Goal: Task Accomplishment & Management: Use online tool/utility

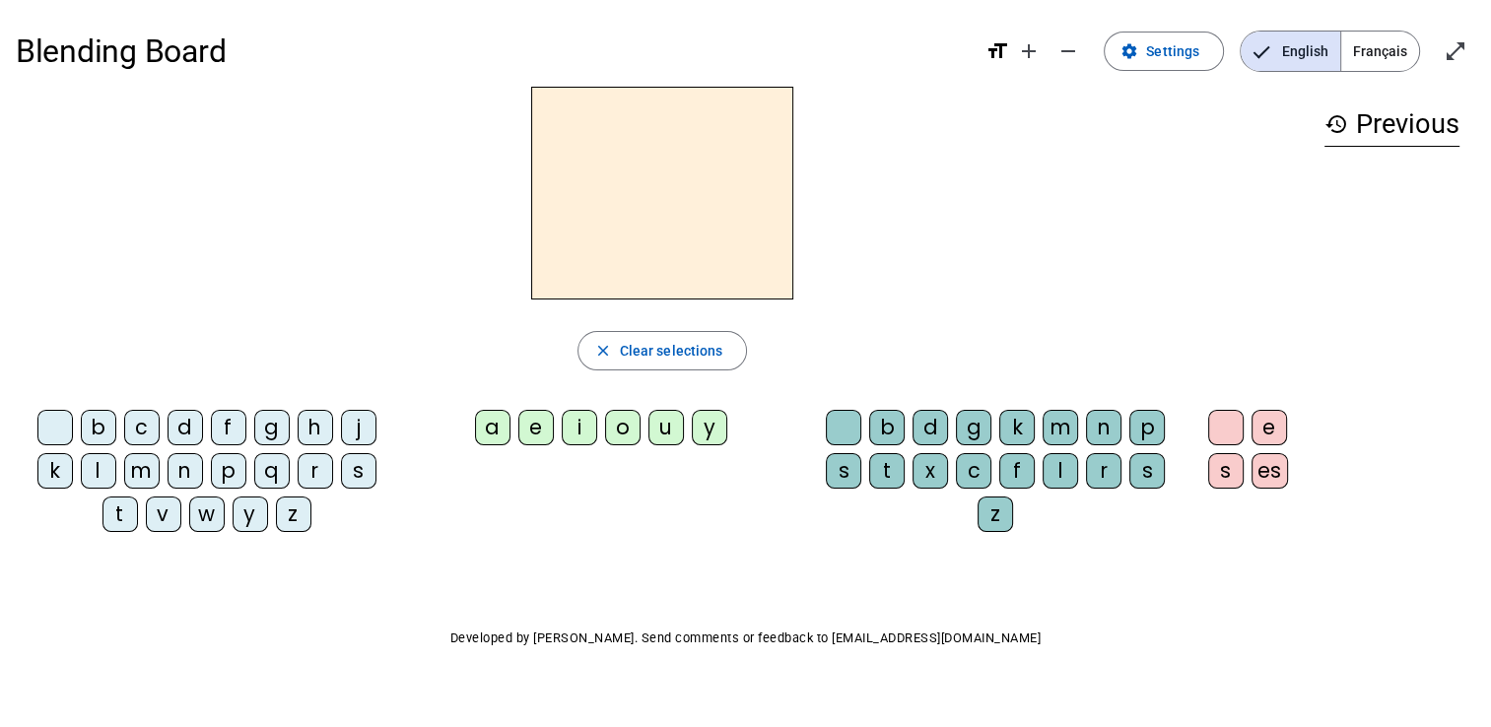
click at [270, 432] on div "g" at bounding box center [271, 427] width 35 height 35
click at [494, 424] on div "a" at bounding box center [492, 427] width 35 height 35
click at [1132, 477] on div "s" at bounding box center [1146, 470] width 35 height 35
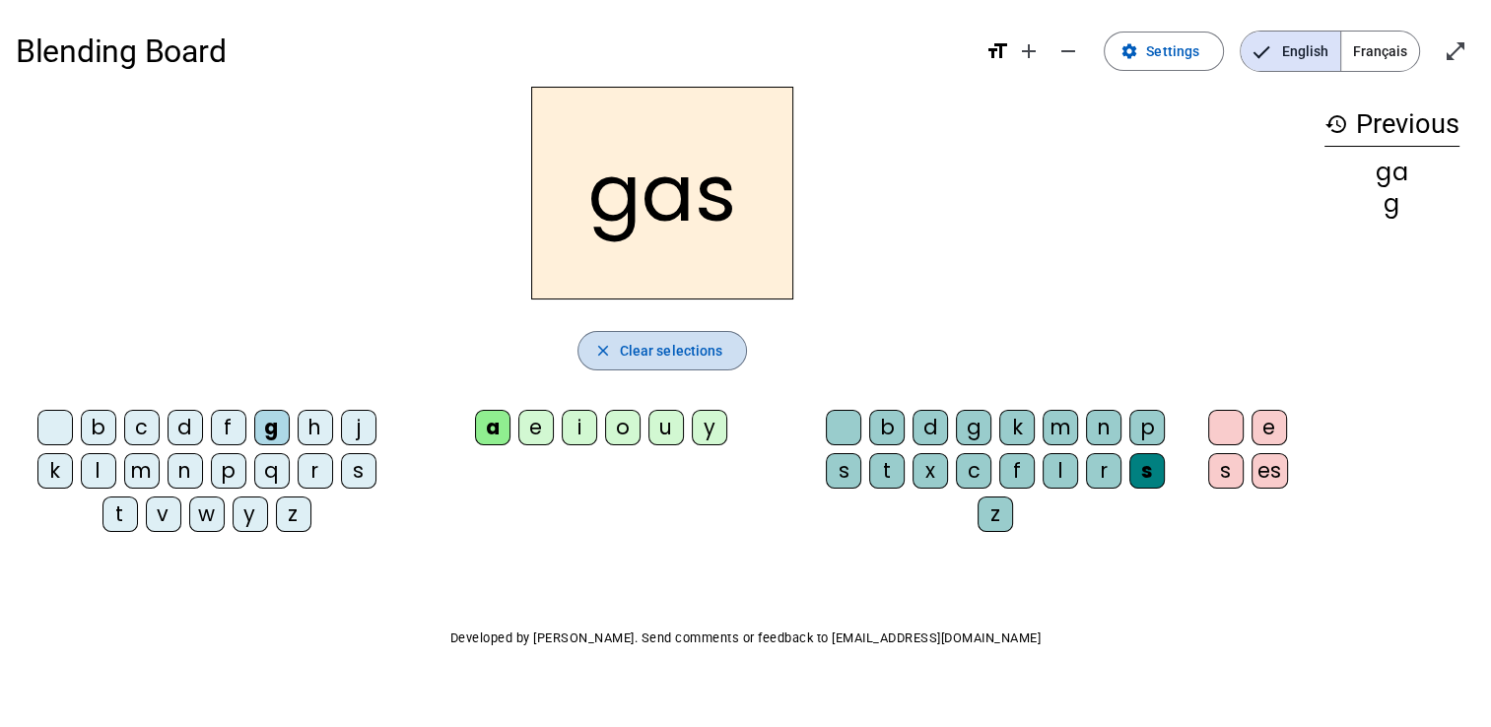
click at [707, 333] on span "button" at bounding box center [663, 350] width 169 height 47
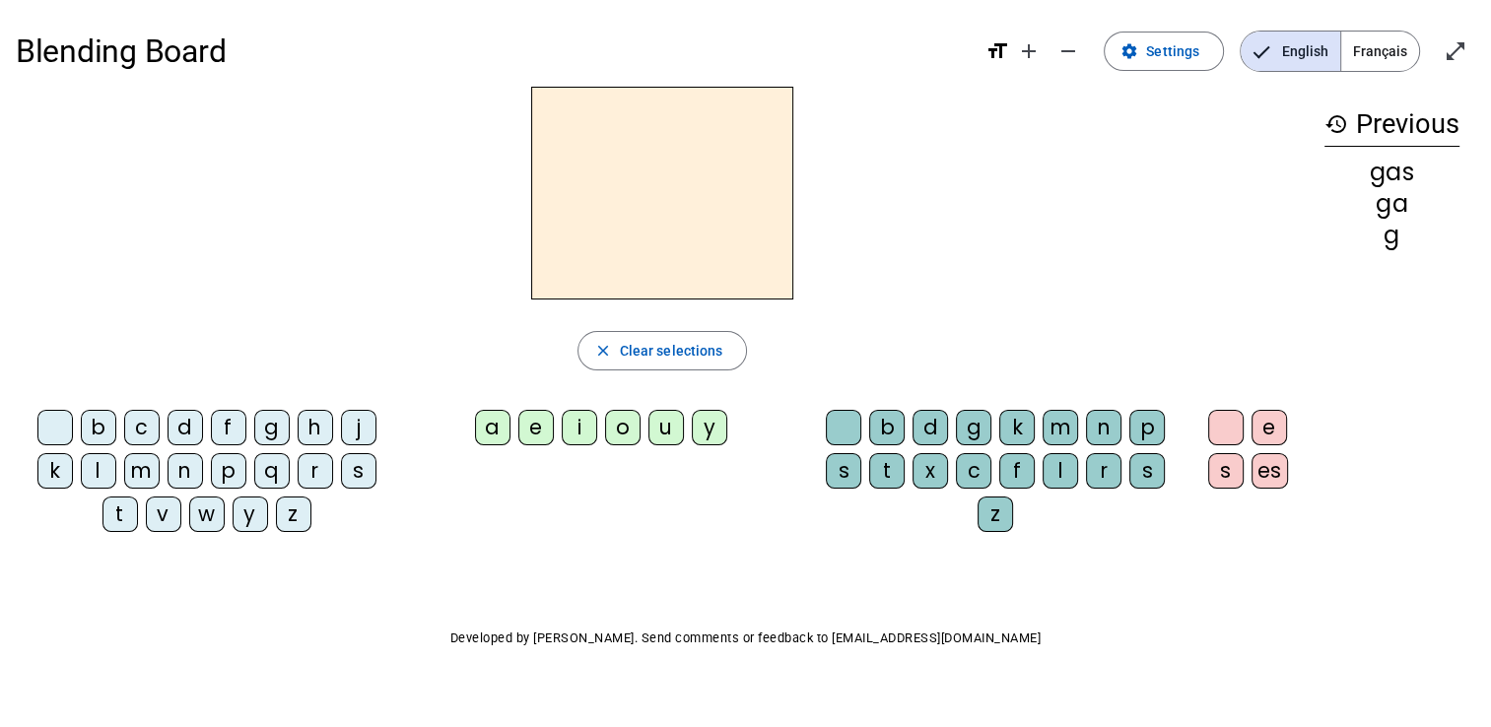
click at [112, 507] on div "t" at bounding box center [120, 514] width 35 height 35
click at [610, 421] on div "o" at bounding box center [622, 427] width 35 height 35
click at [1135, 429] on div "p" at bounding box center [1146, 427] width 35 height 35
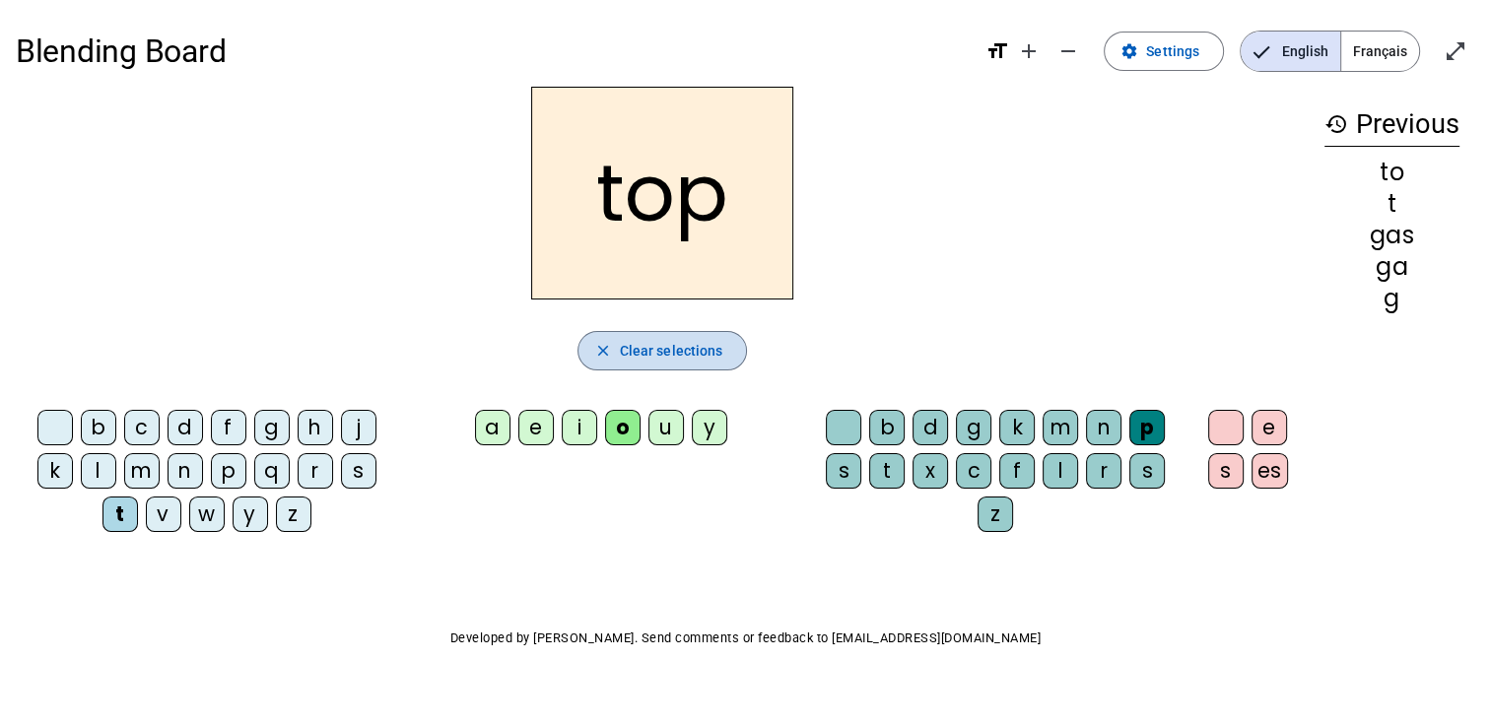
click at [686, 346] on span "Clear selections" at bounding box center [671, 351] width 103 height 24
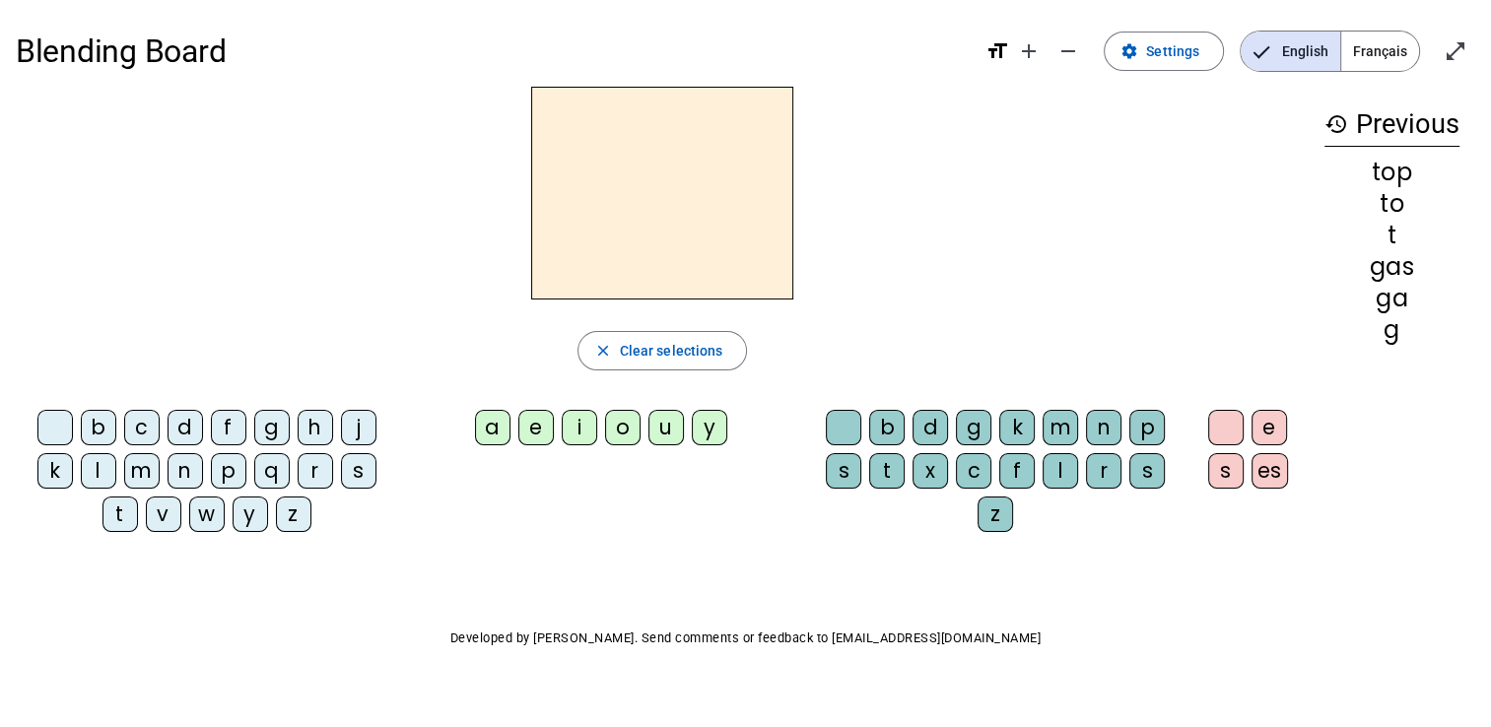
click at [256, 425] on div "g" at bounding box center [271, 427] width 35 height 35
click at [532, 423] on div "e" at bounding box center [535, 427] width 35 height 35
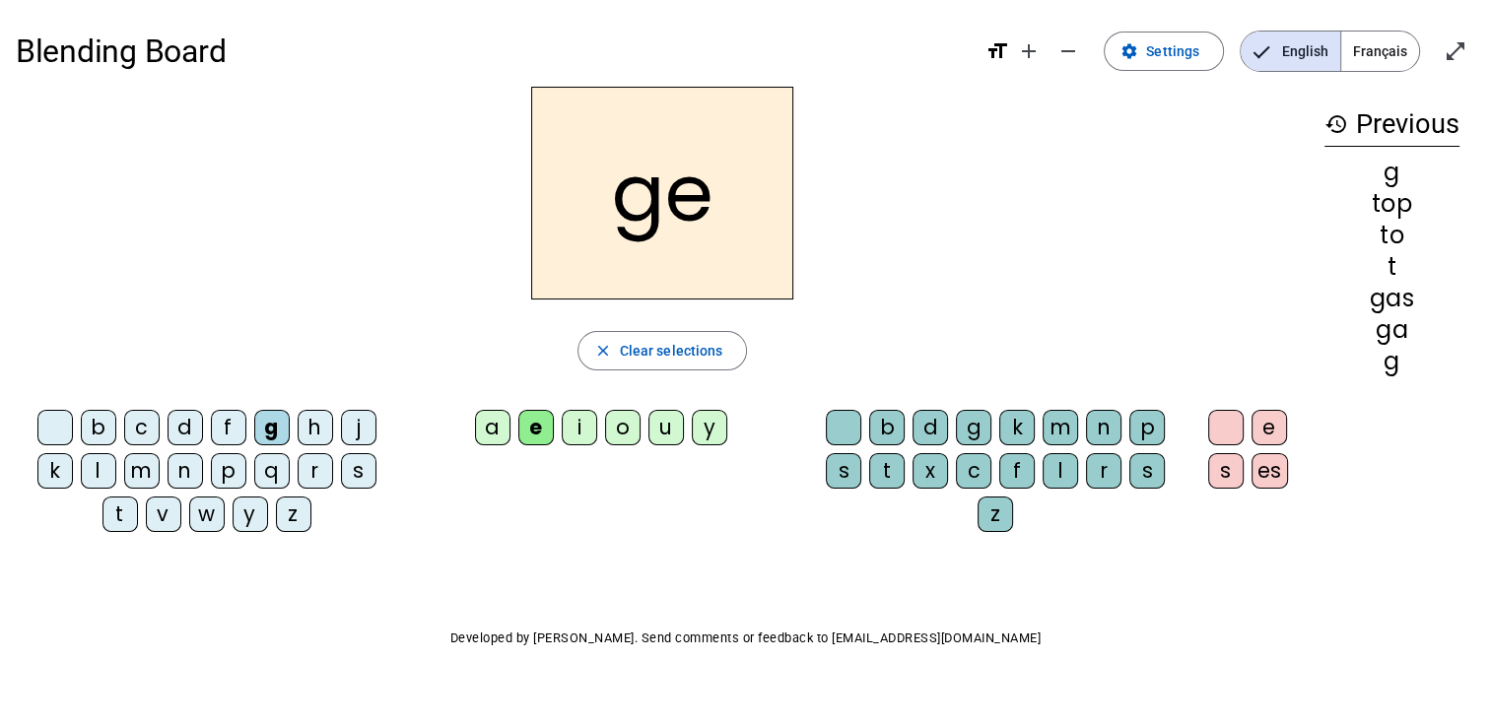
click at [1139, 414] on div "p" at bounding box center [1146, 427] width 35 height 35
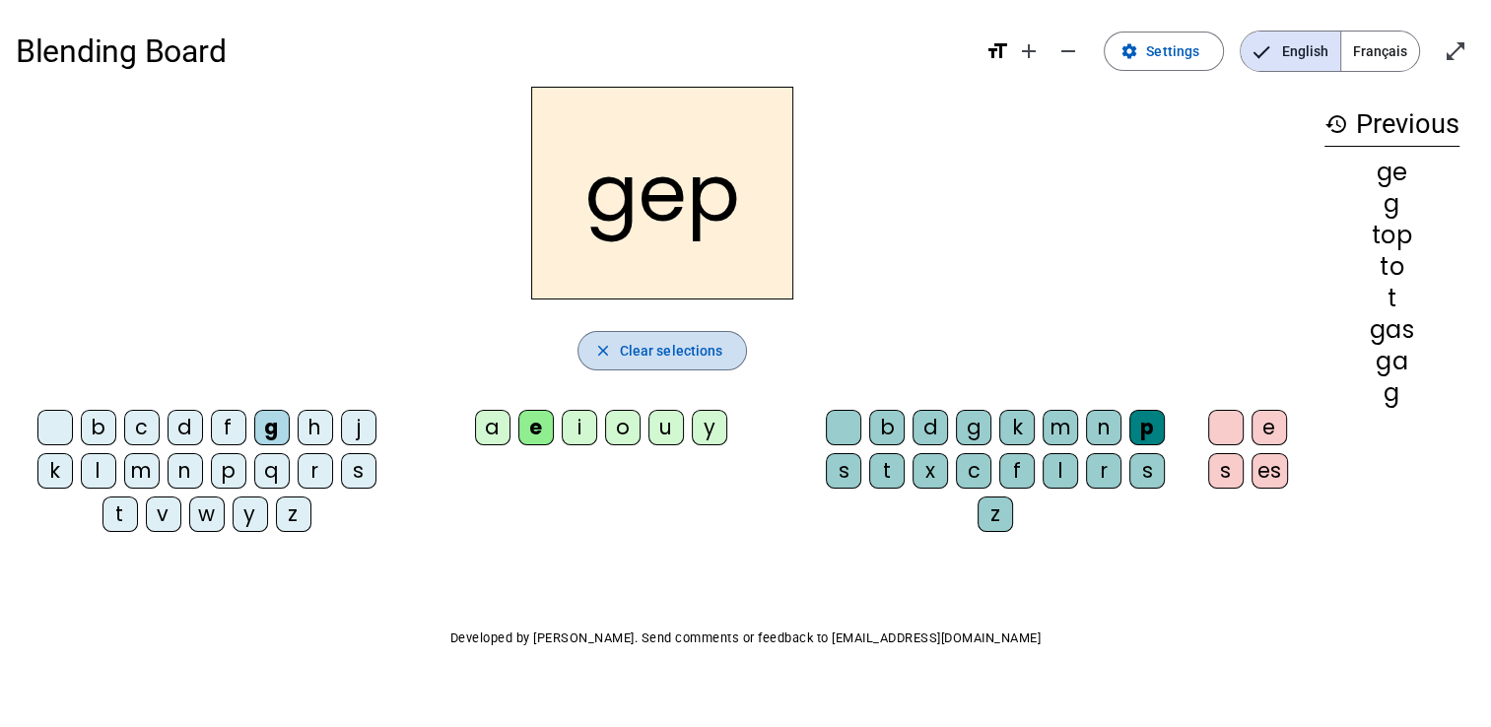
click at [658, 349] on span "Clear selections" at bounding box center [671, 351] width 103 height 24
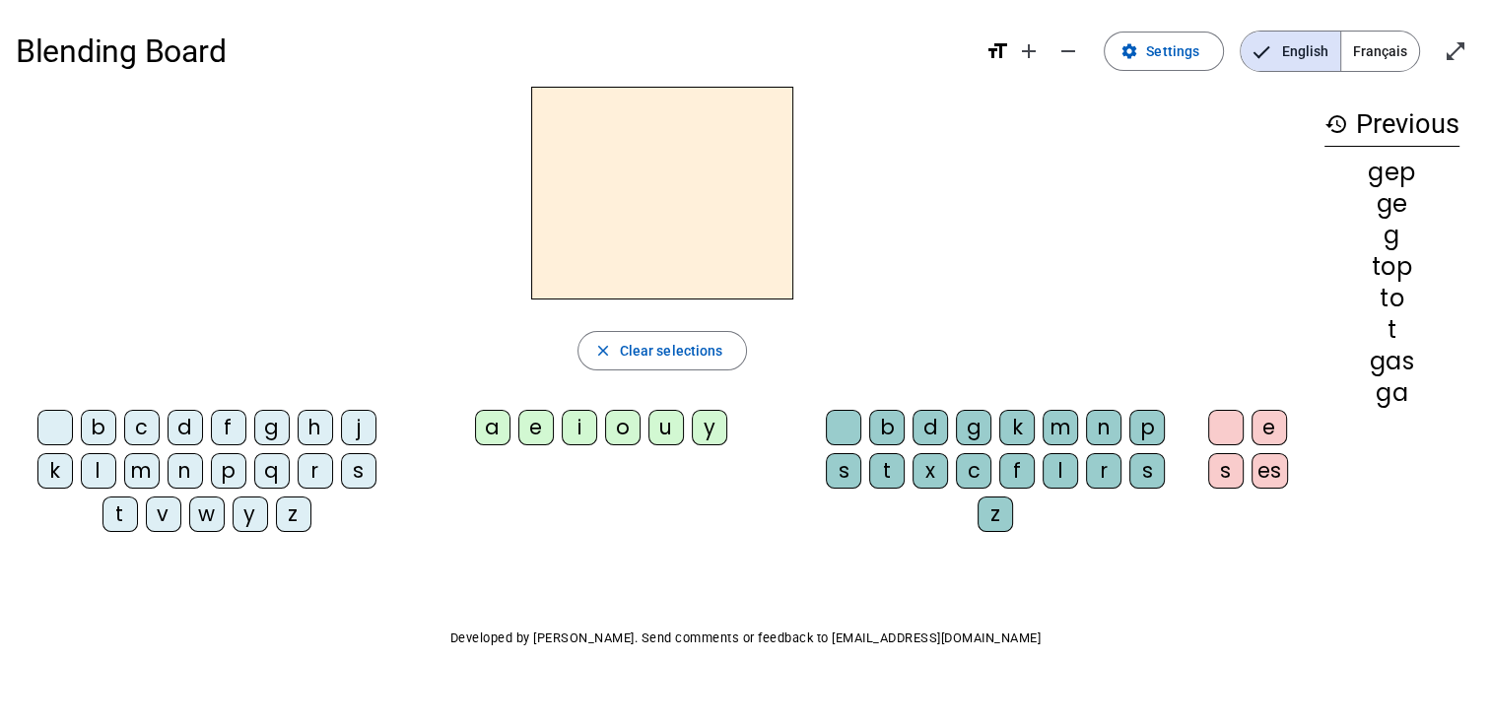
click at [153, 422] on div "c" at bounding box center [141, 427] width 35 height 35
click at [235, 418] on div "f" at bounding box center [228, 427] width 35 height 35
click at [617, 418] on div "o" at bounding box center [622, 427] width 35 height 35
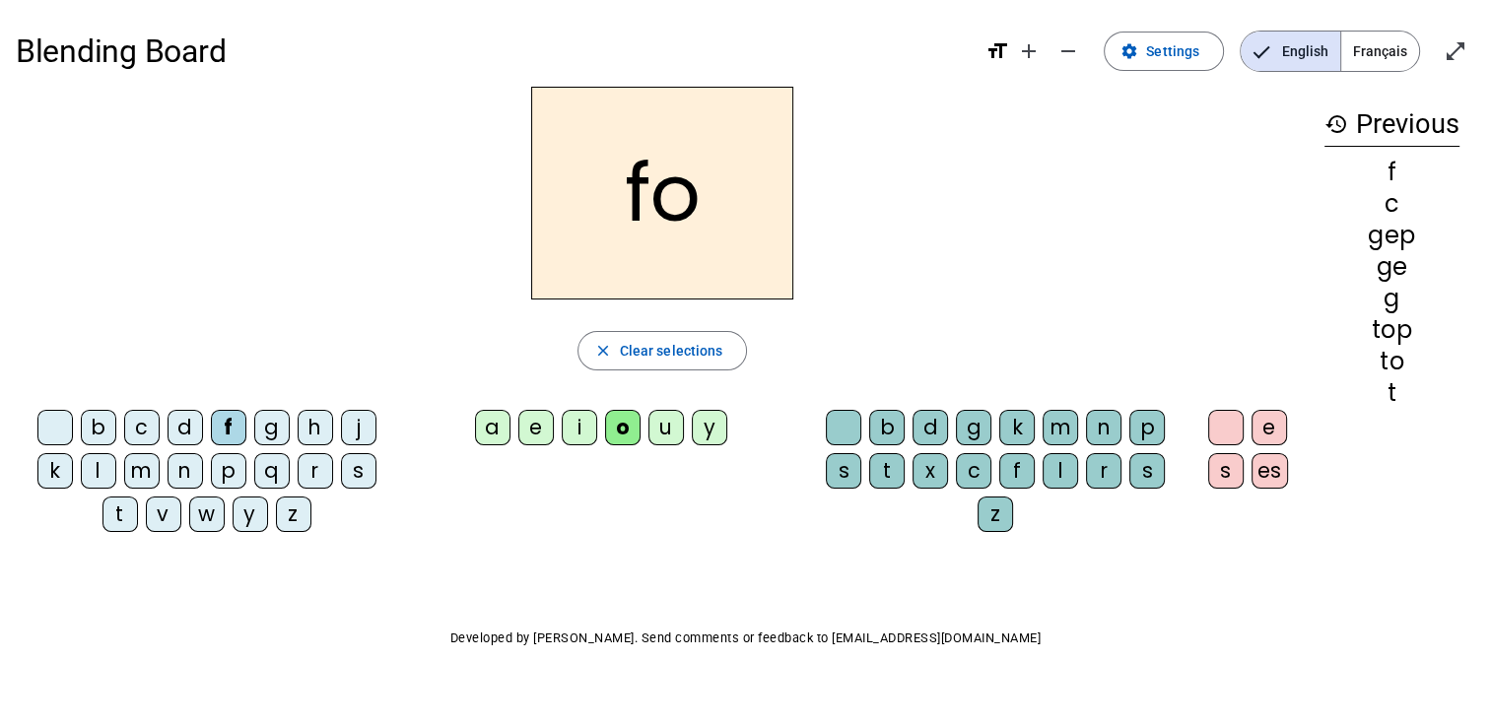
click at [1059, 415] on div "m" at bounding box center [1060, 427] width 35 height 35
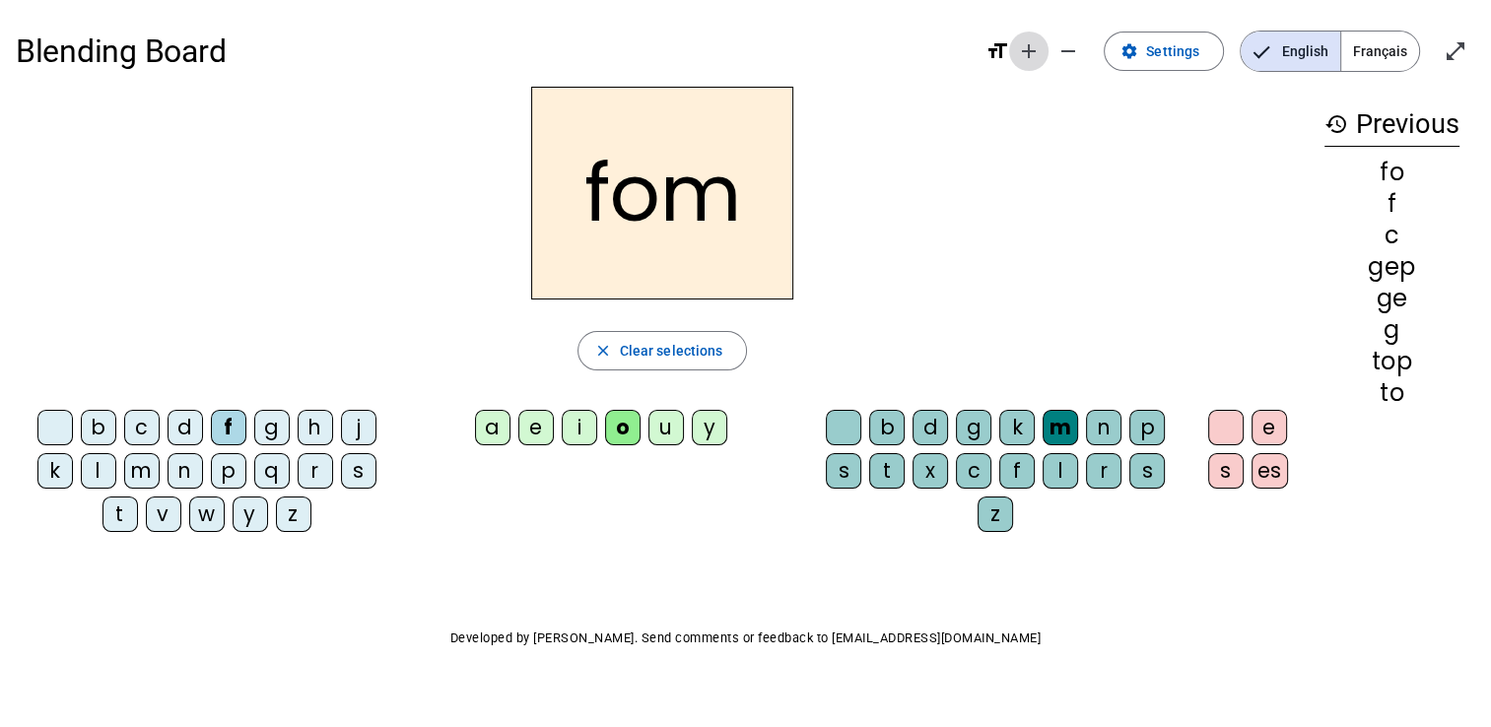
click at [1020, 49] on mat-icon "add" at bounding box center [1029, 51] width 24 height 24
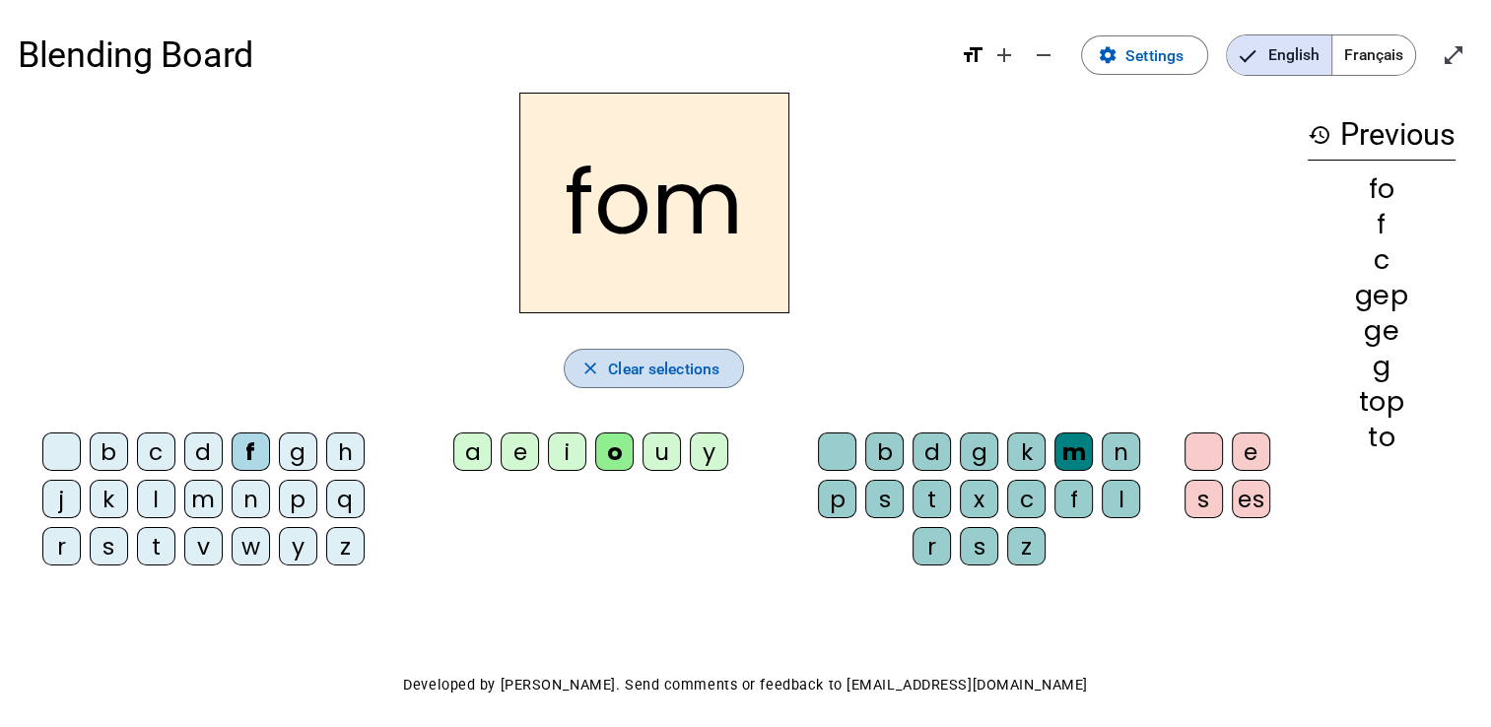
click at [635, 360] on span "Clear selections" at bounding box center [663, 369] width 111 height 27
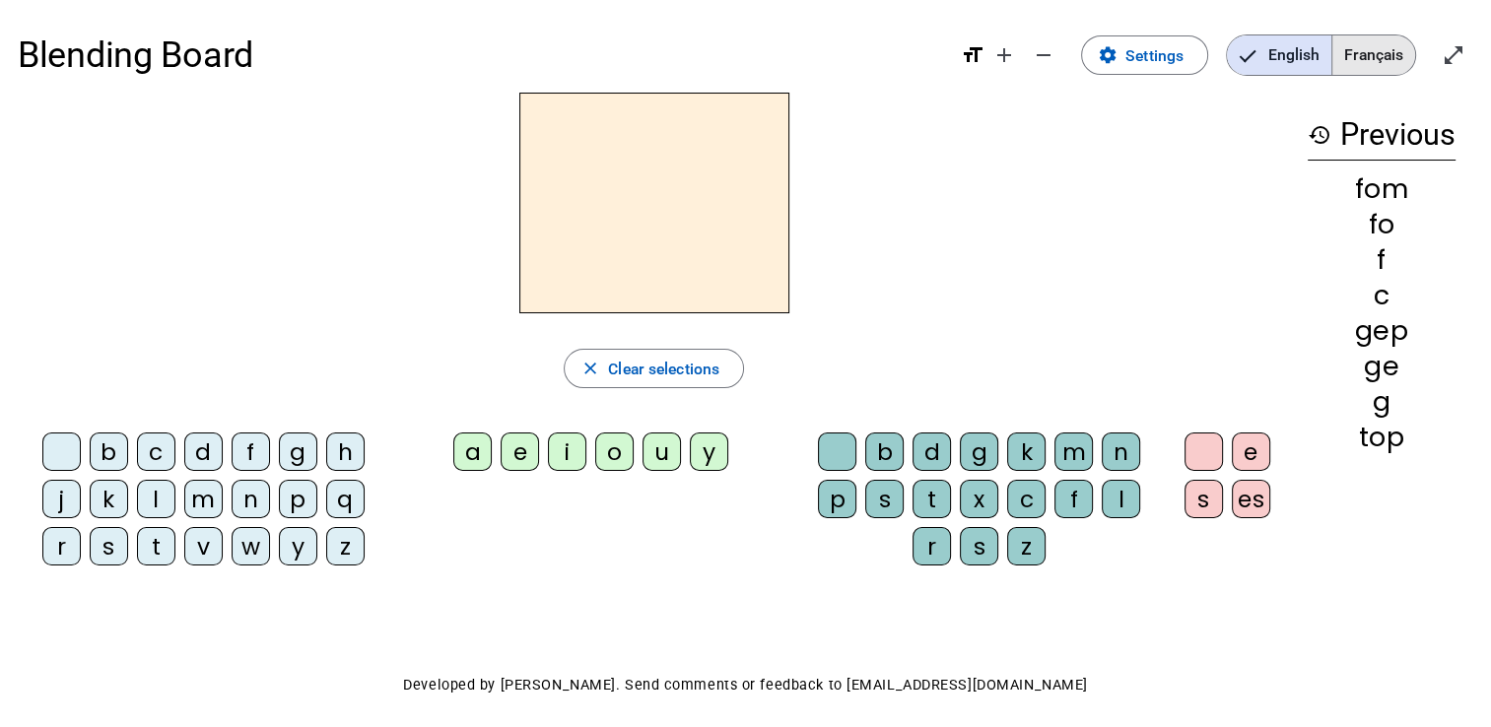
click at [1353, 49] on span "Français" at bounding box center [1374, 54] width 83 height 39
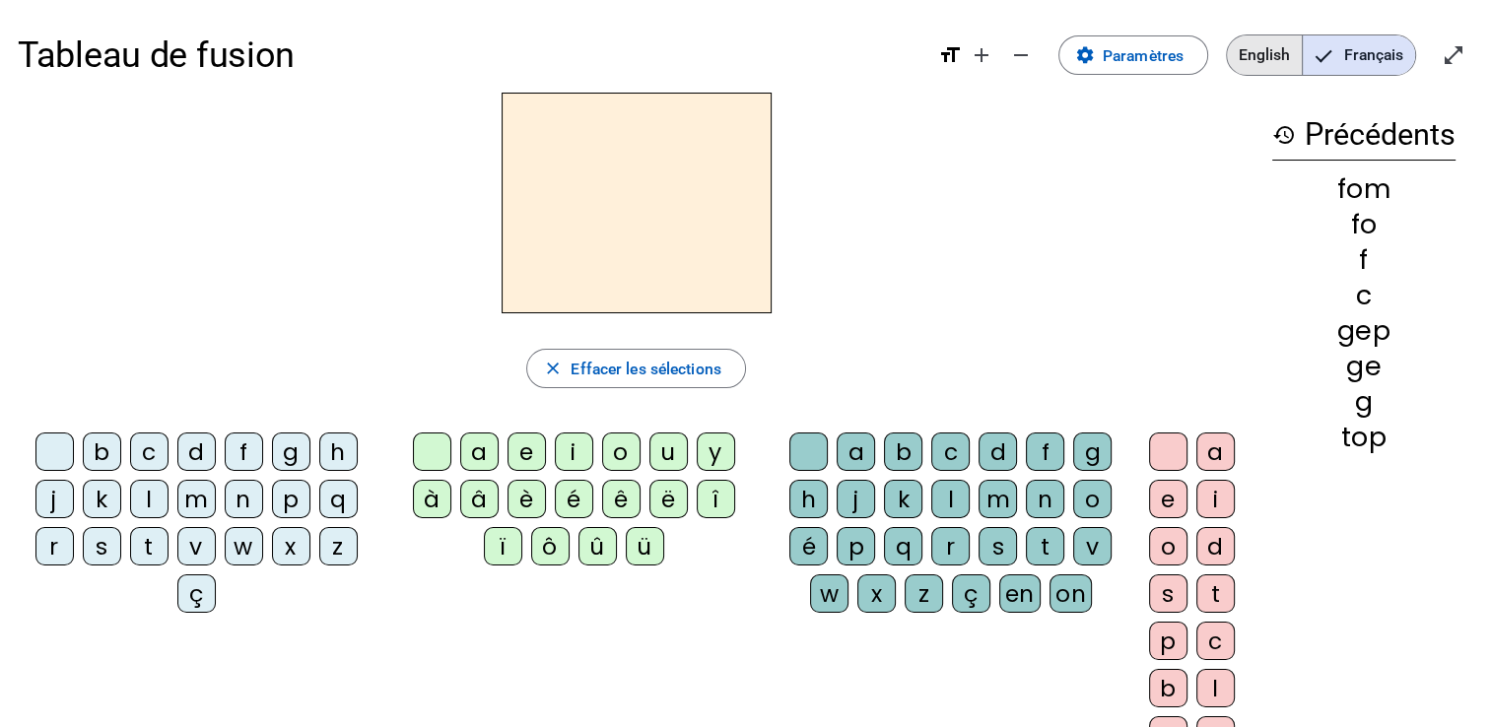
click at [1266, 40] on span "English" at bounding box center [1264, 54] width 75 height 39
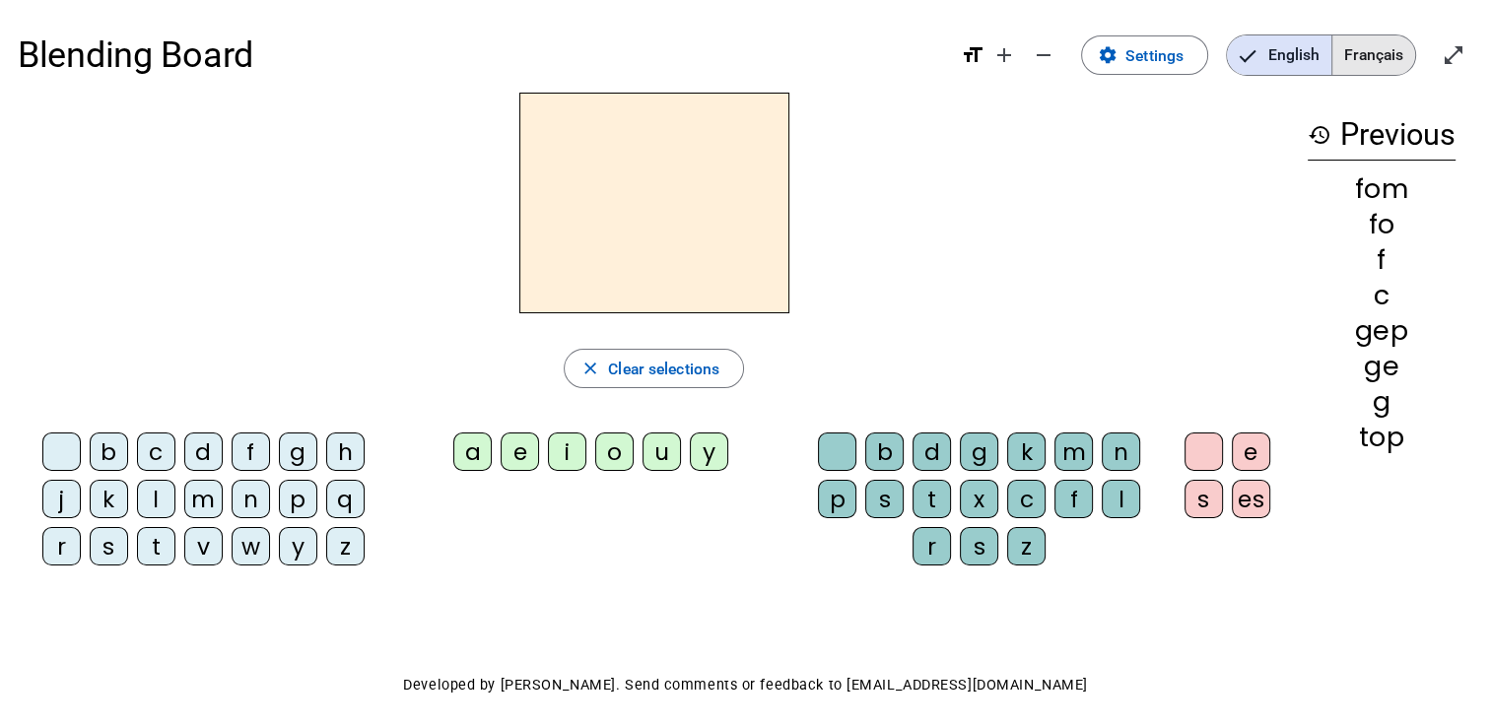
click at [1364, 39] on span "Français" at bounding box center [1374, 54] width 83 height 39
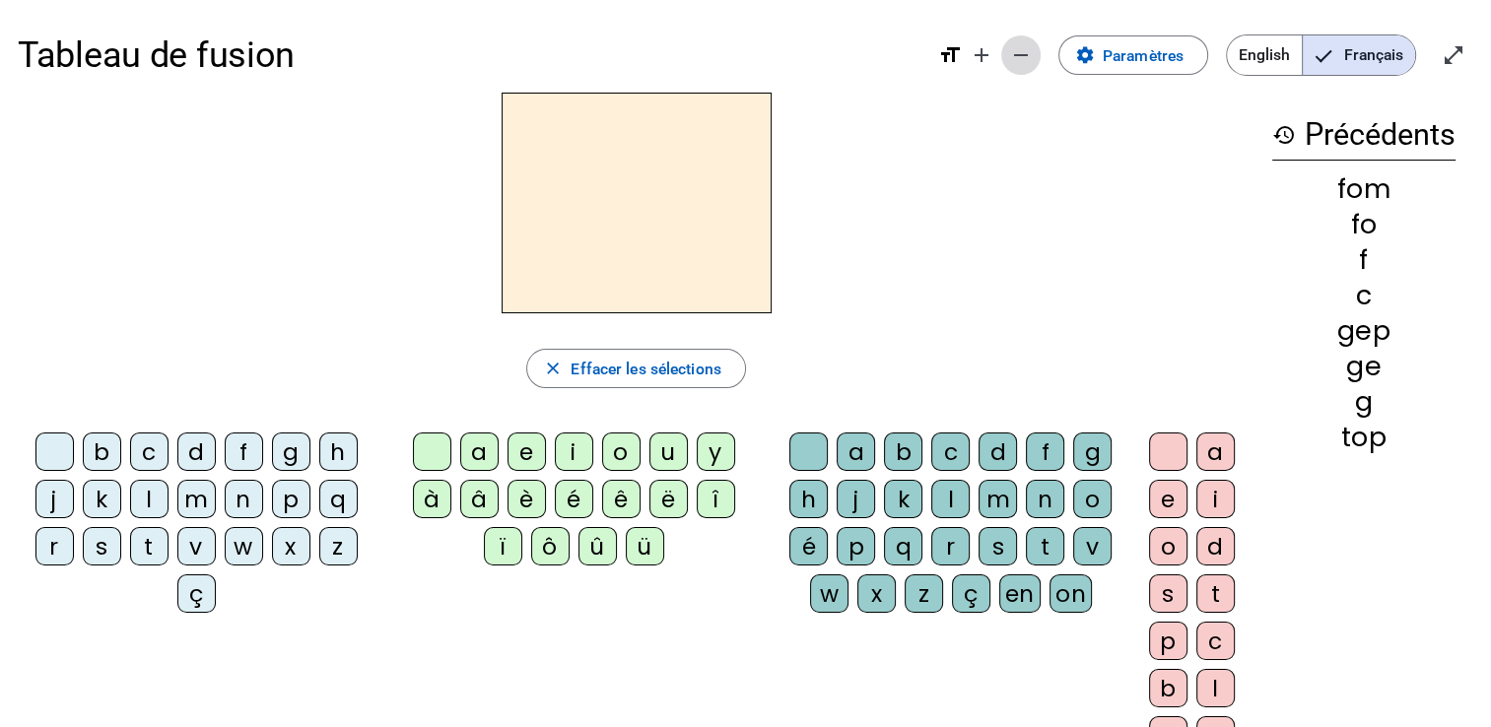
click at [1018, 47] on mat-icon "remove" at bounding box center [1021, 55] width 24 height 24
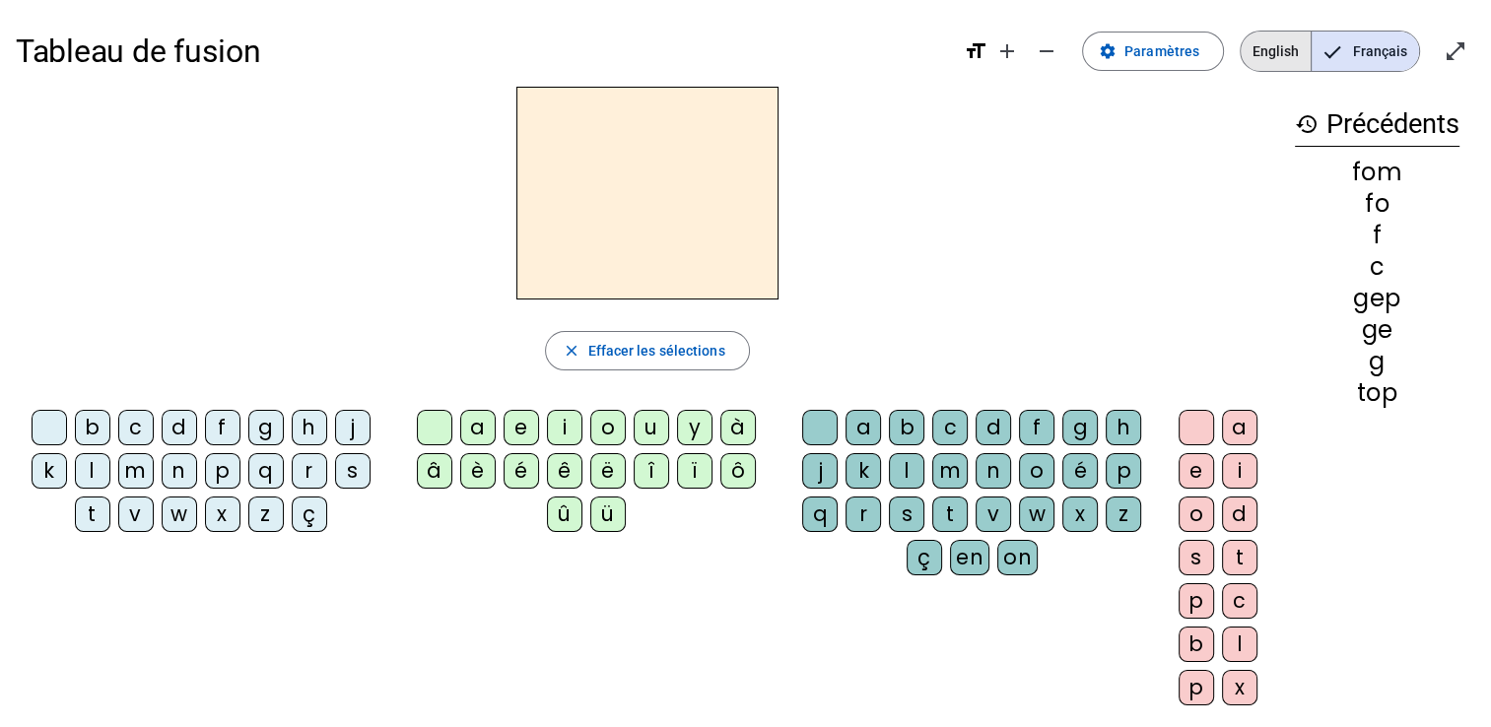
click at [1276, 42] on span "English" at bounding box center [1276, 51] width 70 height 39
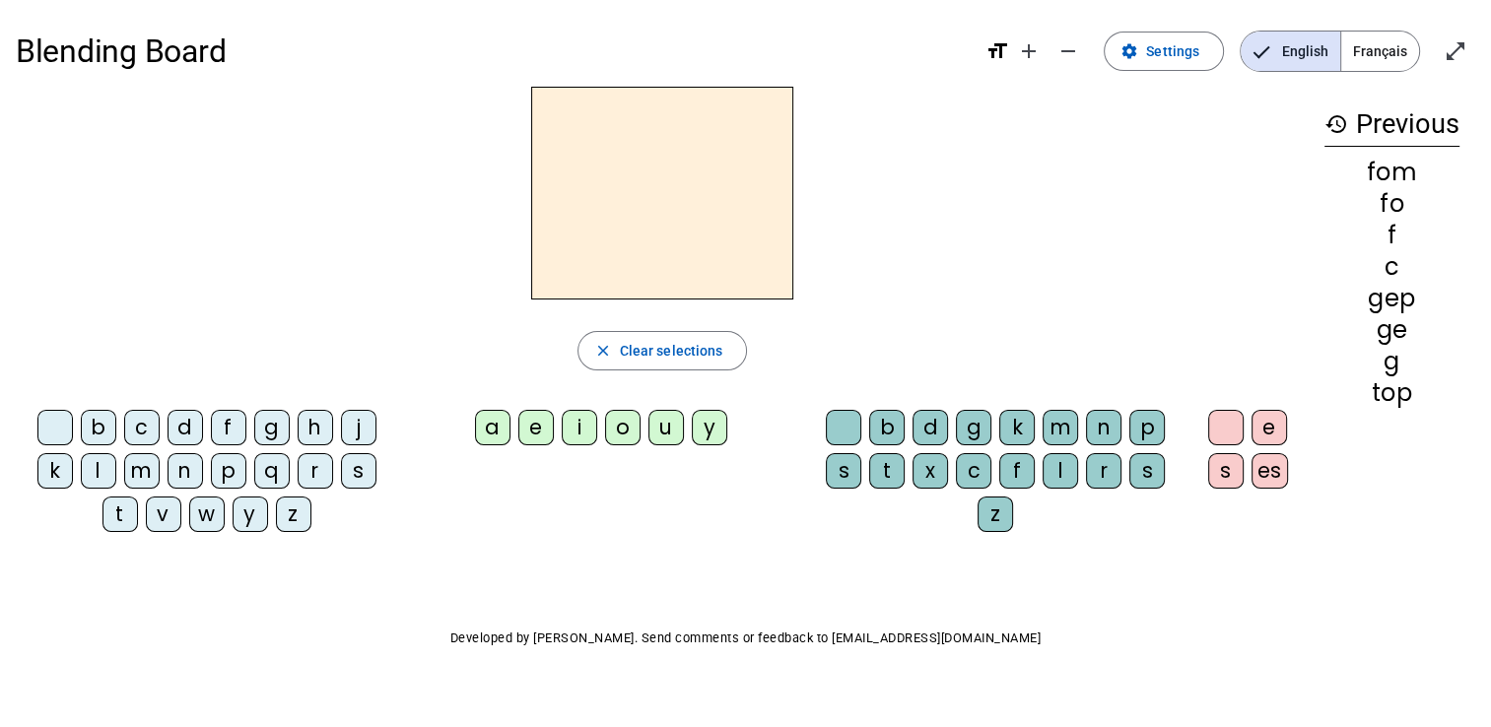
click at [1368, 35] on span "Français" at bounding box center [1380, 51] width 78 height 39
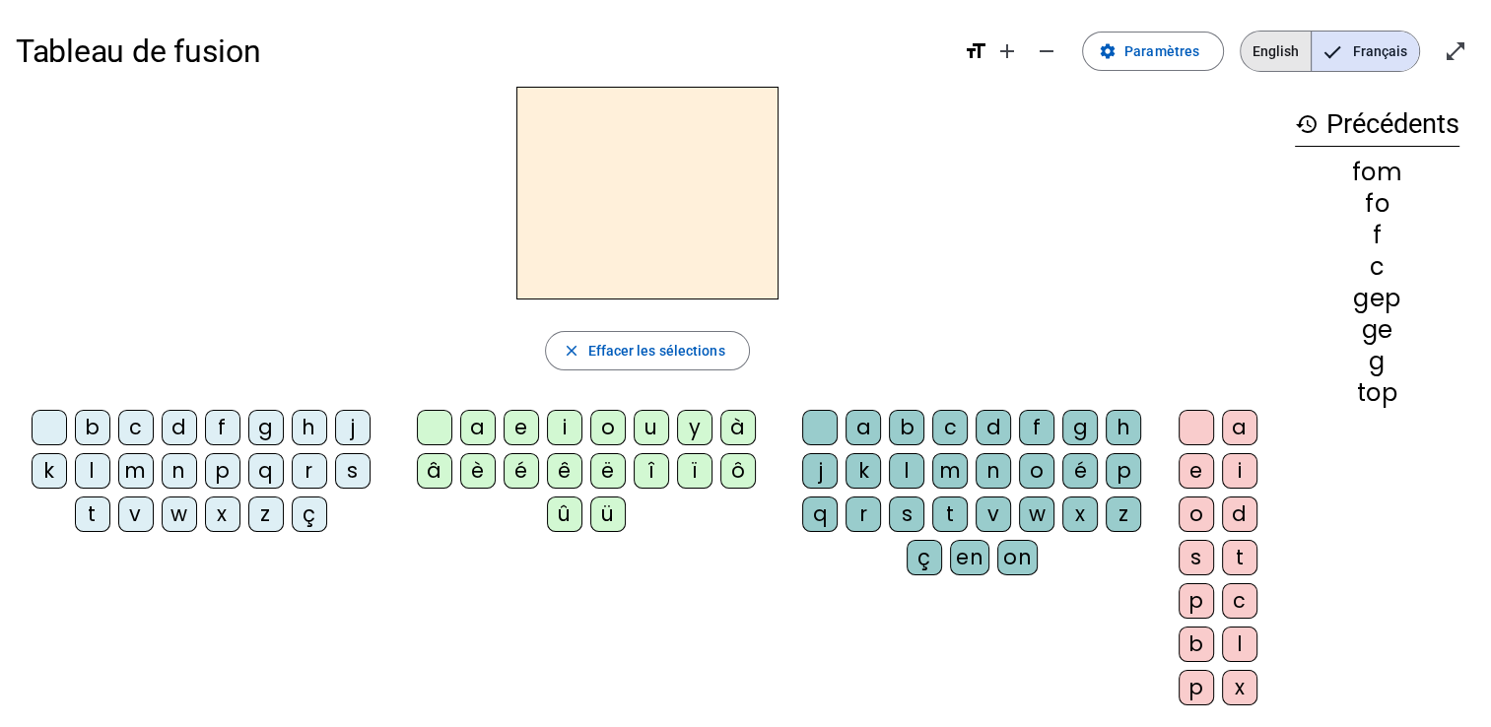
click at [1273, 33] on span "English" at bounding box center [1276, 51] width 70 height 39
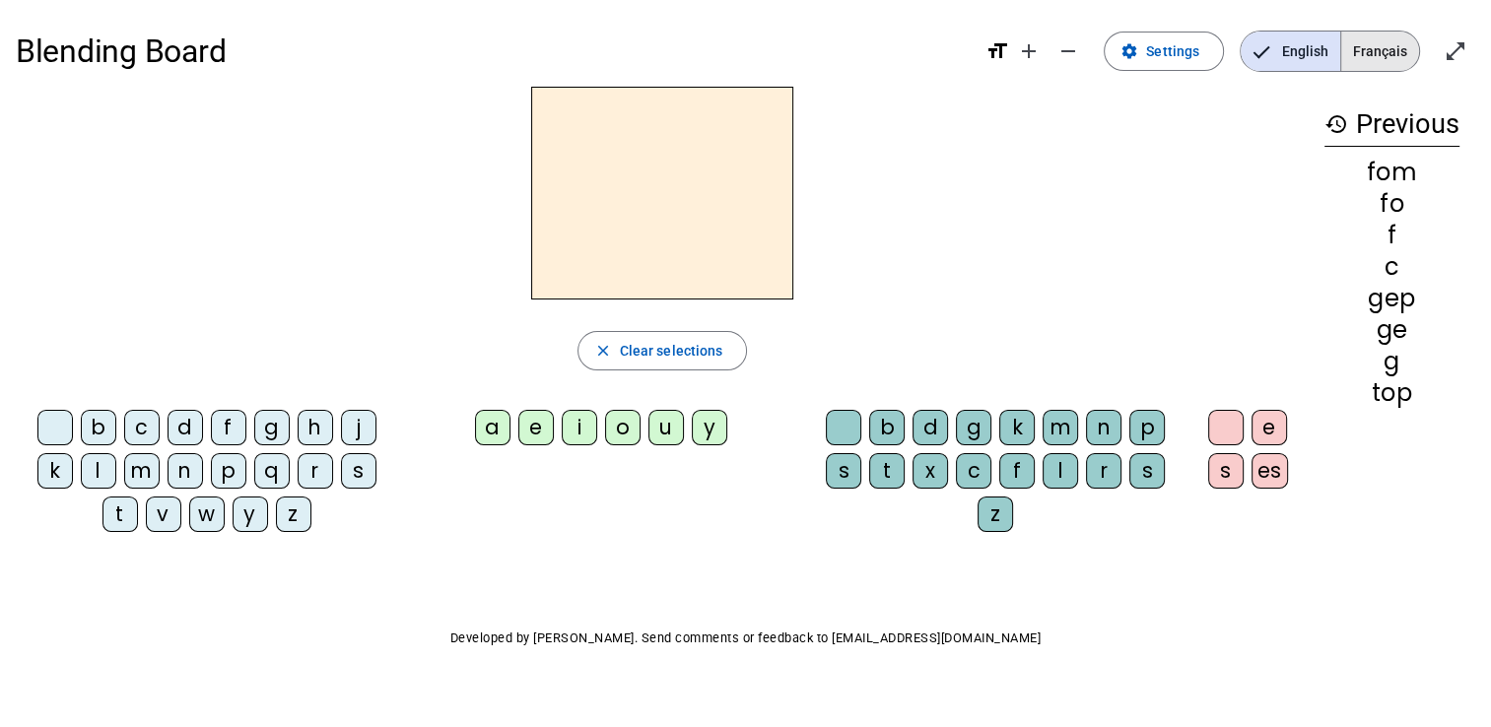
click at [1366, 34] on span "Français" at bounding box center [1380, 51] width 78 height 39
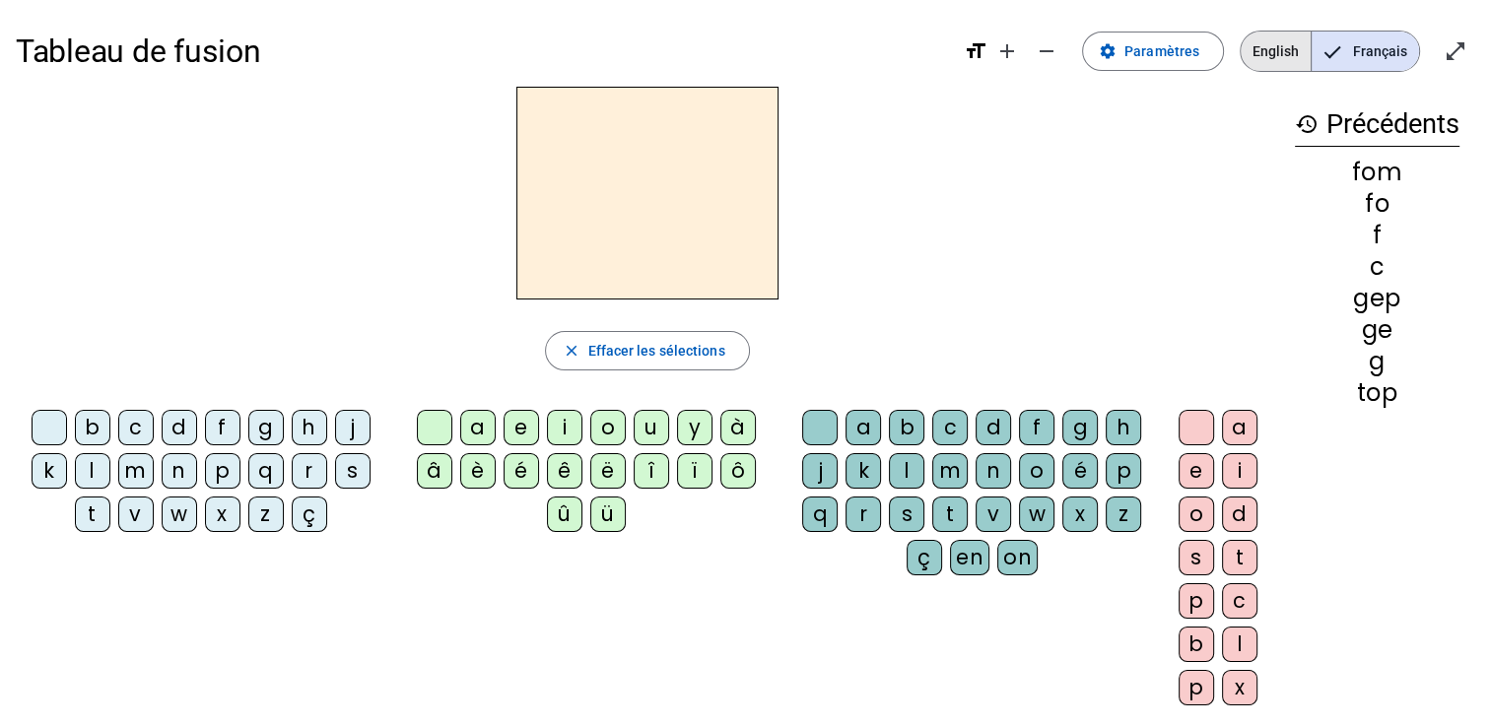
click at [1289, 34] on span "English" at bounding box center [1276, 51] width 70 height 39
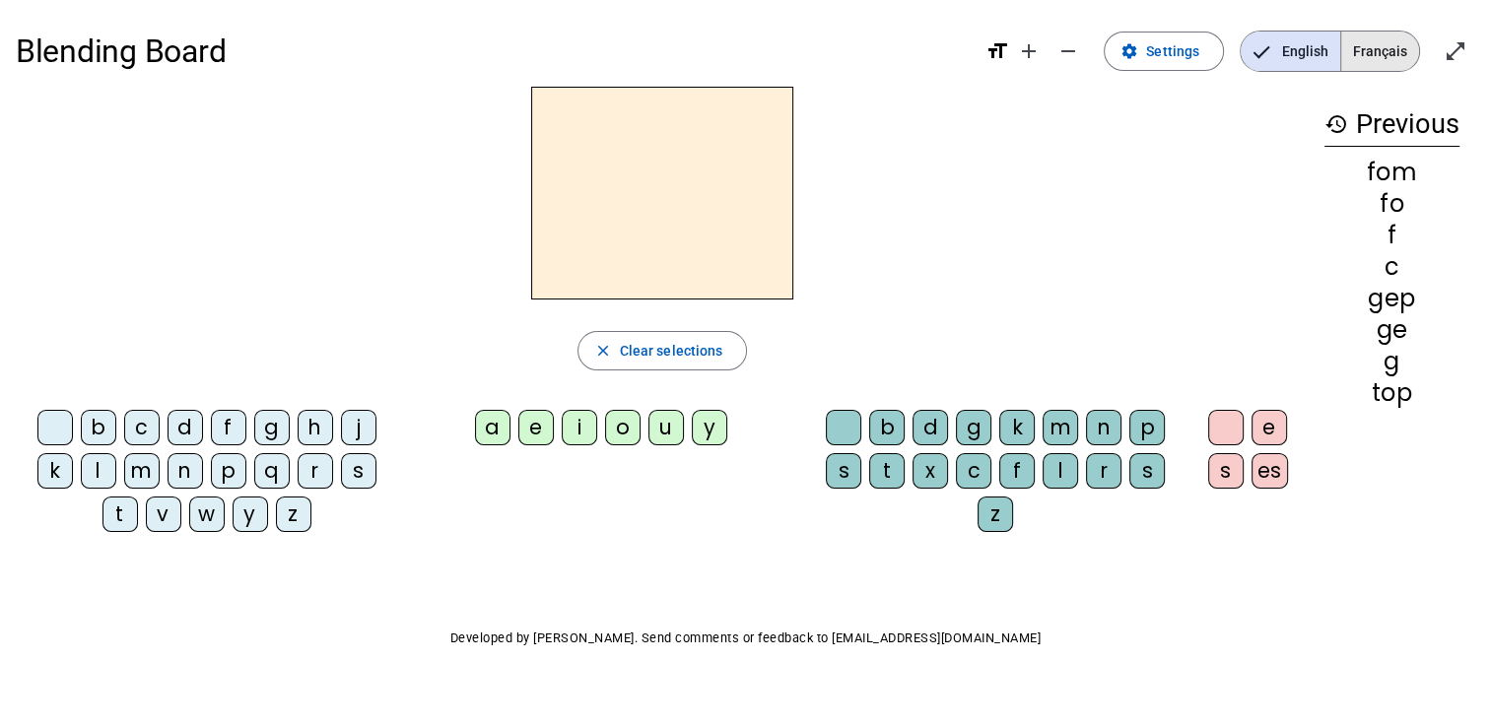
click at [1390, 47] on span "Français" at bounding box center [1380, 51] width 78 height 39
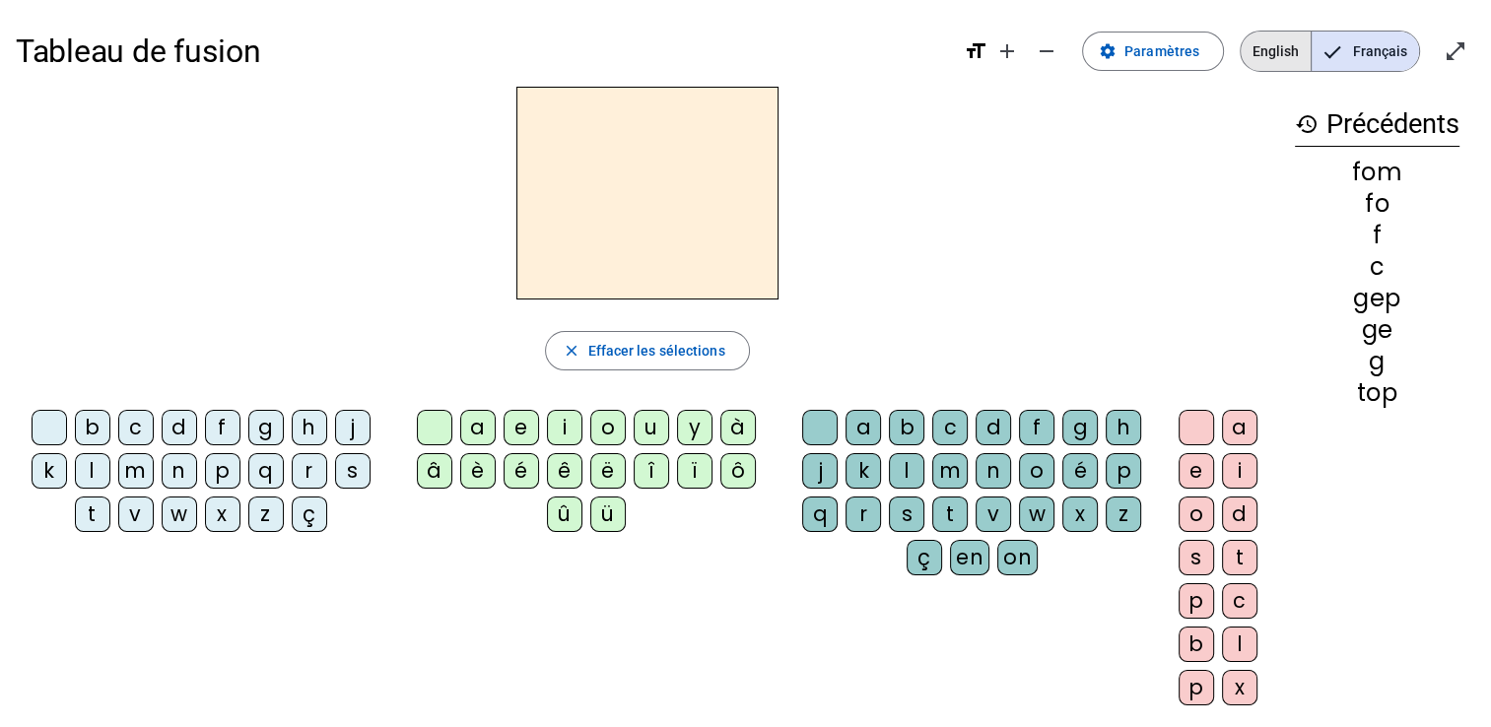
drag, startPoint x: 1256, startPoint y: 40, endPoint x: 1259, endPoint y: 59, distance: 19.0
click at [1259, 59] on span "English" at bounding box center [1276, 51] width 70 height 39
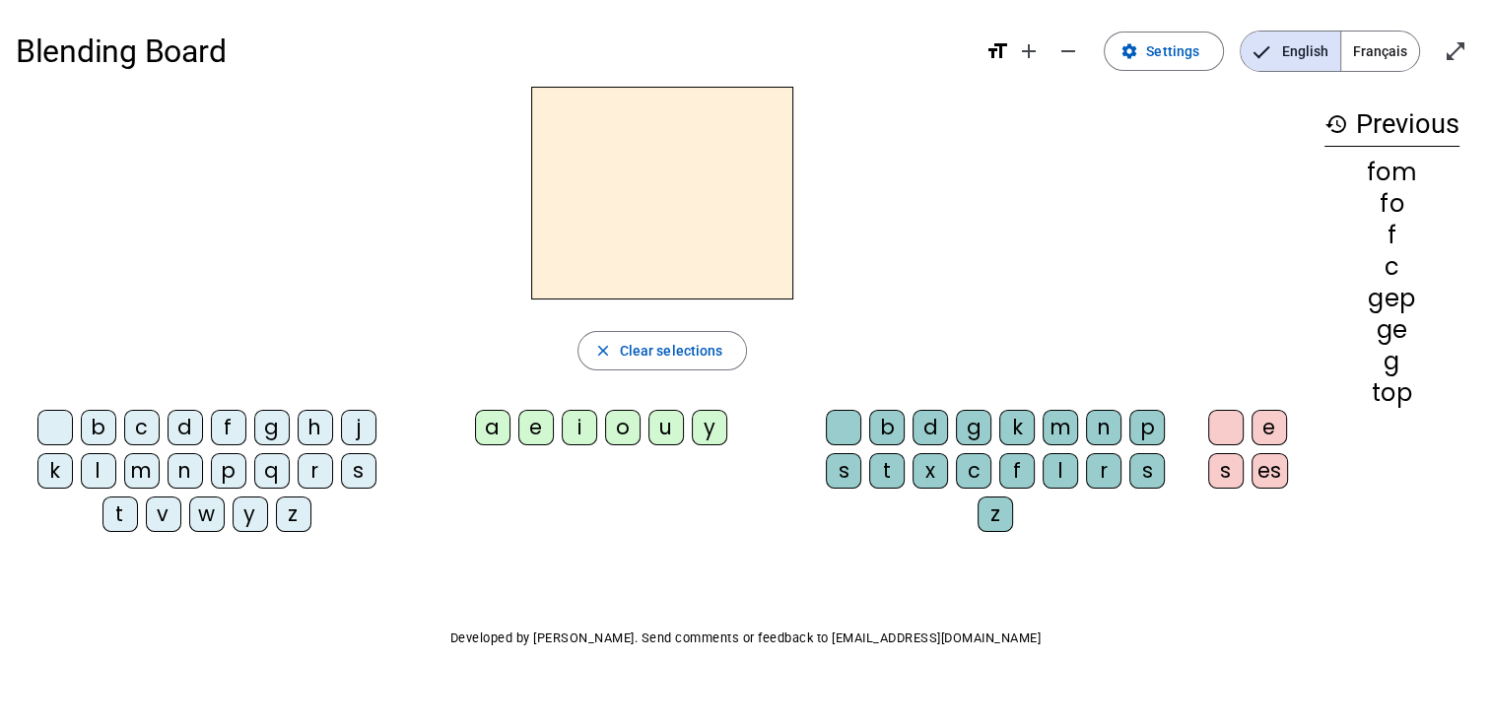
click at [1386, 134] on h3 "history Previous" at bounding box center [1392, 125] width 135 height 44
click at [1412, 171] on div "fom" at bounding box center [1392, 173] width 135 height 24
click at [622, 352] on span "Clear selections" at bounding box center [671, 351] width 103 height 24
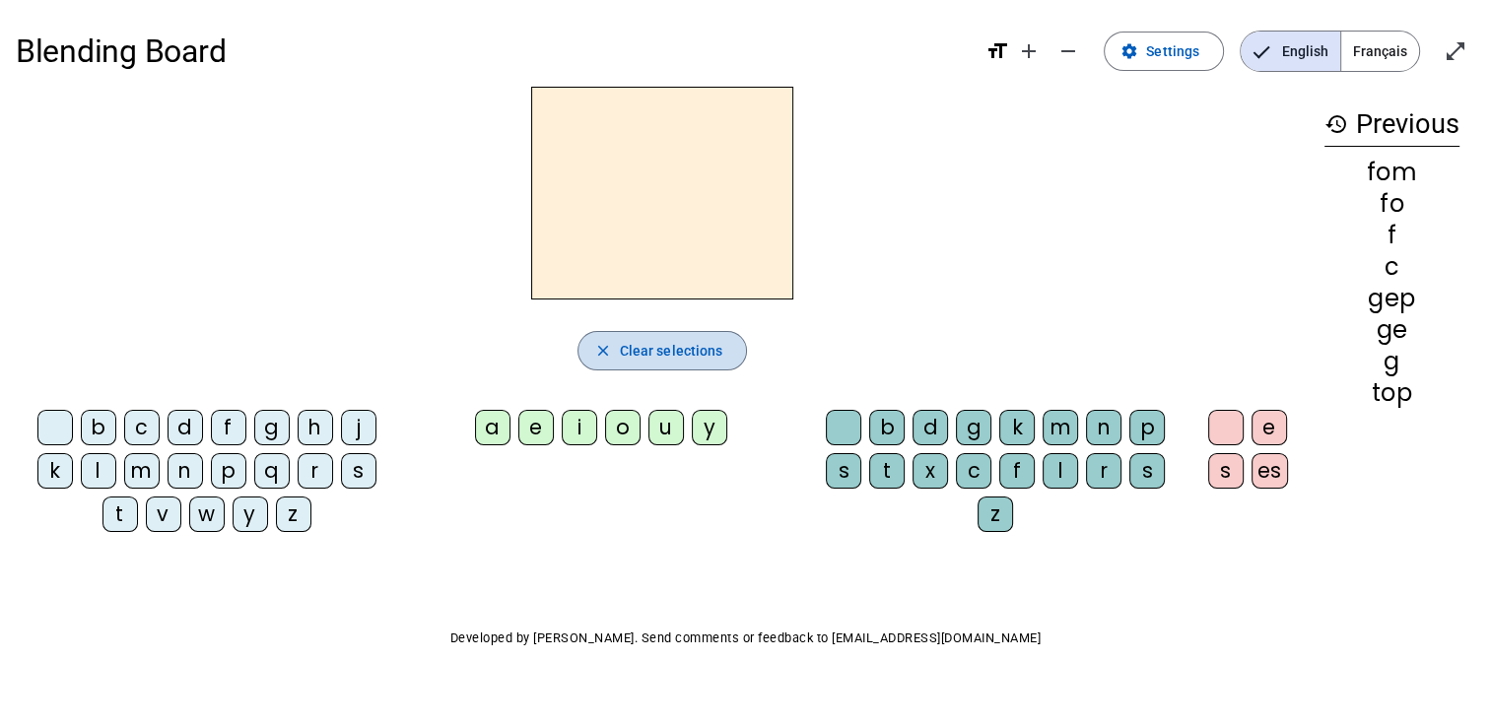
click at [622, 352] on span "Clear selections" at bounding box center [671, 351] width 103 height 24
click at [310, 453] on div "r" at bounding box center [315, 470] width 35 height 35
click at [501, 424] on div "a" at bounding box center [492, 427] width 35 height 35
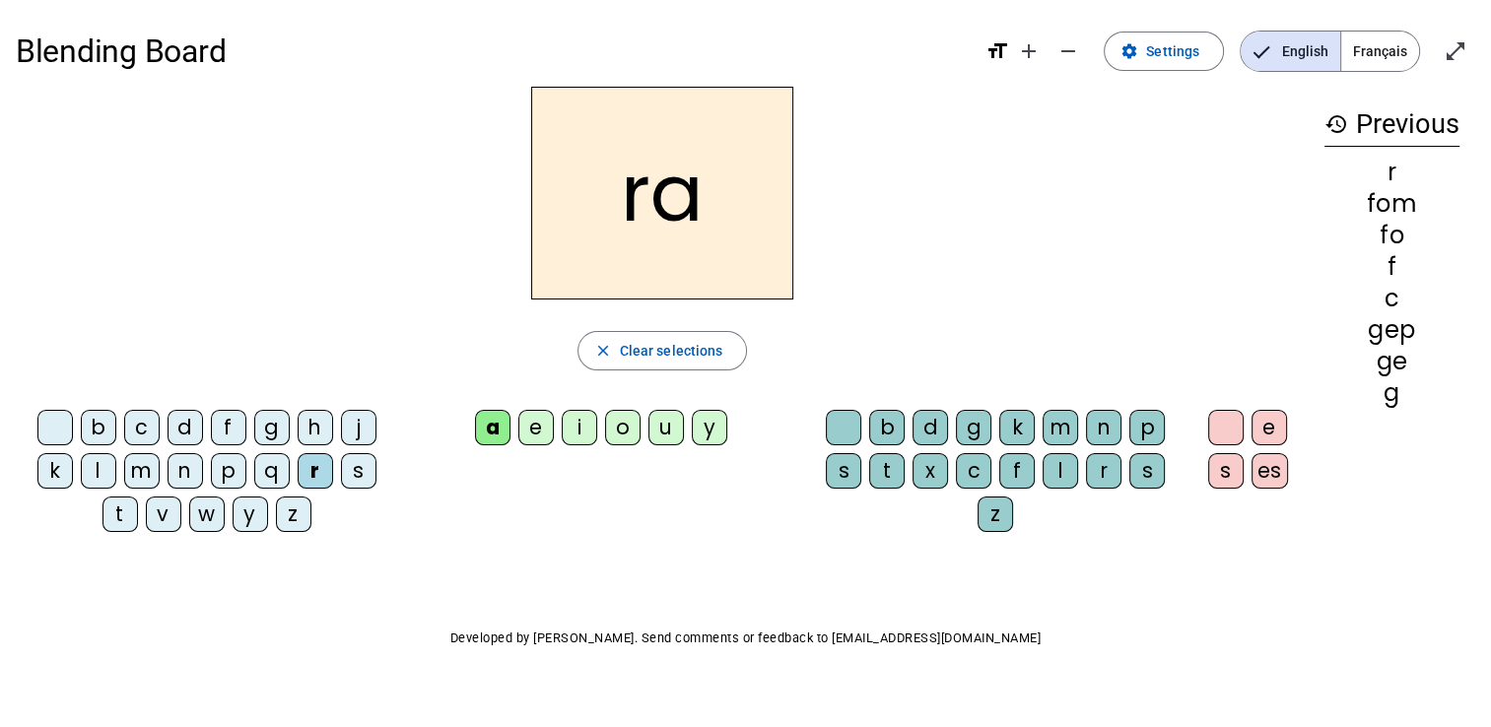
click at [893, 420] on div "b" at bounding box center [886, 427] width 35 height 35
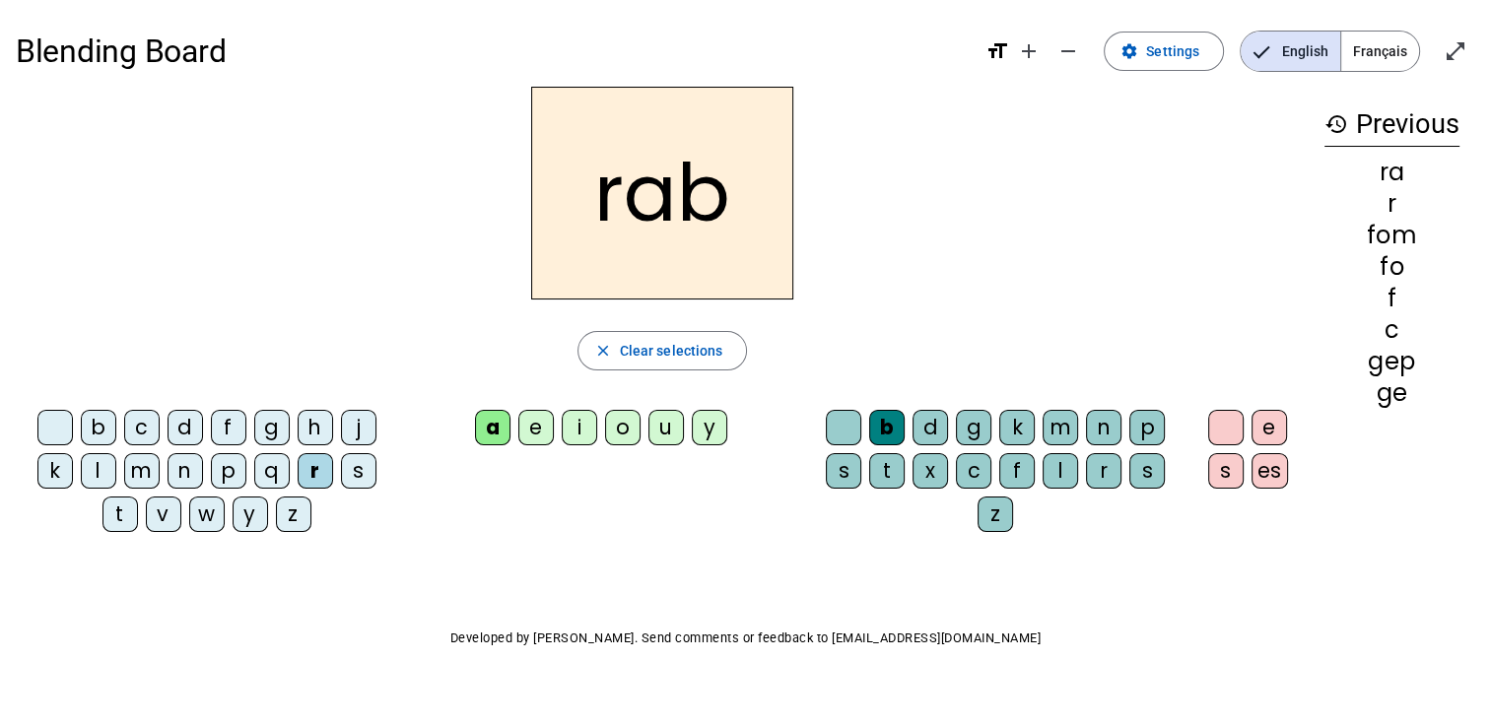
click at [935, 424] on div "d" at bounding box center [930, 427] width 35 height 35
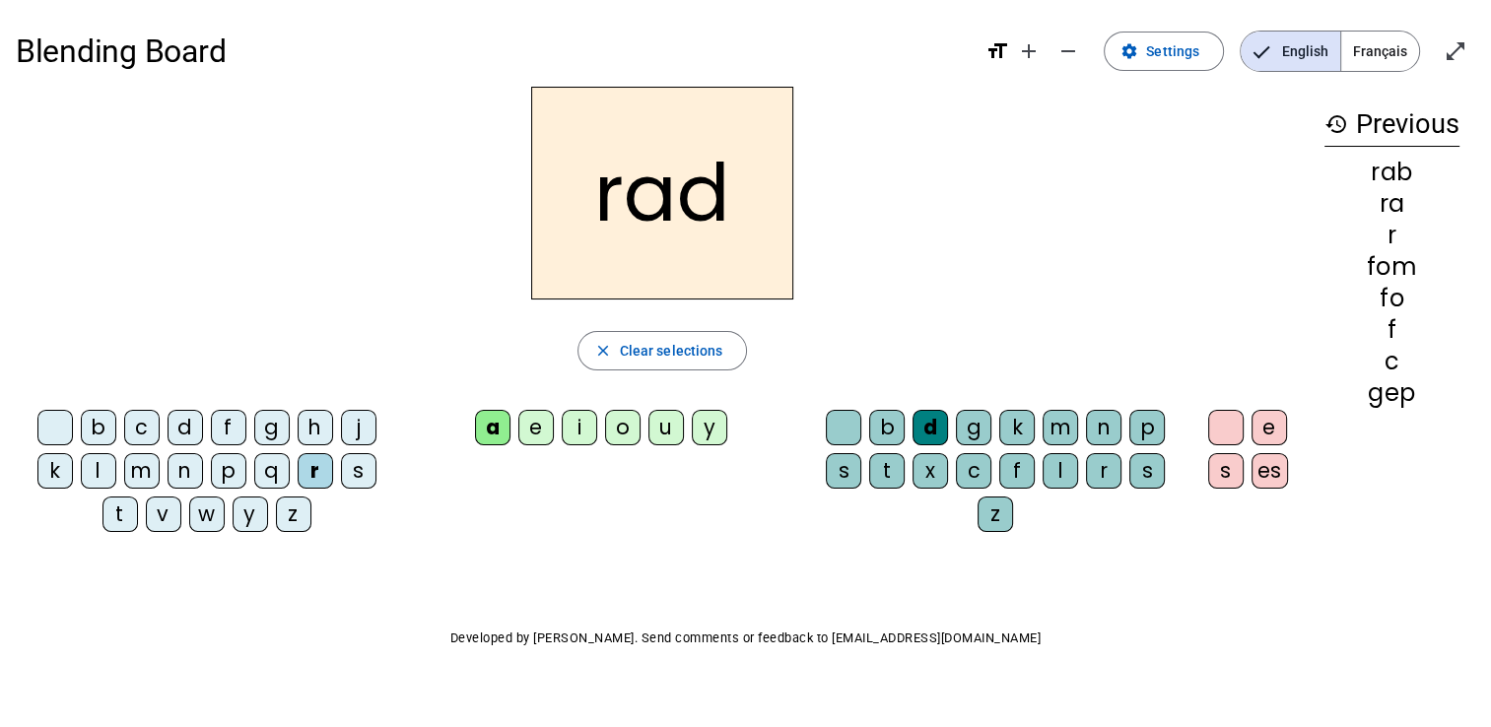
click at [1265, 414] on div "e" at bounding box center [1269, 427] width 35 height 35
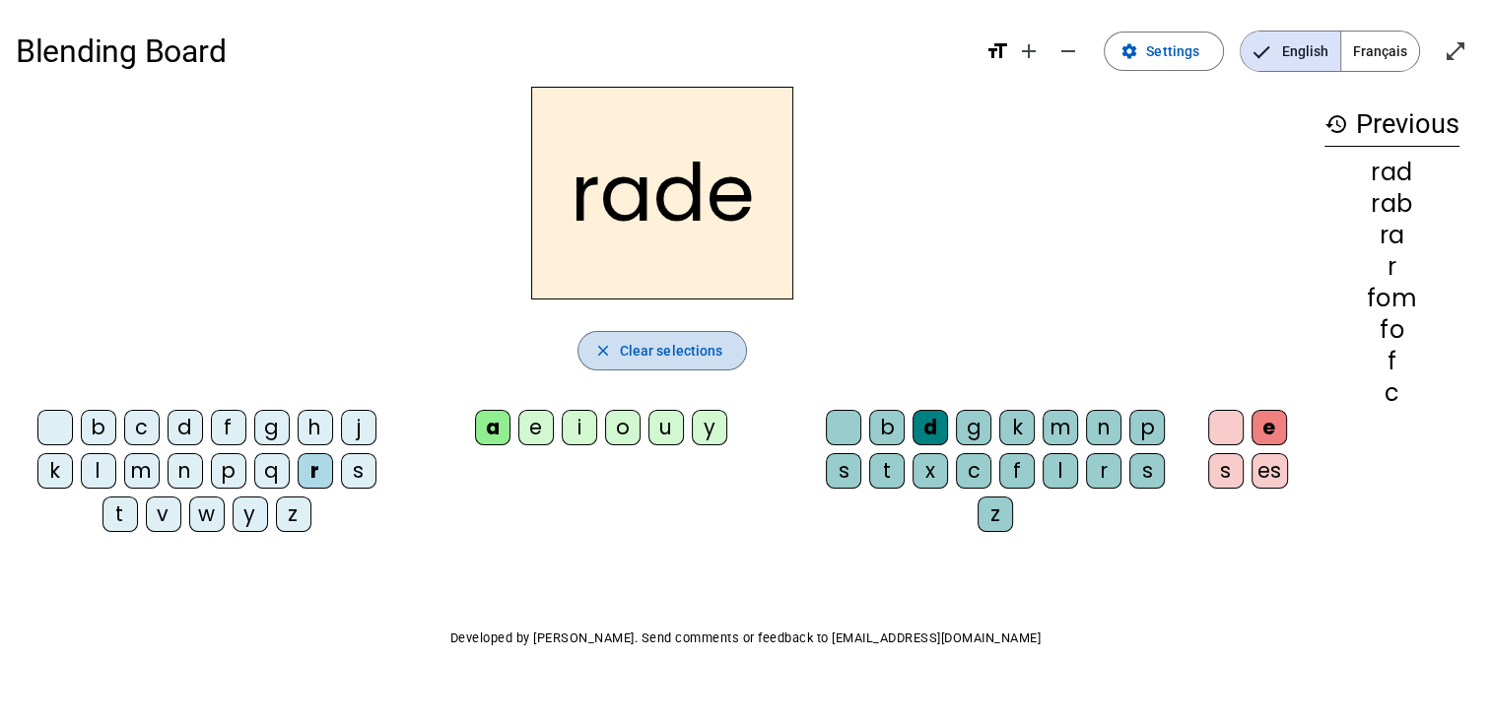
click at [674, 345] on span "Clear selections" at bounding box center [671, 351] width 103 height 24
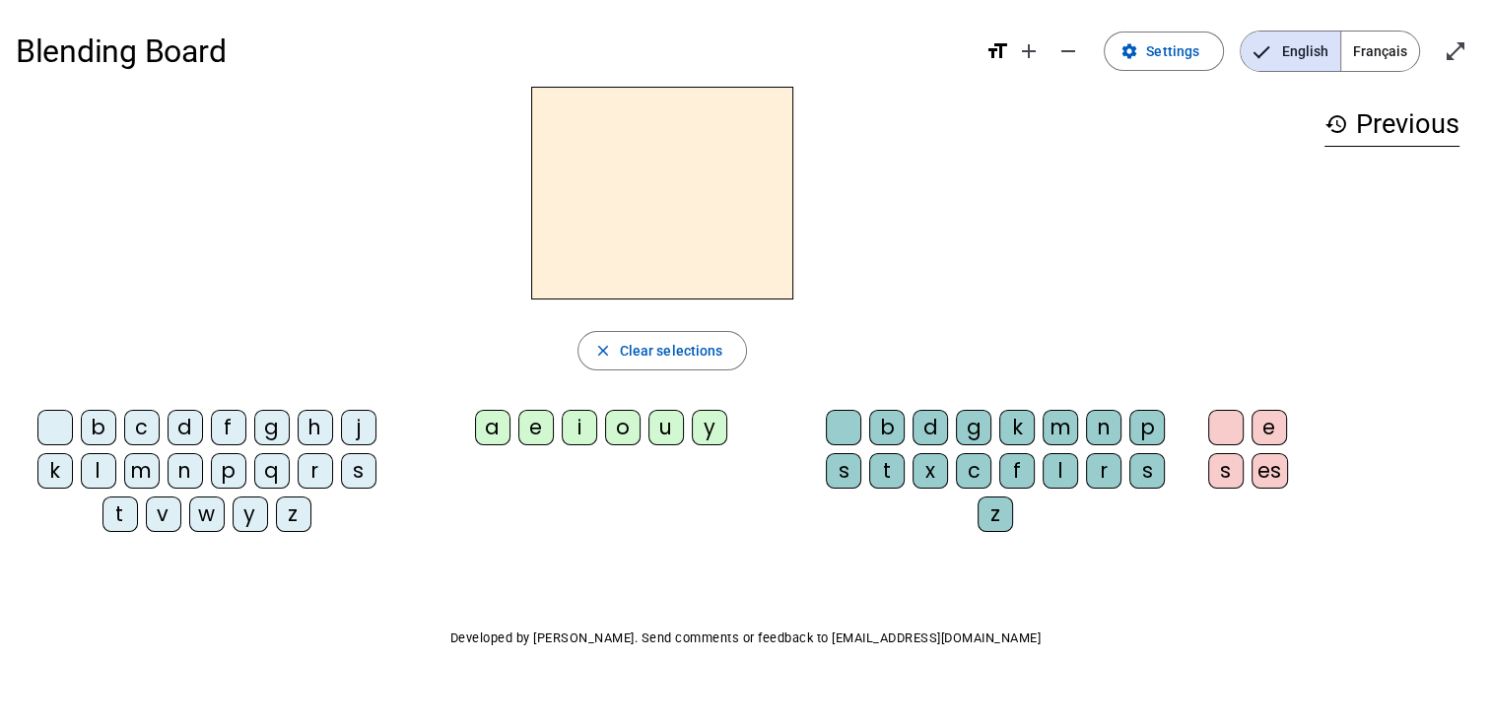
click at [310, 421] on div "h" at bounding box center [315, 427] width 35 height 35
click at [500, 428] on div "a" at bounding box center [492, 427] width 35 height 35
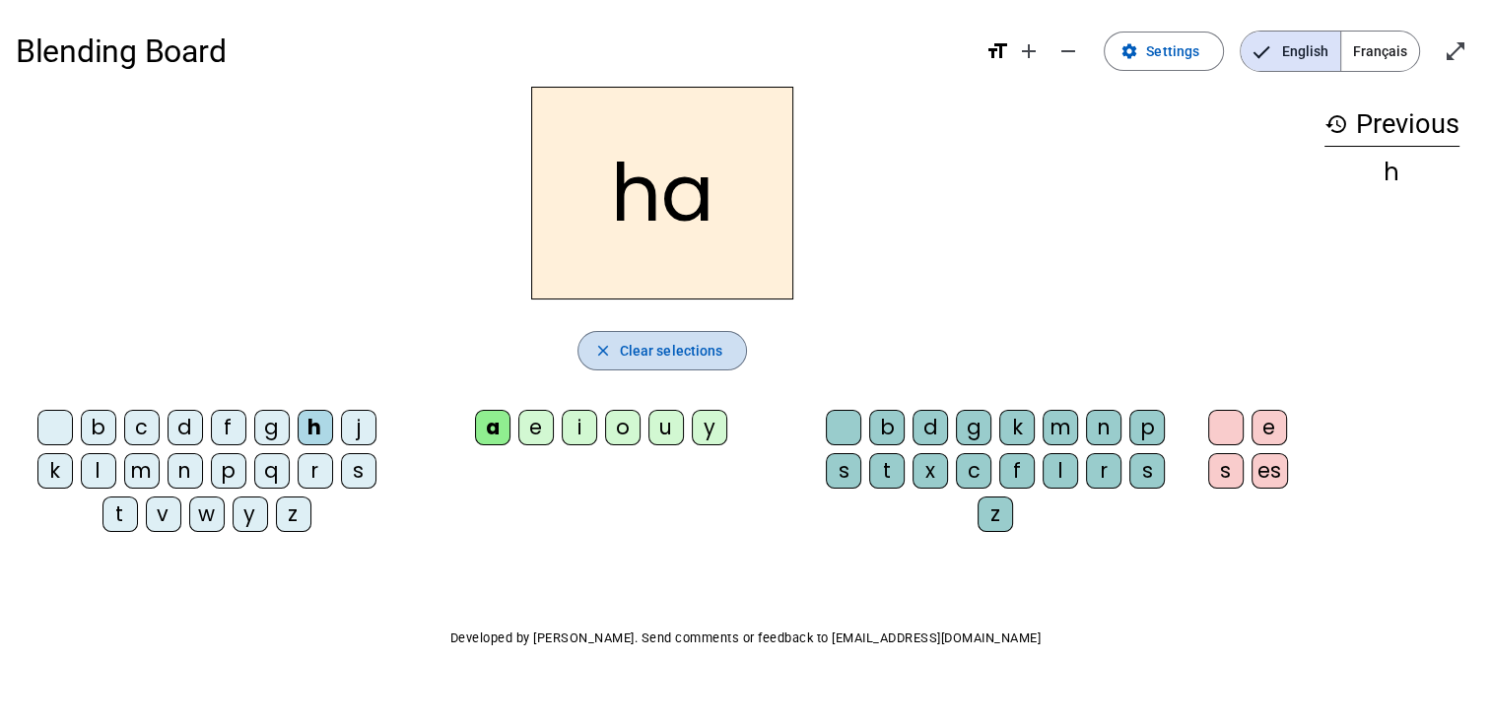
click at [672, 337] on span "button" at bounding box center [663, 350] width 169 height 47
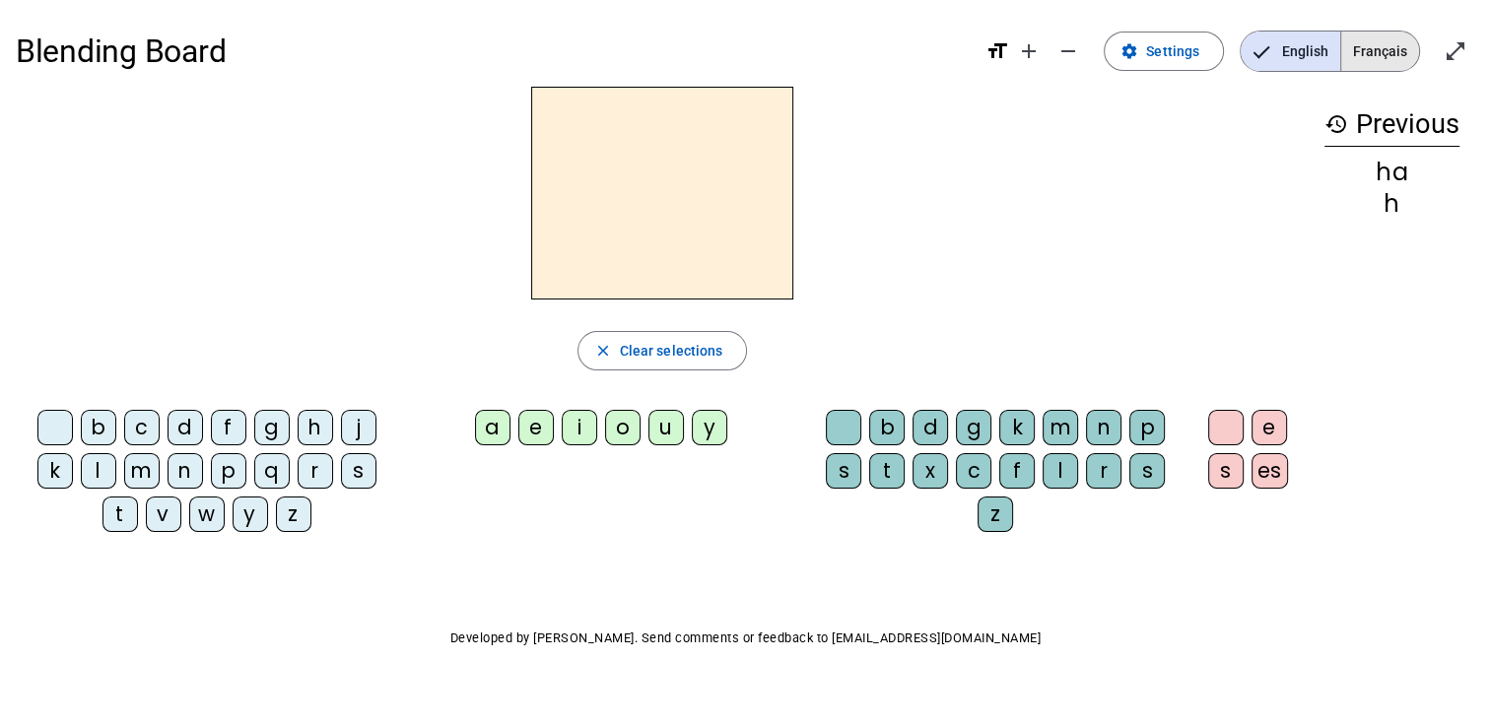
click at [1380, 40] on span "Français" at bounding box center [1380, 51] width 78 height 39
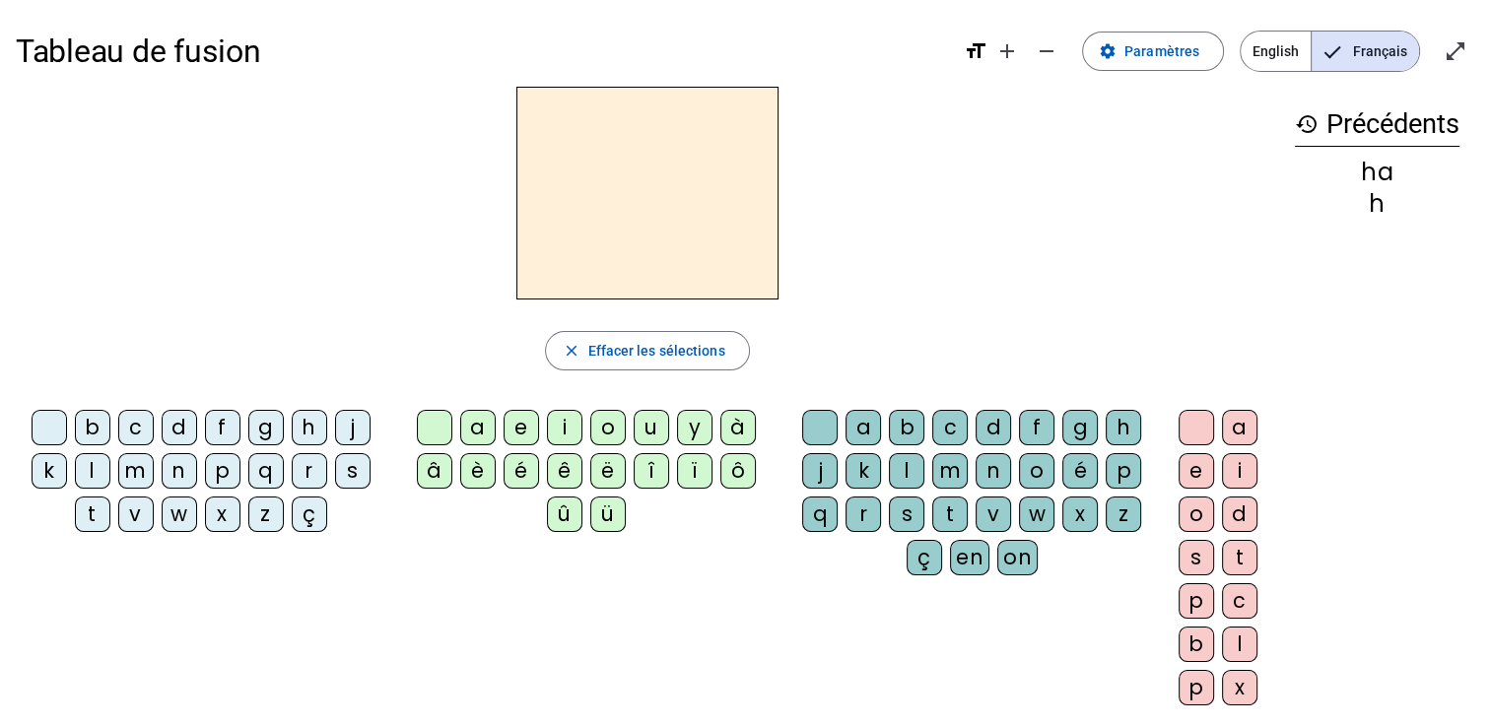
click at [302, 424] on div "h" at bounding box center [309, 427] width 35 height 35
click at [470, 417] on div "a" at bounding box center [477, 427] width 35 height 35
click at [988, 509] on div "v" at bounding box center [993, 514] width 35 height 35
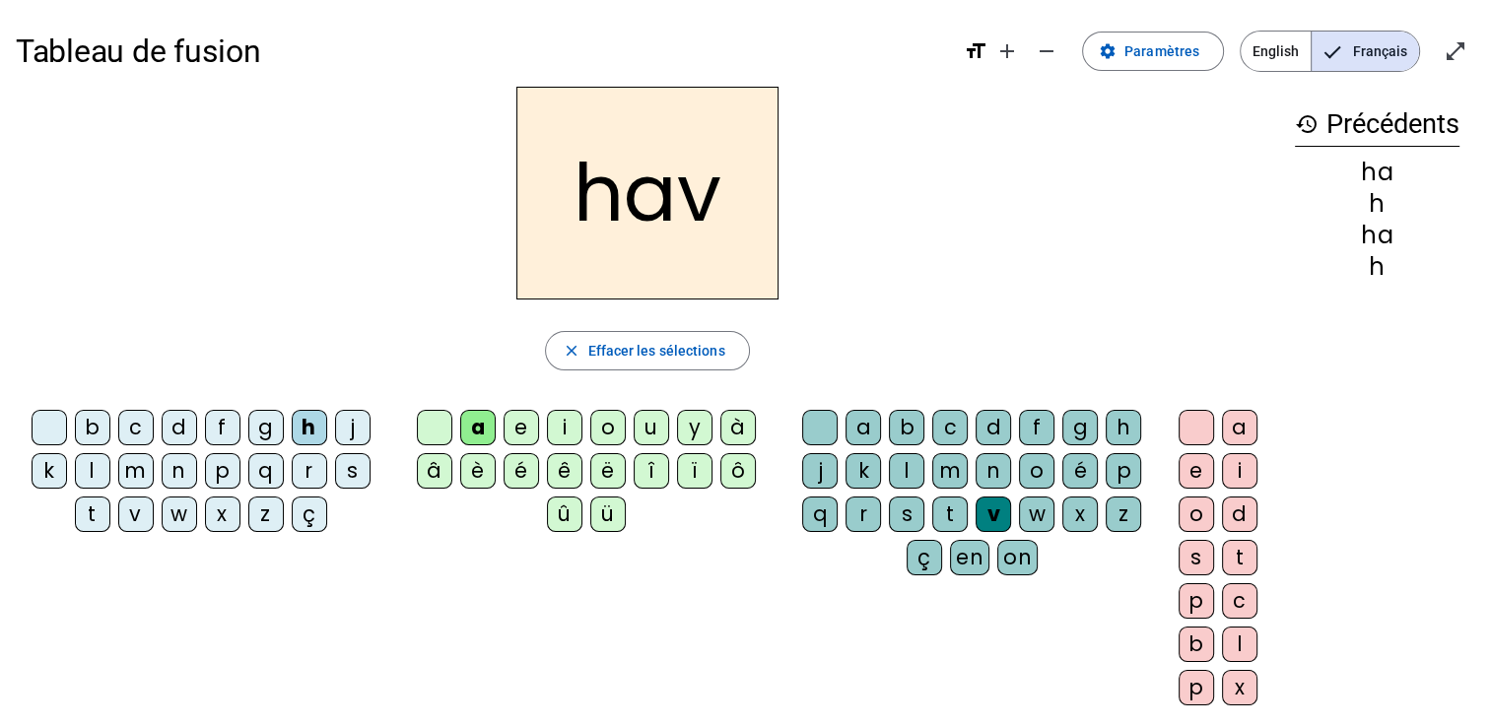
click at [1233, 416] on div "a" at bounding box center [1239, 427] width 35 height 35
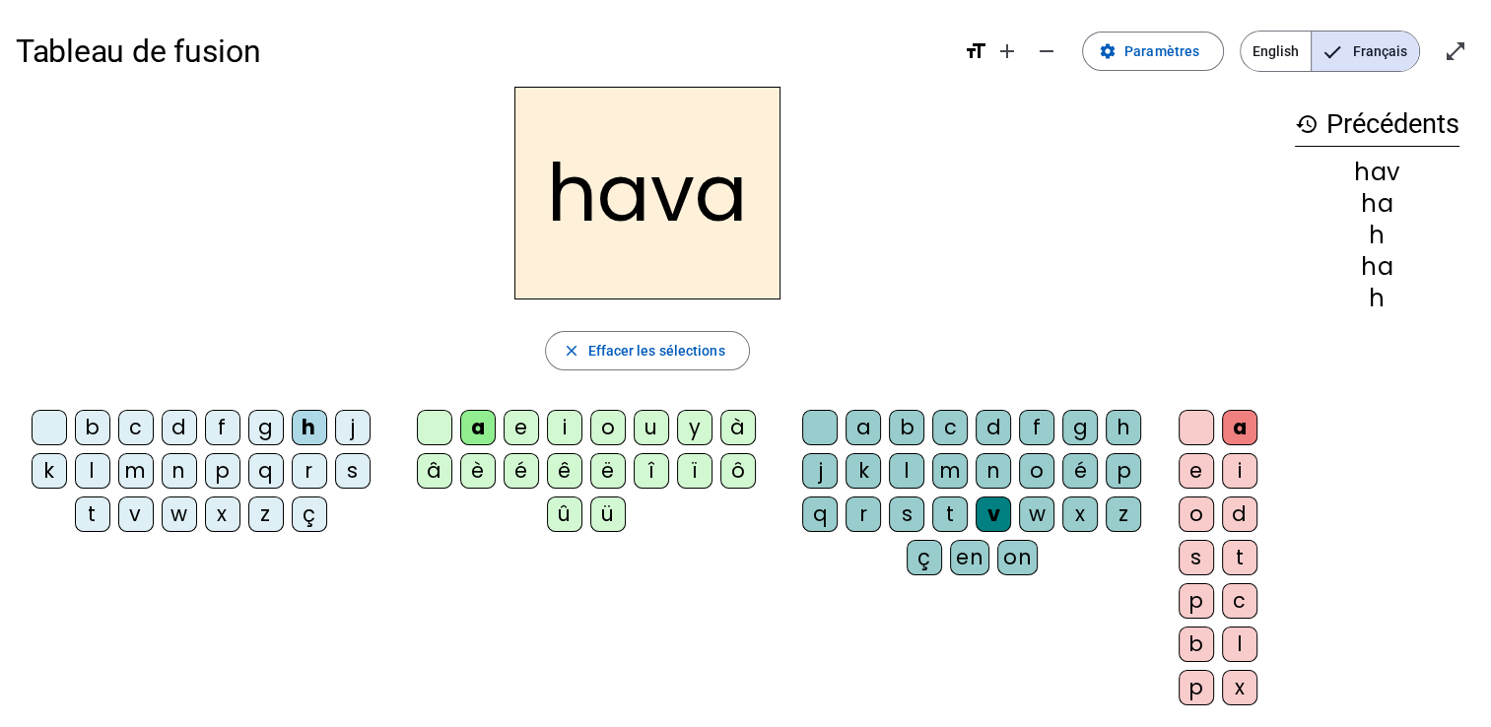
click at [1234, 641] on div "l" at bounding box center [1239, 644] width 35 height 35
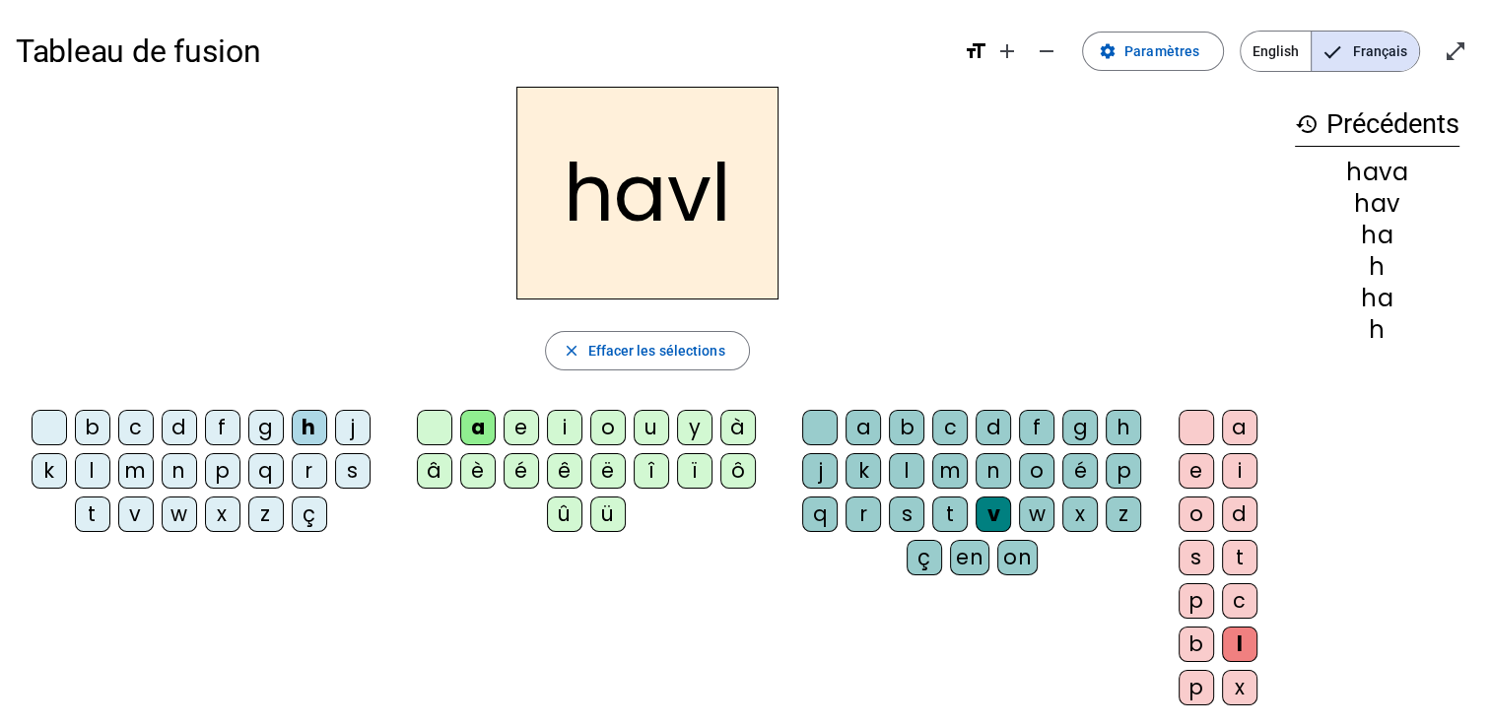
click at [1229, 423] on div "a" at bounding box center [1239, 427] width 35 height 35
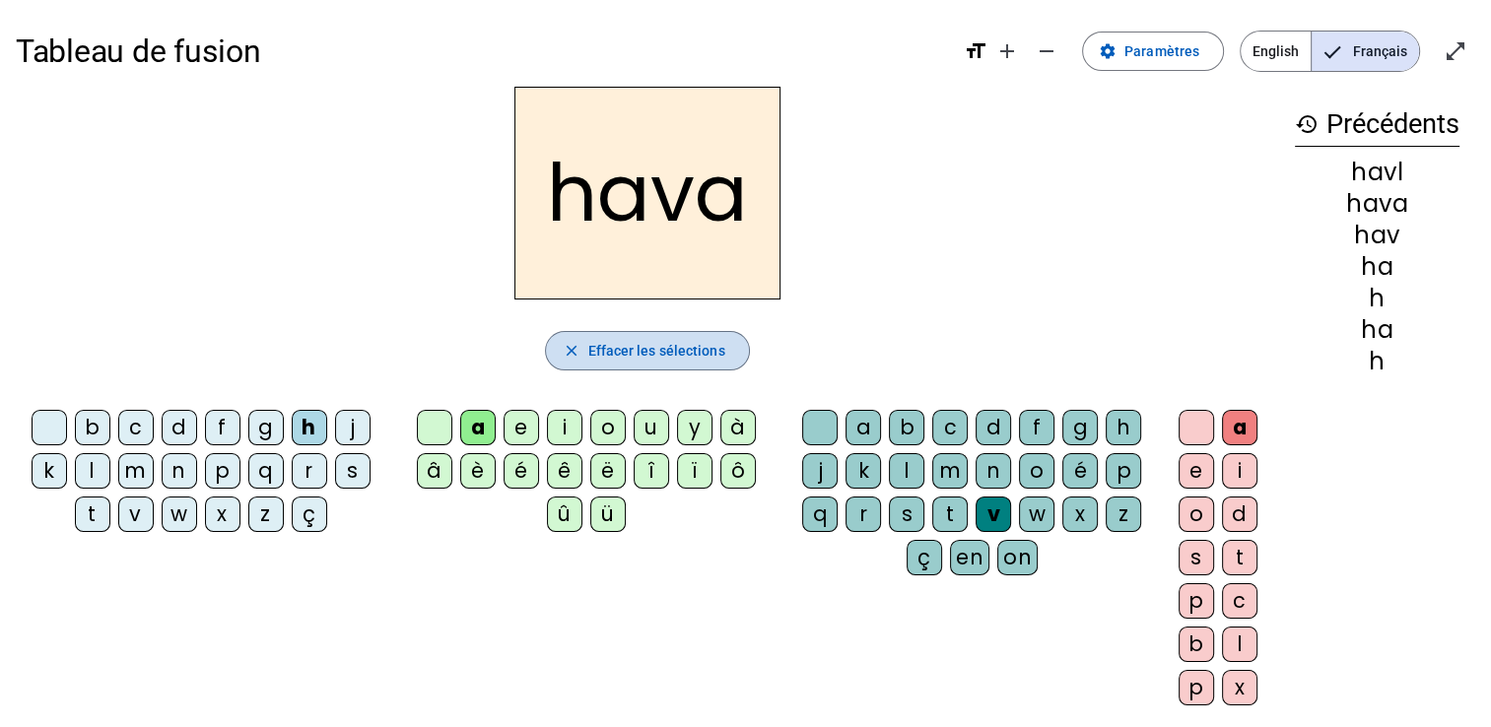
click at [686, 344] on span "Effacer les sélections" at bounding box center [655, 351] width 137 height 24
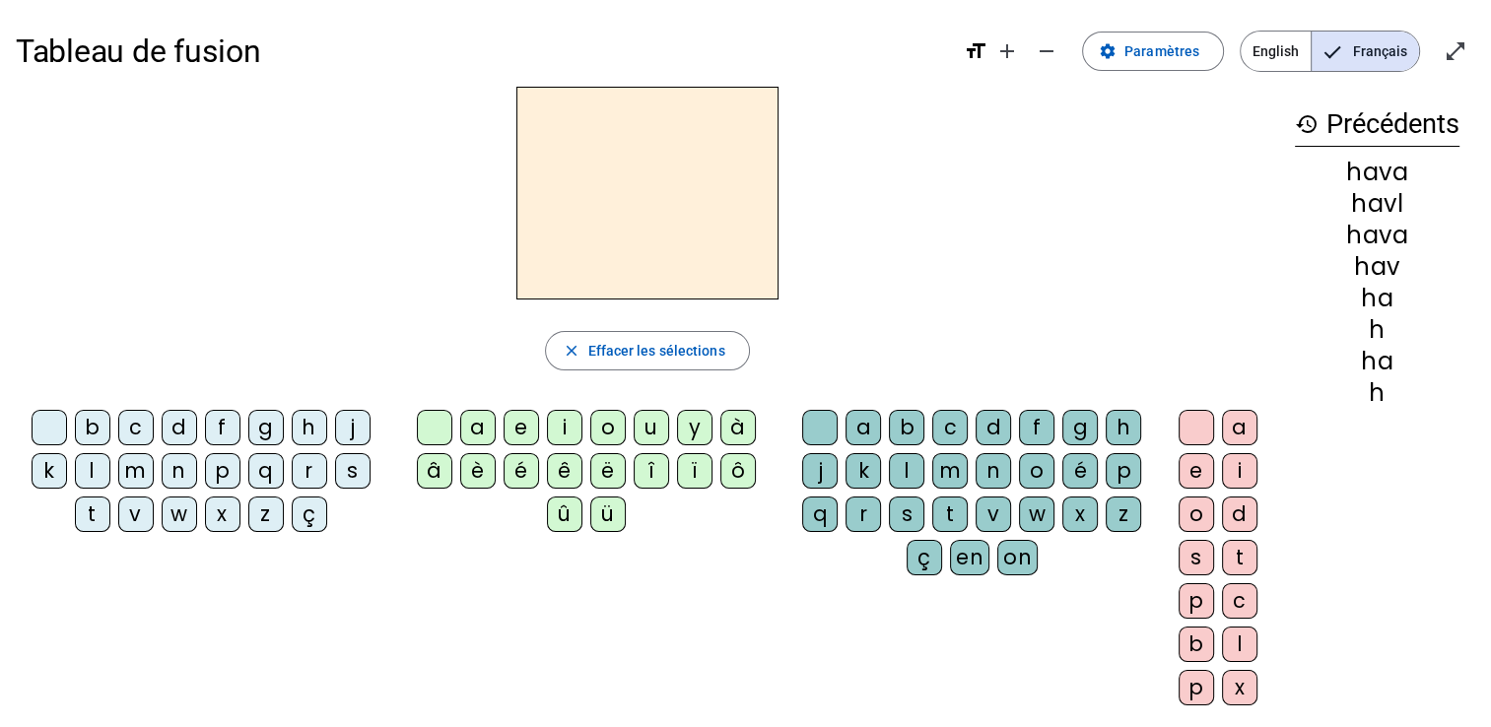
click at [90, 422] on div "b" at bounding box center [92, 427] width 35 height 35
click at [515, 460] on div "é" at bounding box center [521, 470] width 35 height 35
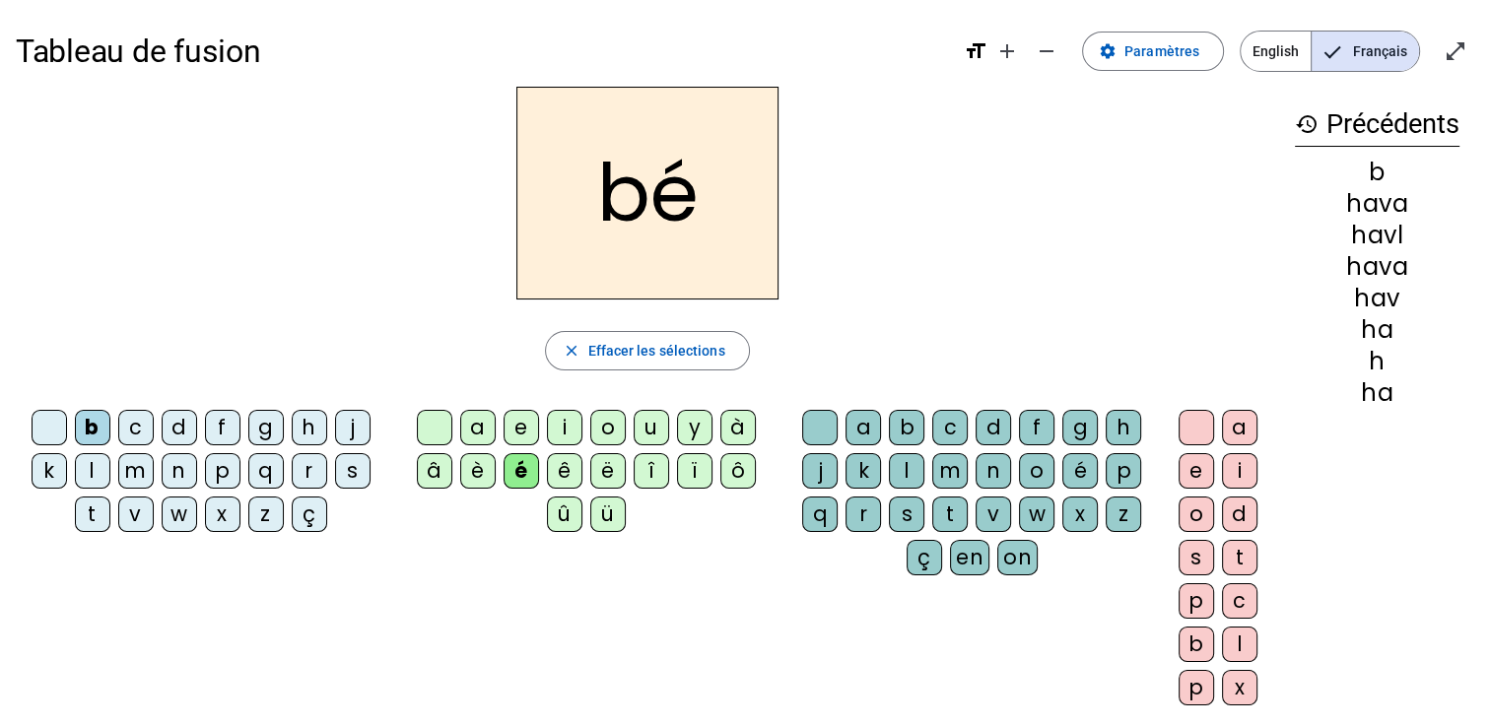
click at [902, 415] on div "b" at bounding box center [906, 427] width 35 height 35
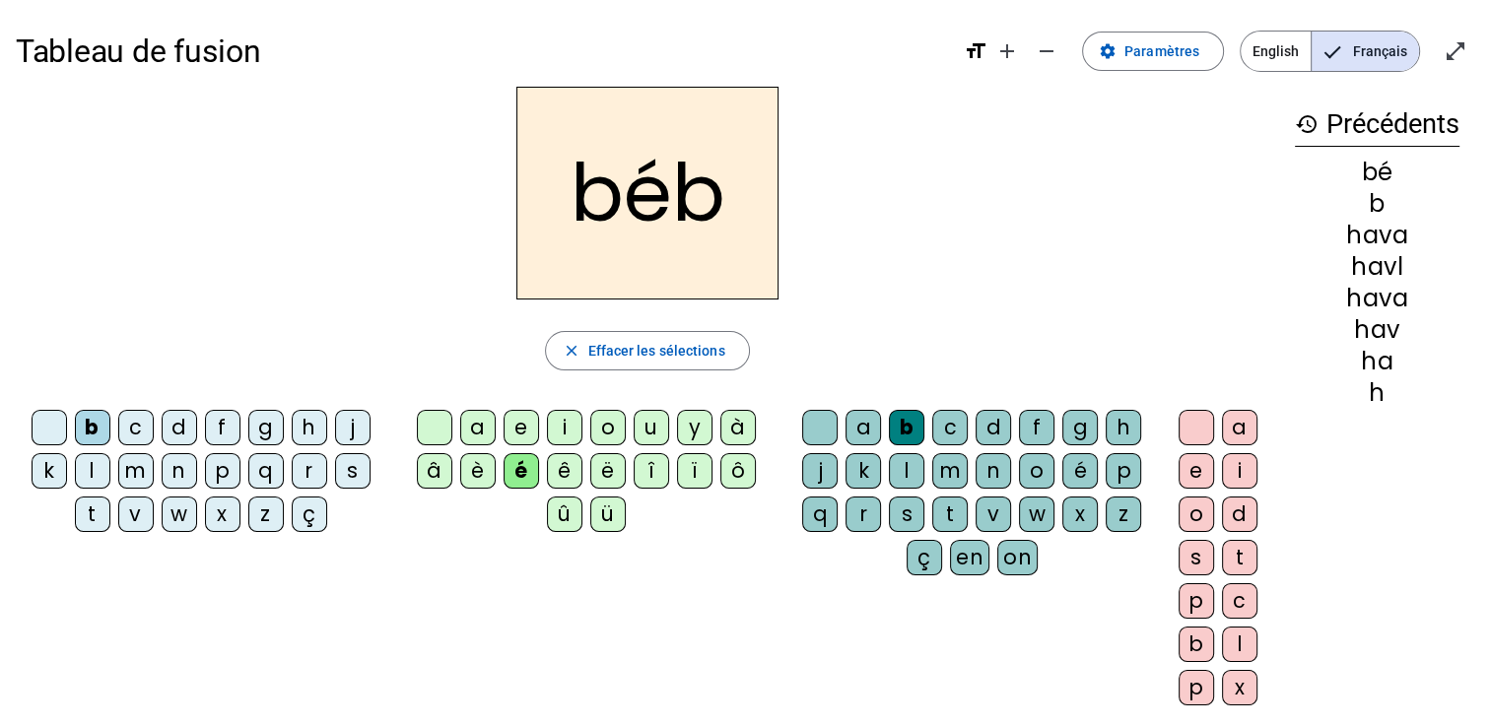
click at [1076, 459] on div "é" at bounding box center [1079, 470] width 35 height 35
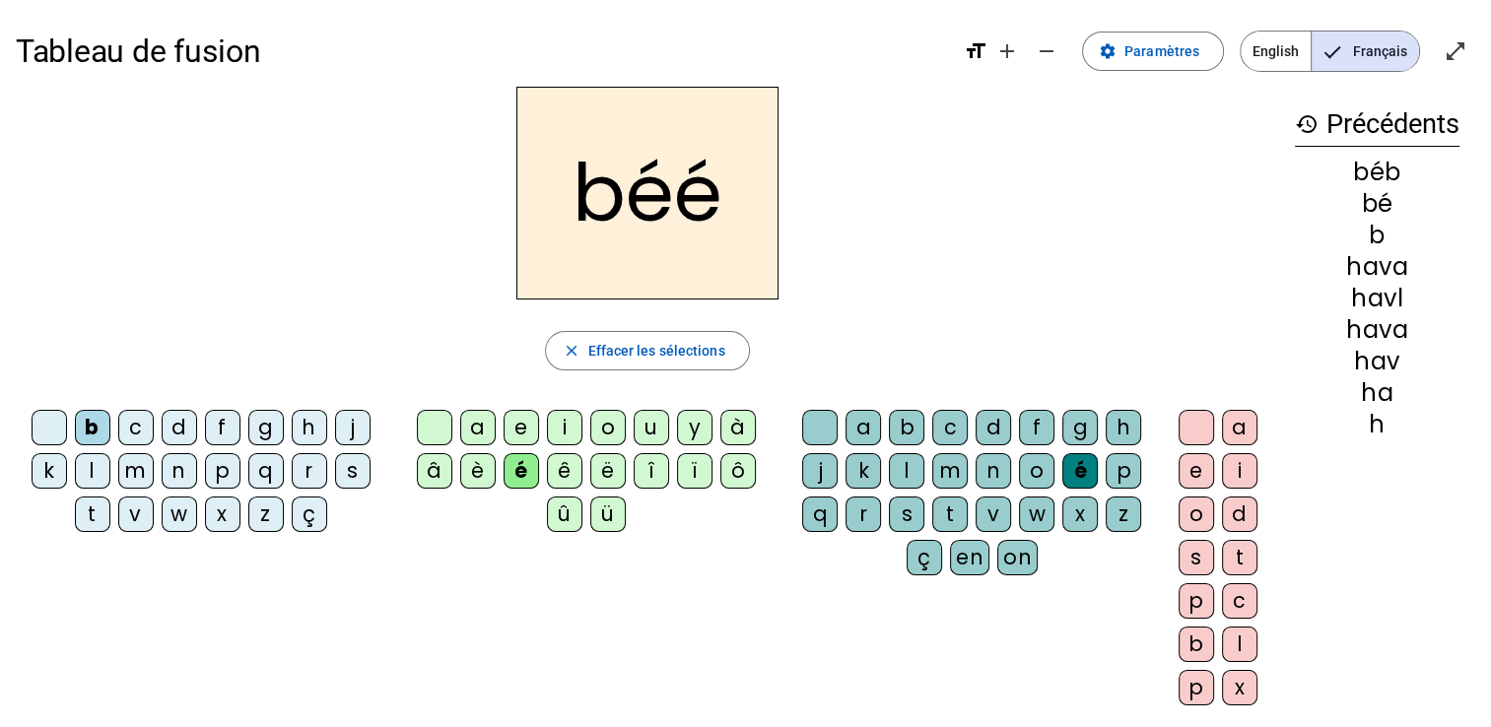
click at [907, 421] on div "b" at bounding box center [906, 427] width 35 height 35
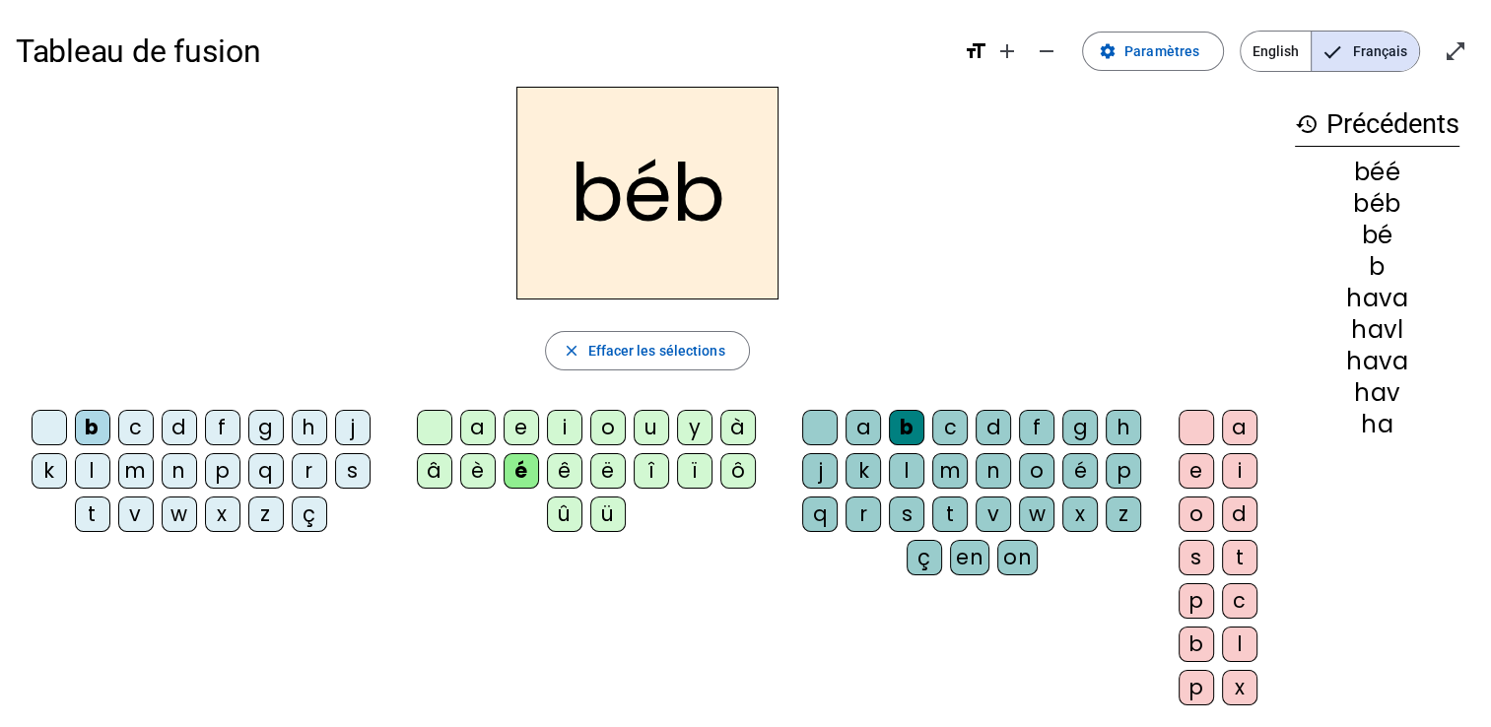
click at [1189, 458] on div "e" at bounding box center [1196, 470] width 35 height 35
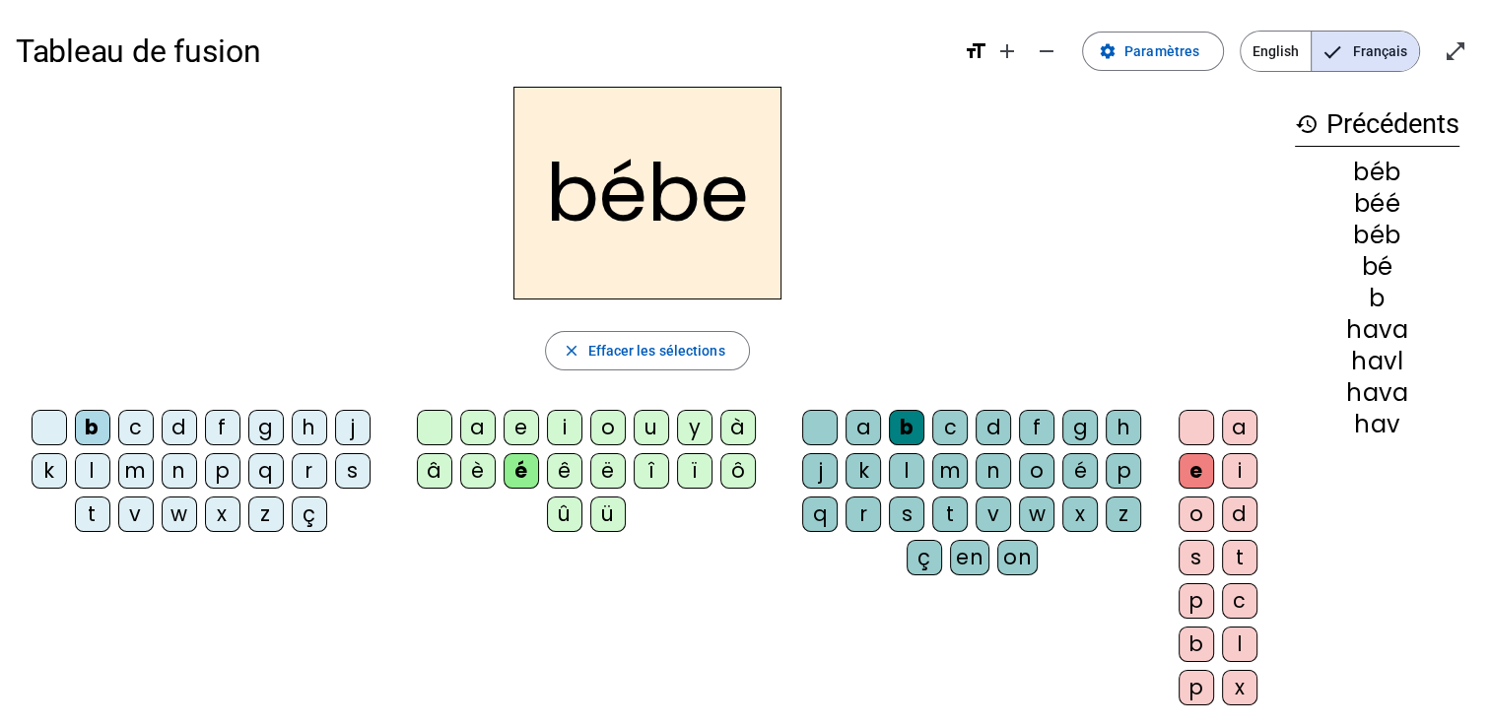
click at [517, 415] on div "e" at bounding box center [521, 427] width 35 height 35
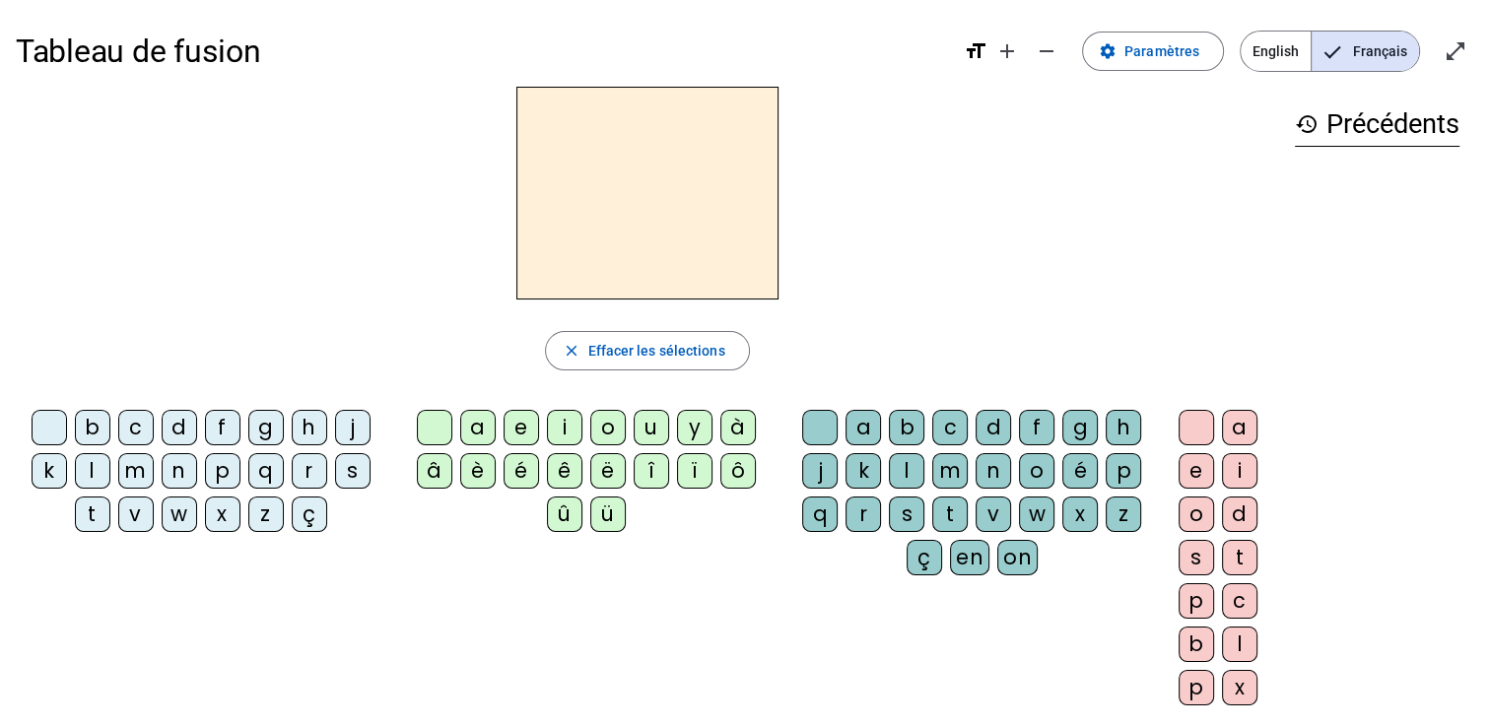
click at [720, 413] on div "à" at bounding box center [737, 427] width 35 height 35
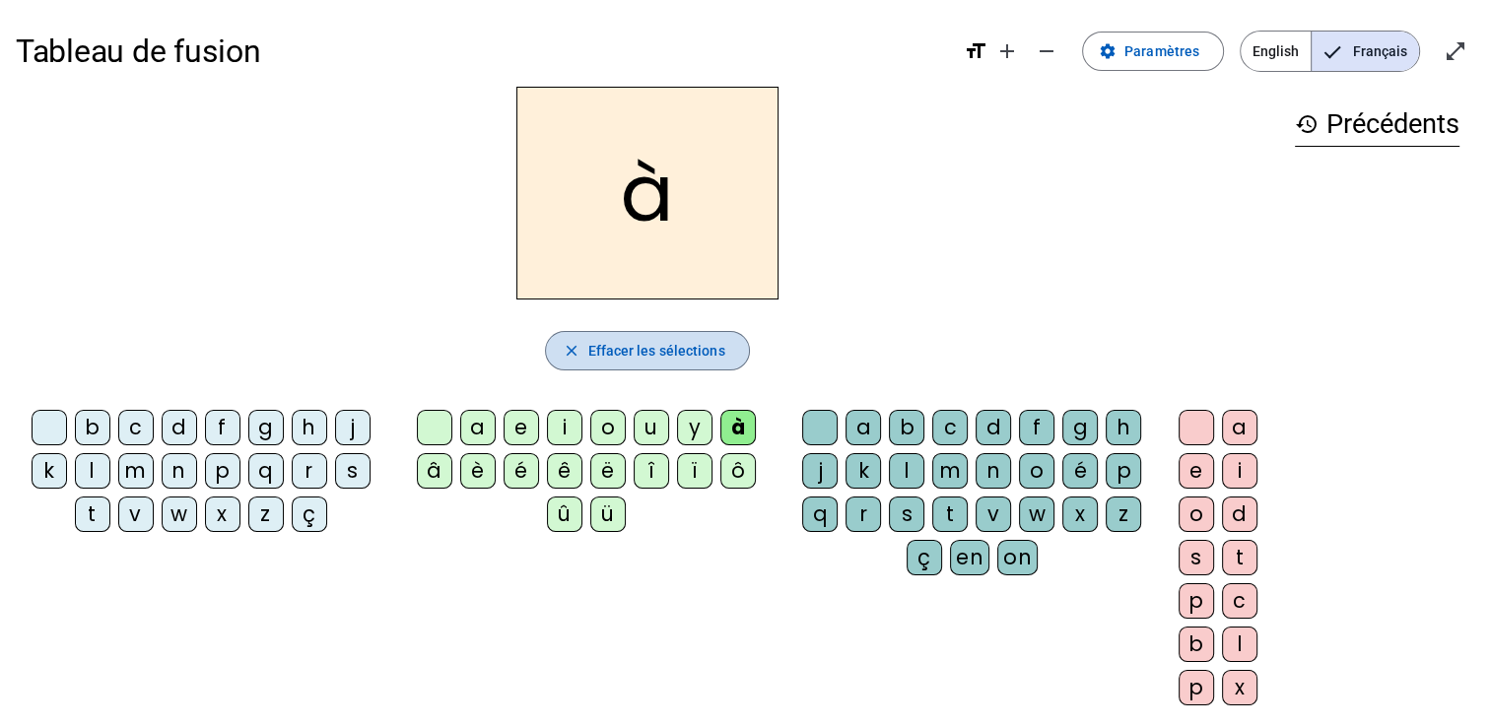
drag, startPoint x: 0, startPoint y: 0, endPoint x: 632, endPoint y: 346, distance: 720.3
click at [632, 346] on span "Effacer les sélections" at bounding box center [655, 351] width 137 height 24
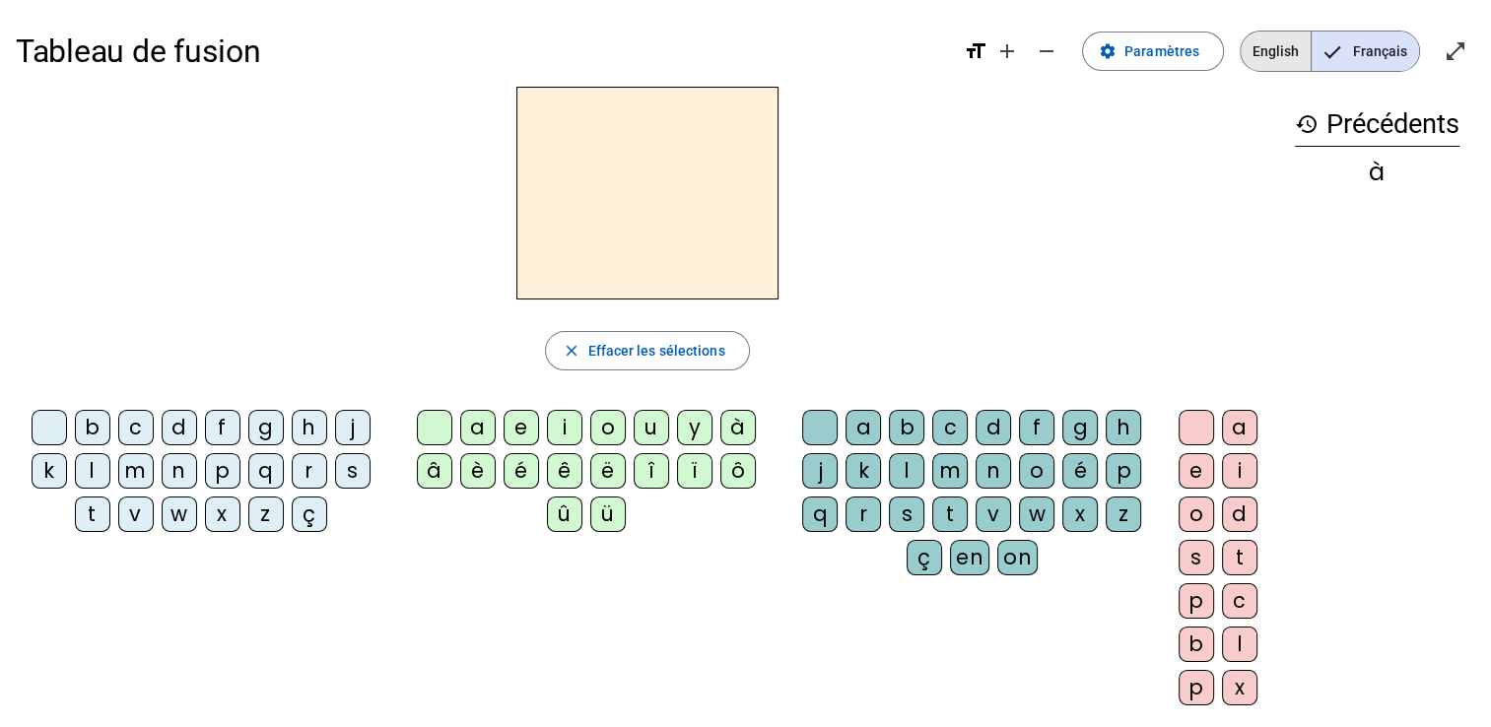
click at [1289, 37] on span "English" at bounding box center [1276, 51] width 70 height 39
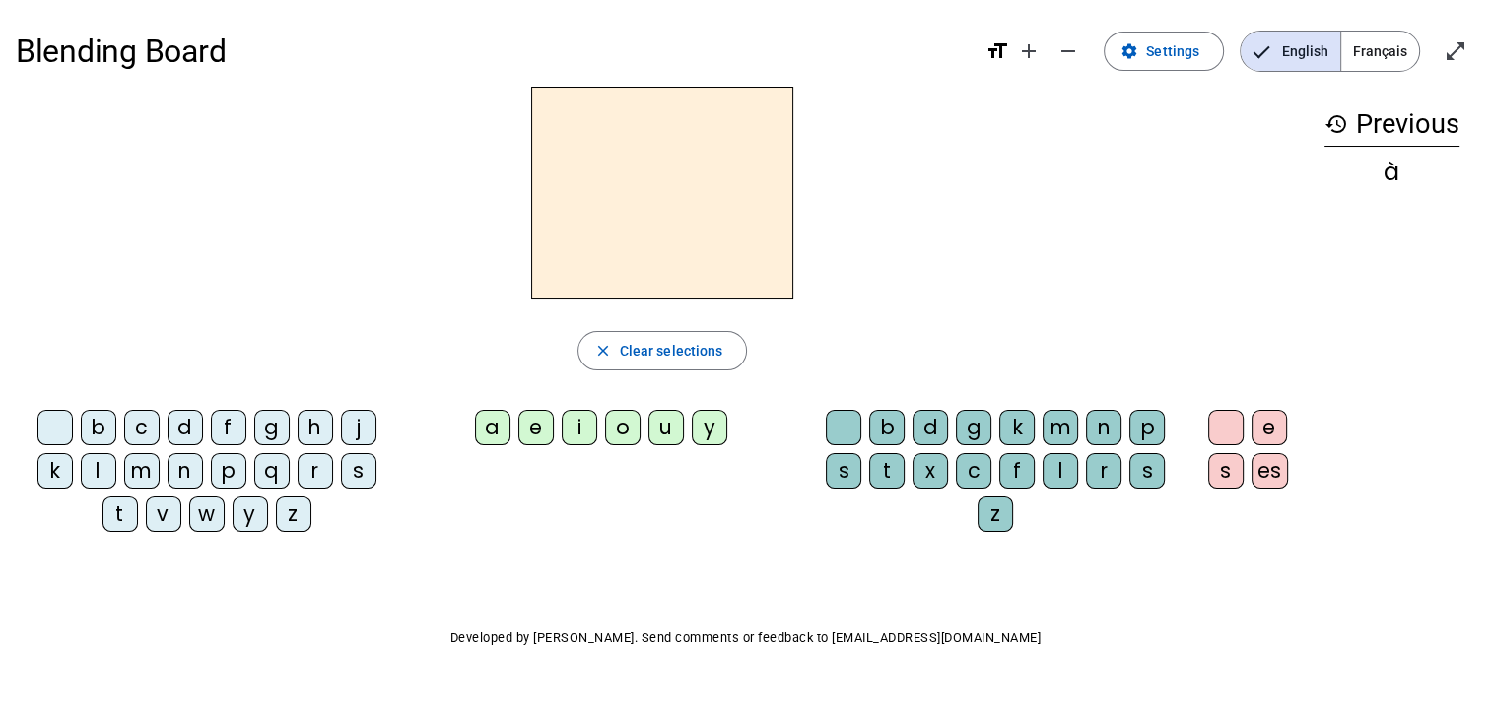
click at [253, 514] on div "y" at bounding box center [250, 514] width 35 height 35
click at [536, 424] on div "e" at bounding box center [535, 427] width 35 height 35
click at [1060, 471] on div "l" at bounding box center [1060, 470] width 35 height 35
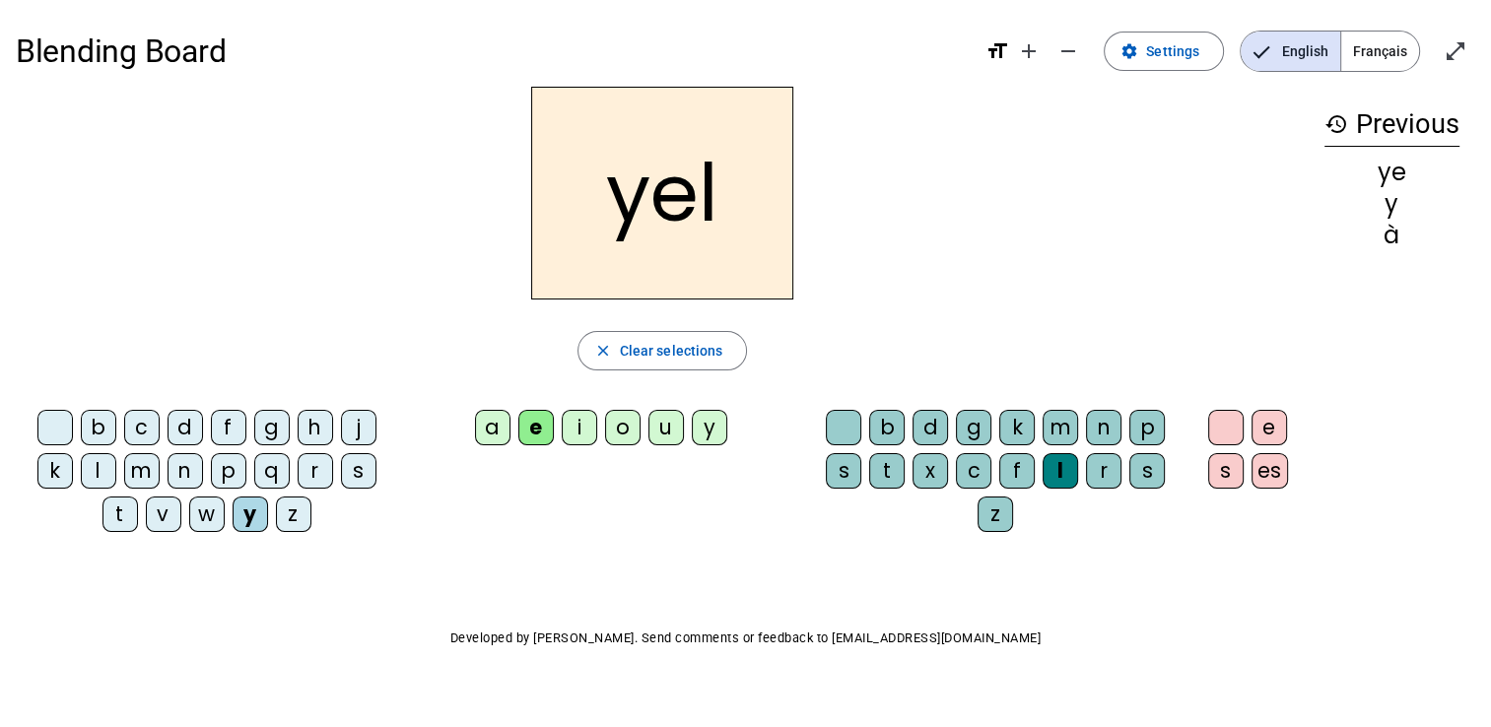
click at [1060, 471] on div "l" at bounding box center [1060, 470] width 35 height 35
click at [717, 367] on span "button" at bounding box center [663, 350] width 169 height 47
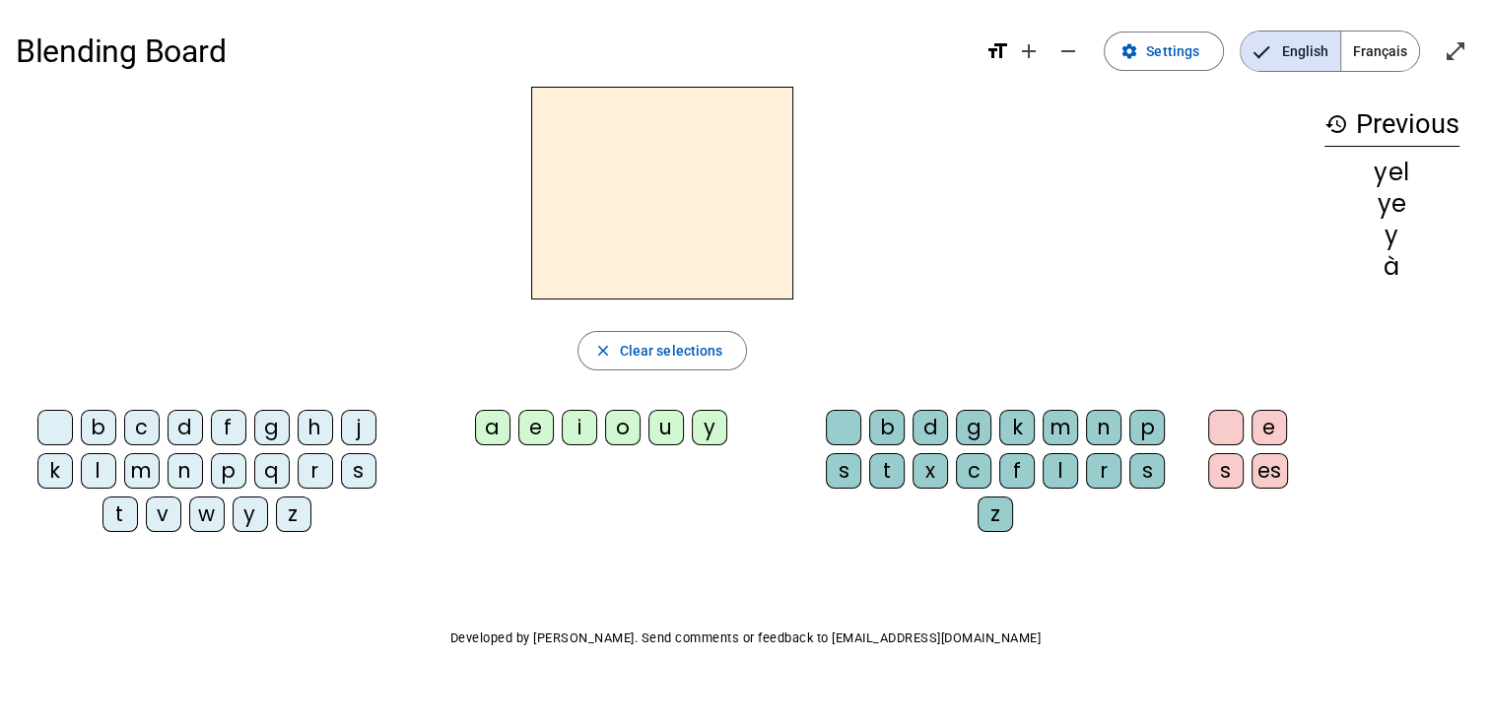
click at [616, 424] on div "o" at bounding box center [622, 427] width 35 height 35
click at [209, 510] on div "w" at bounding box center [206, 514] width 35 height 35
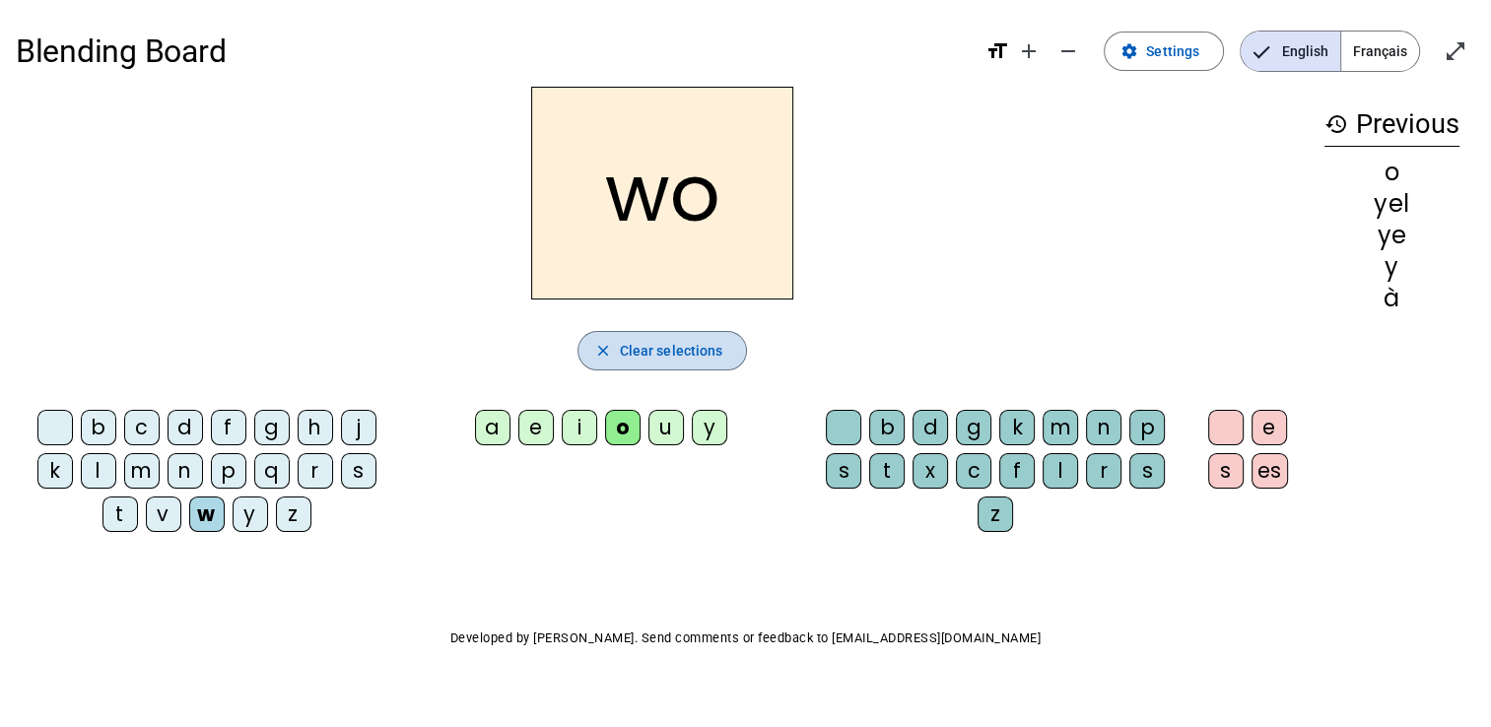
click at [634, 348] on span "Clear selections" at bounding box center [671, 351] width 103 height 24
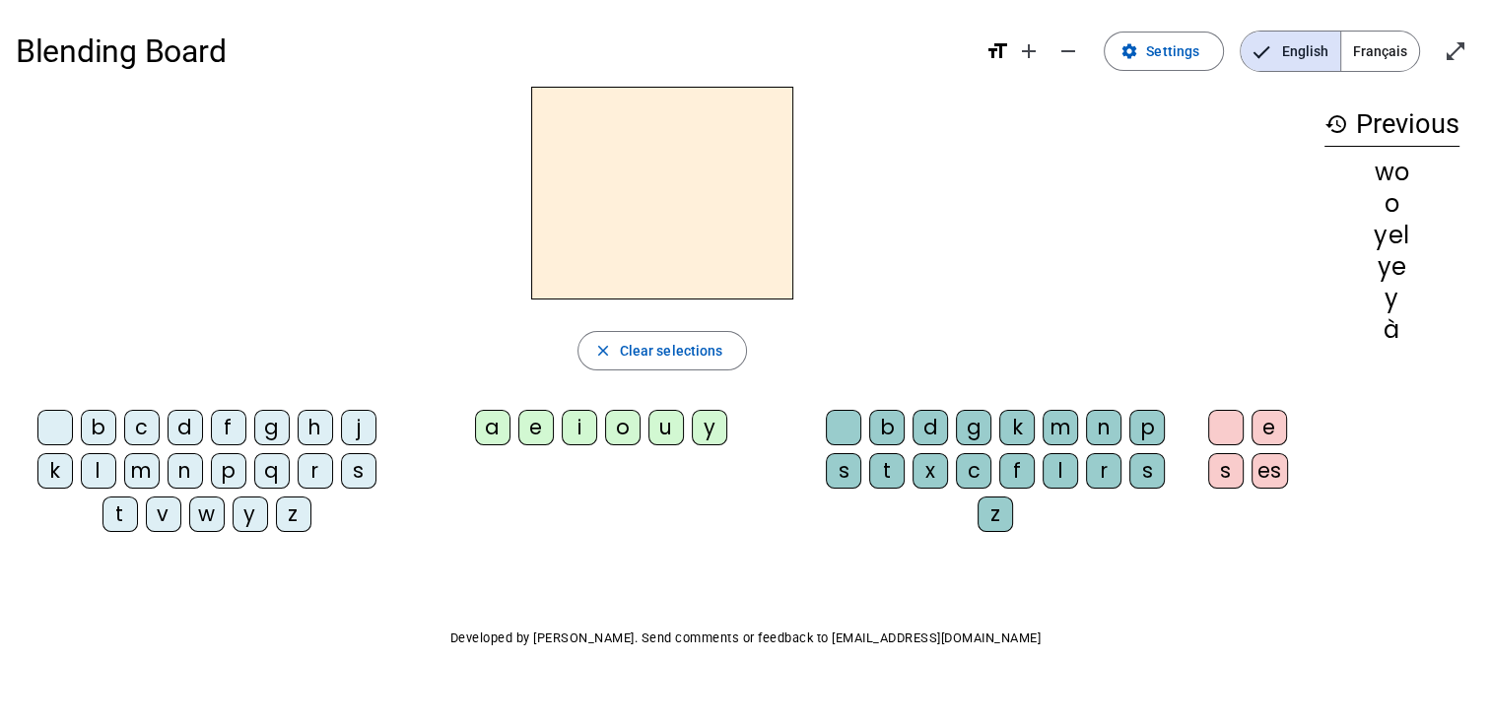
click at [619, 428] on div "o" at bounding box center [622, 427] width 35 height 35
click at [189, 522] on div "w" at bounding box center [206, 514] width 35 height 35
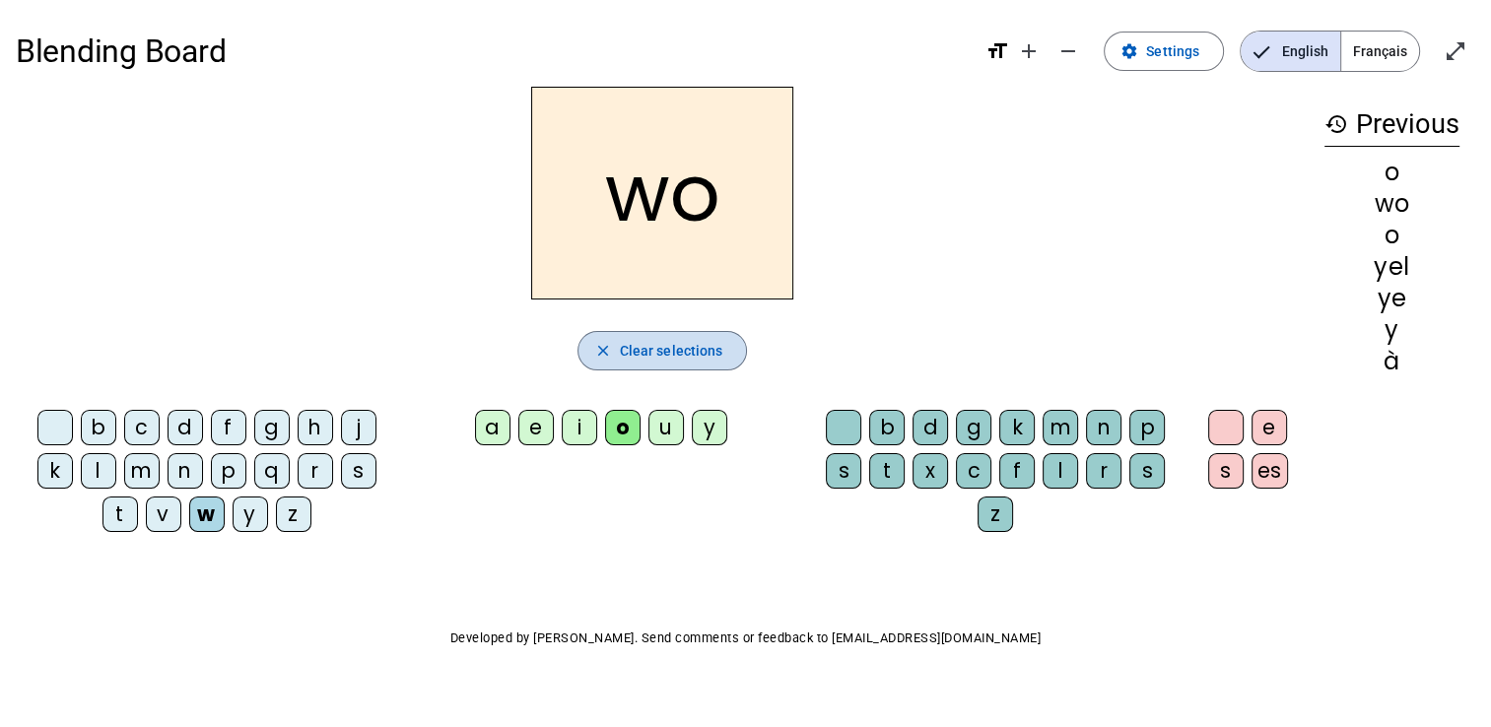
click at [722, 352] on span "Clear selections" at bounding box center [671, 351] width 103 height 24
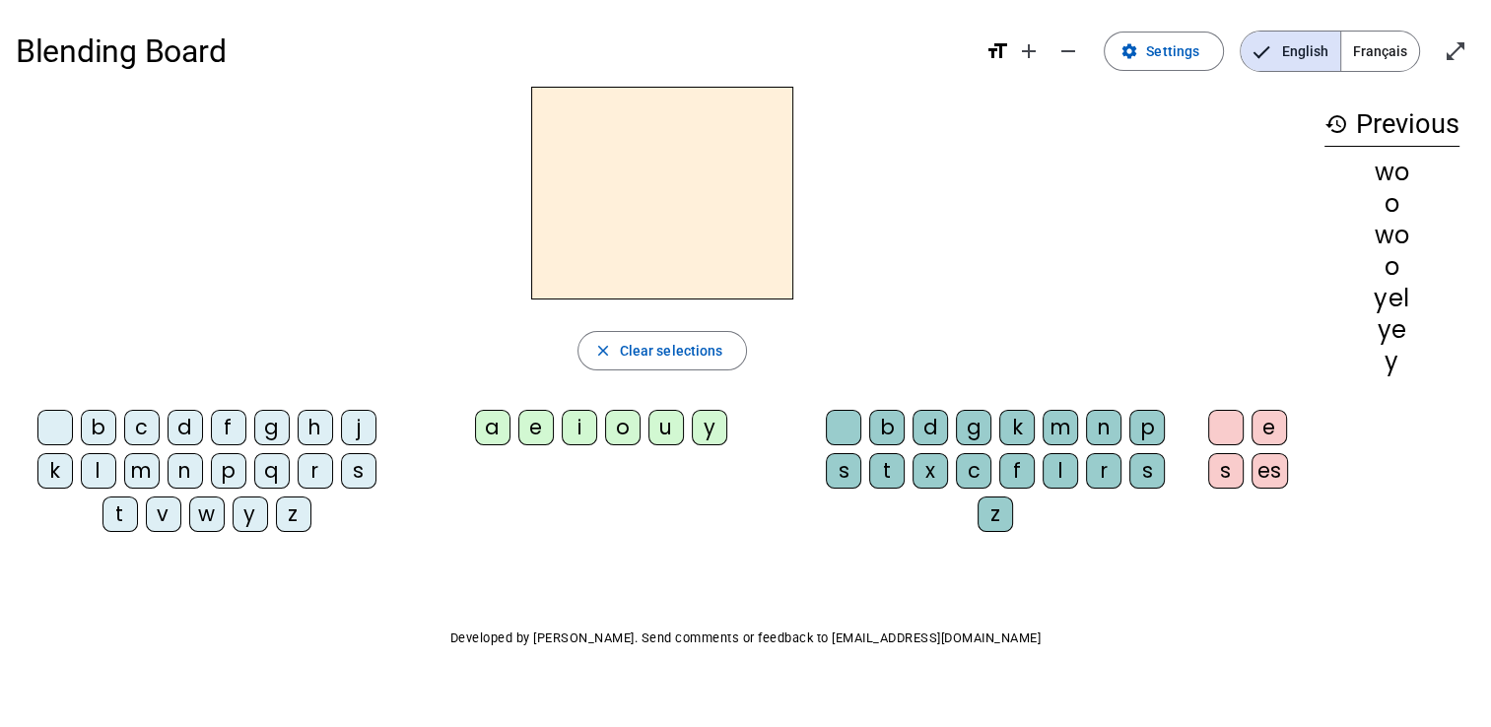
click at [55, 416] on div at bounding box center [54, 427] width 35 height 35
drag, startPoint x: 61, startPoint y: 411, endPoint x: 142, endPoint y: 376, distance: 88.3
click at [142, 376] on div "close Clear selections b c d f g h j k l m n p q r s t v w y z a e i o u y b d …" at bounding box center [662, 317] width 1293 height 461
click at [51, 427] on div at bounding box center [54, 427] width 35 height 35
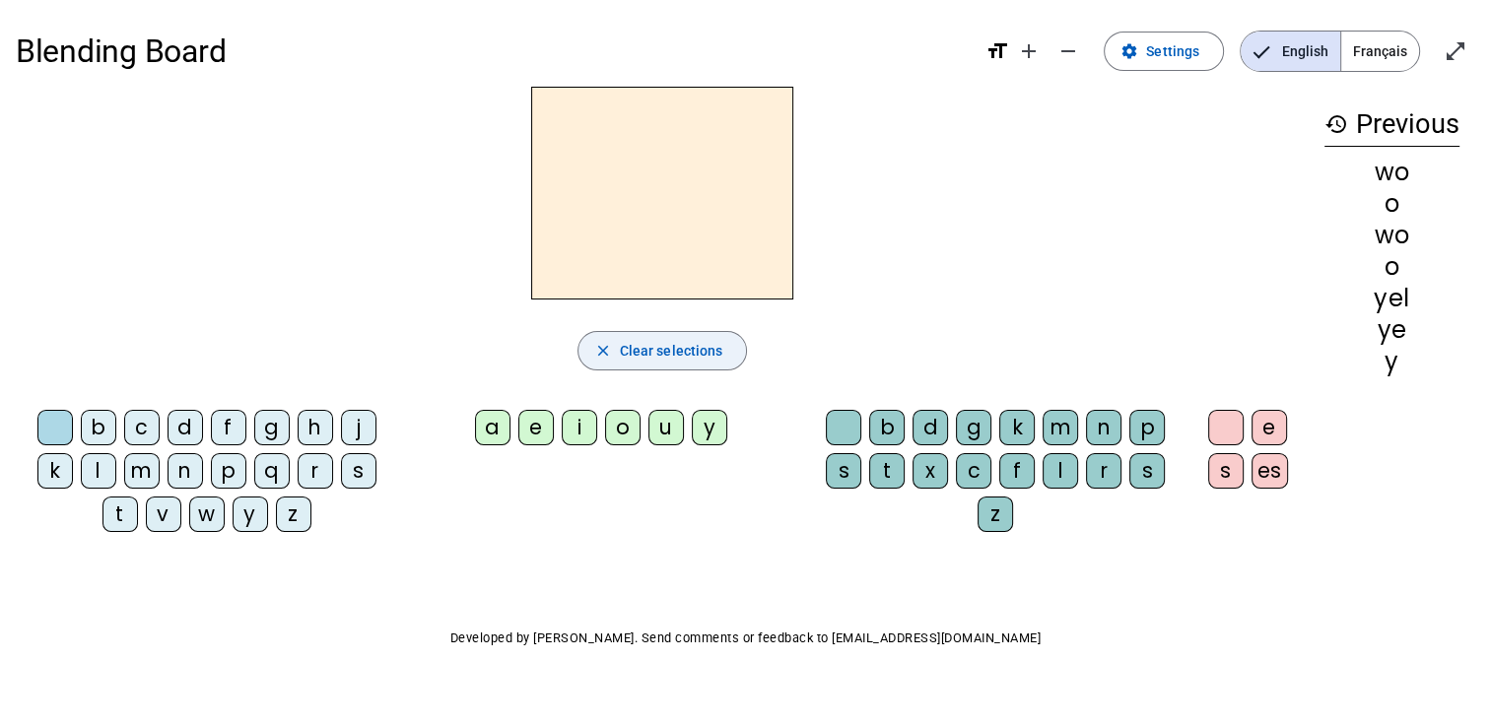
click at [631, 339] on span "Clear selections" at bounding box center [671, 351] width 103 height 24
click at [65, 419] on div at bounding box center [54, 427] width 35 height 35
click at [618, 279] on h2 at bounding box center [662, 193] width 262 height 213
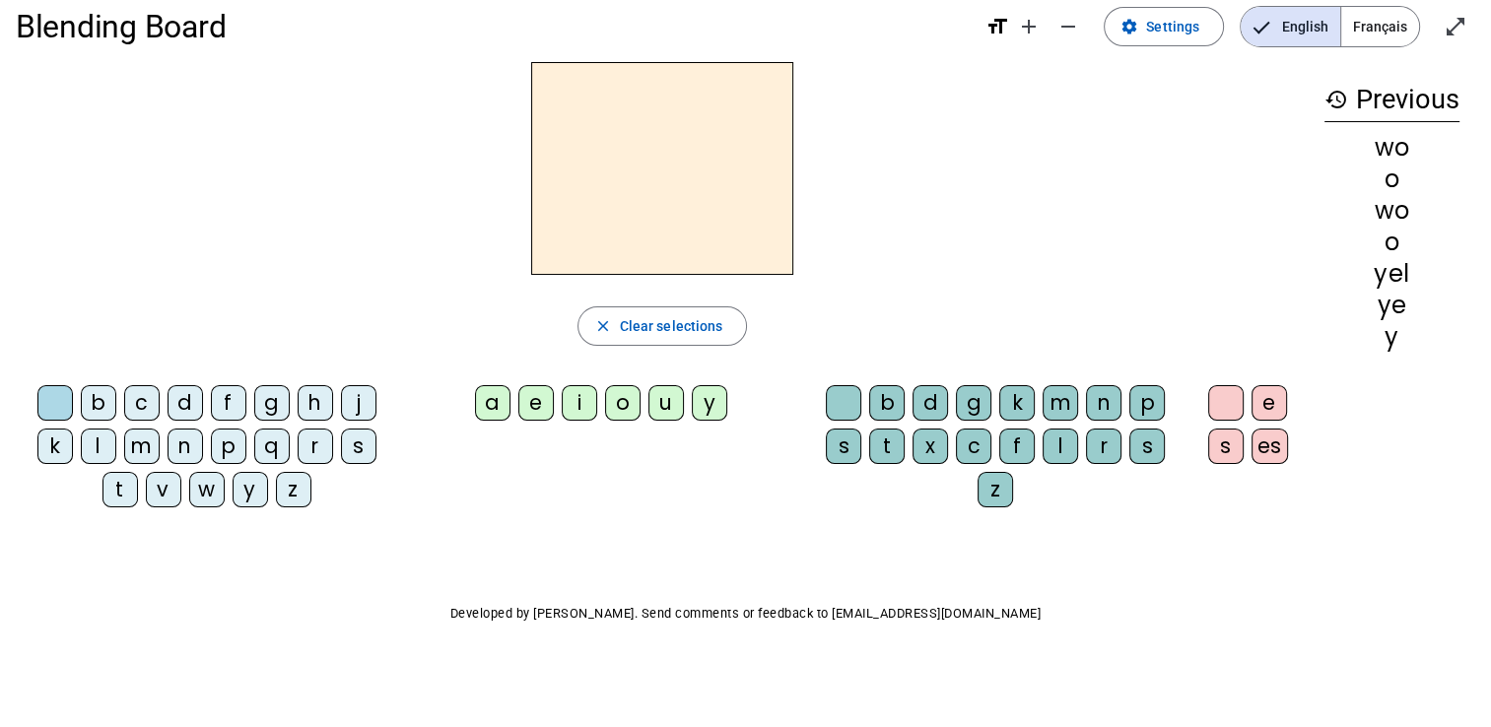
click at [320, 389] on div "h" at bounding box center [315, 402] width 35 height 35
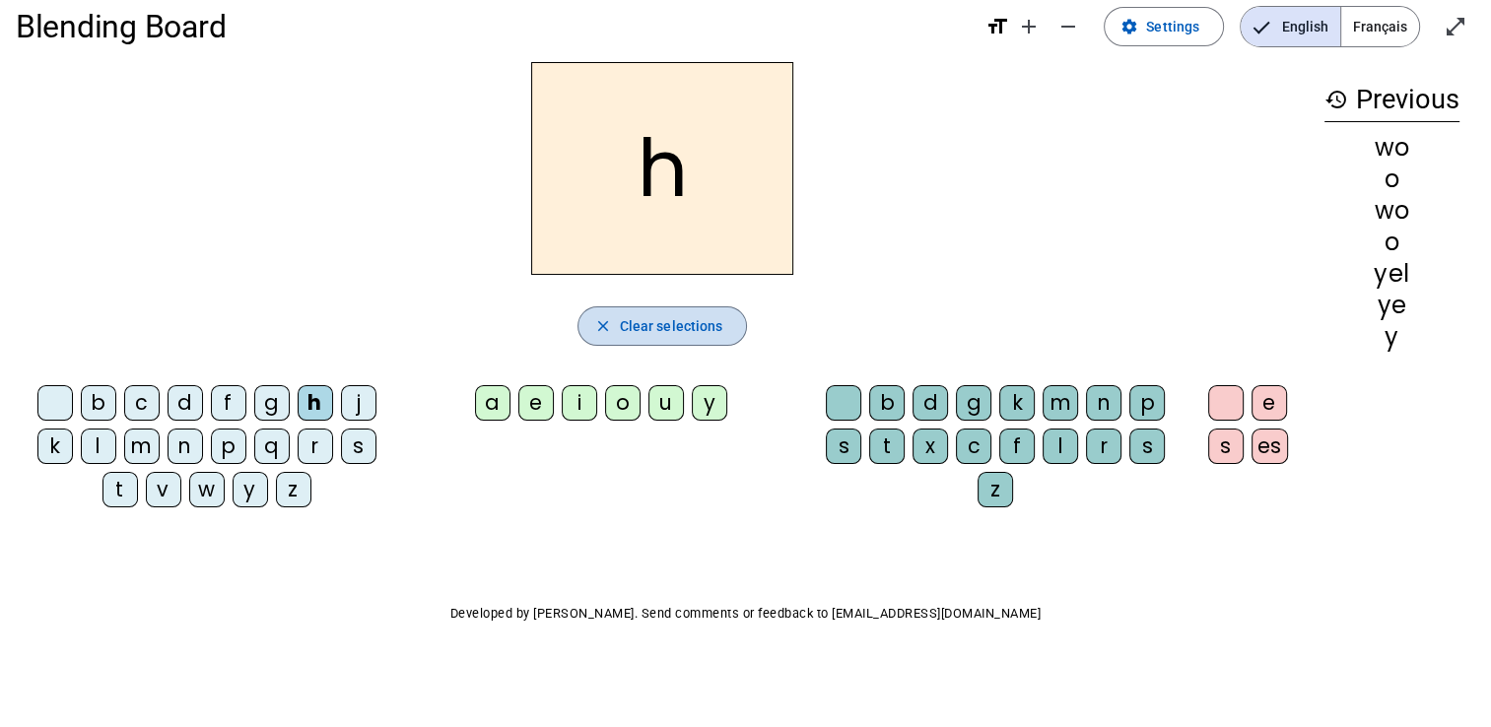
click at [639, 333] on span "Clear selections" at bounding box center [671, 326] width 103 height 24
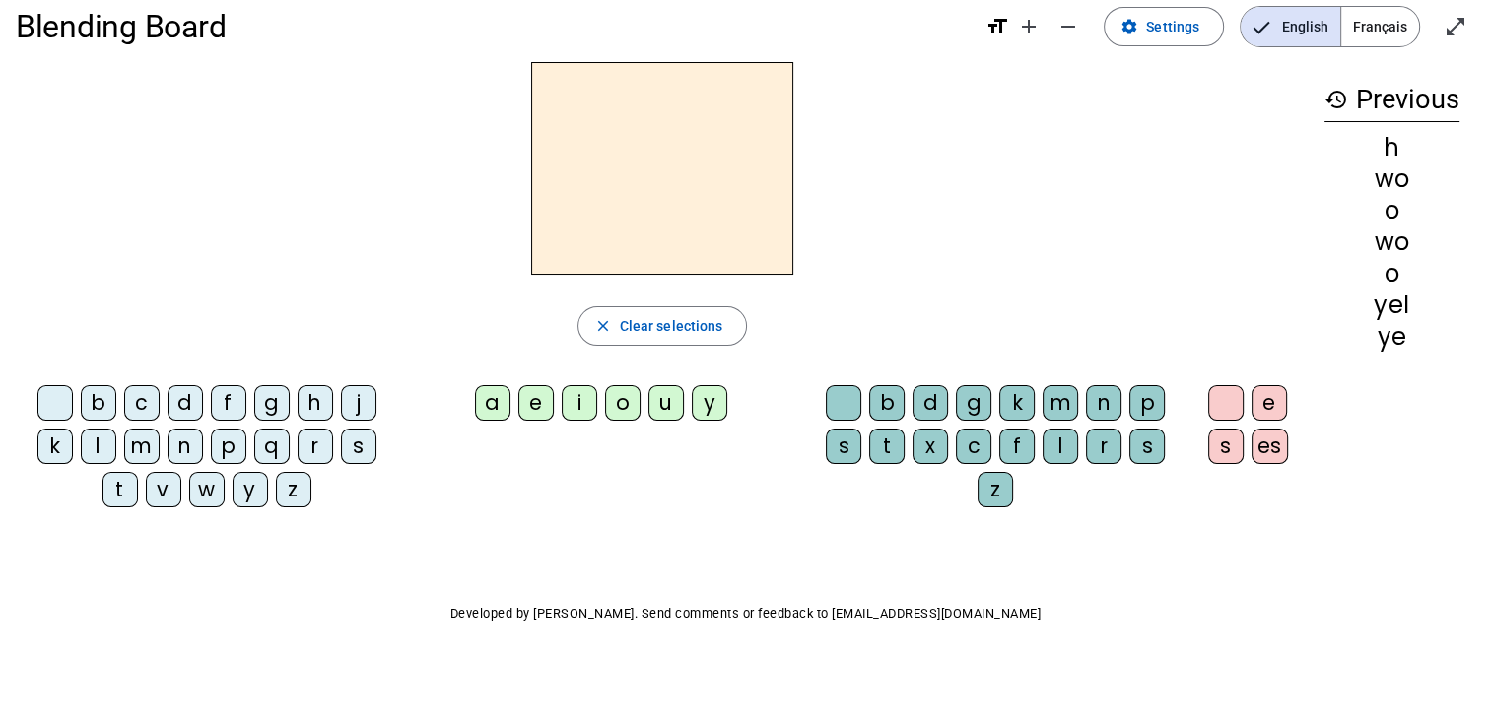
click at [308, 417] on div "h" at bounding box center [315, 402] width 35 height 35
click at [613, 399] on div "o" at bounding box center [622, 402] width 35 height 35
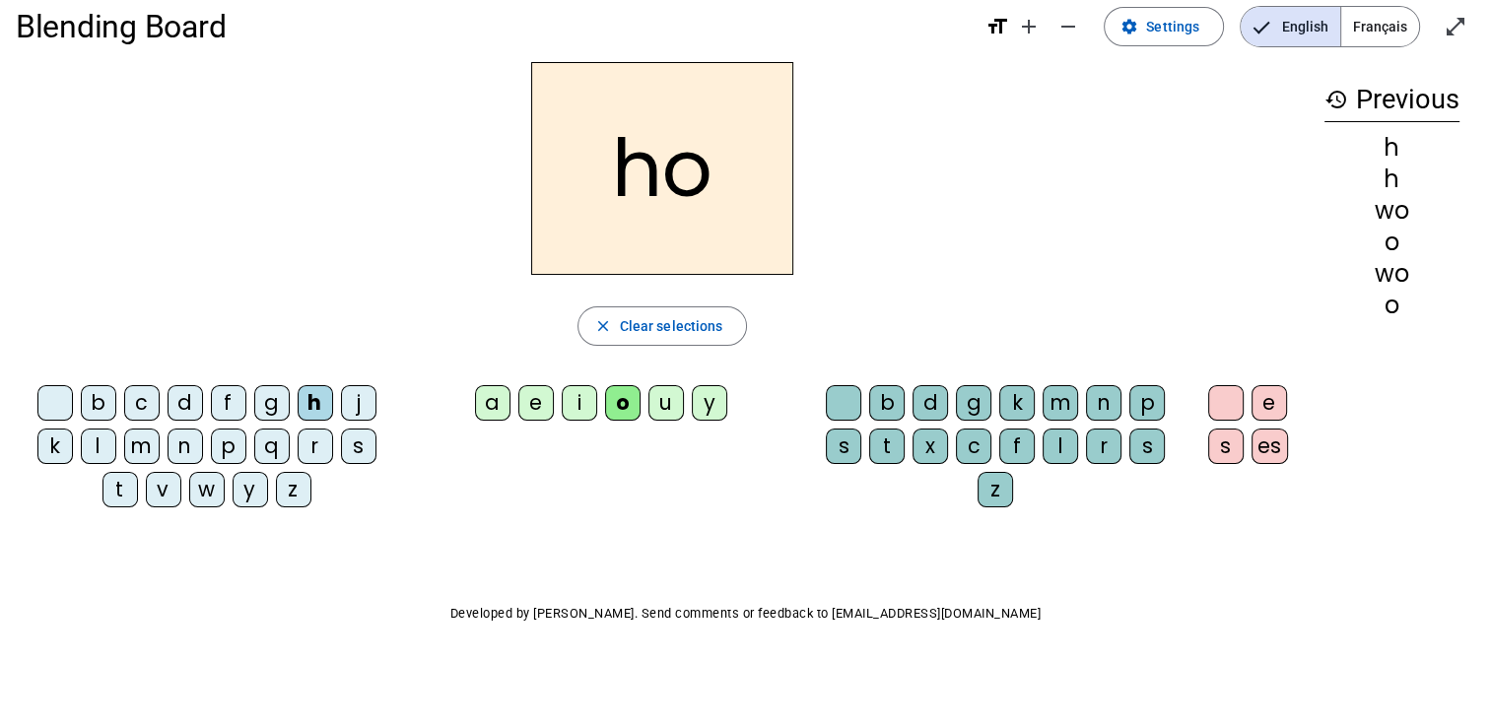
click at [670, 408] on div "u" at bounding box center [666, 402] width 35 height 35
click at [703, 325] on span "Clear selections" at bounding box center [671, 326] width 103 height 24
click at [321, 396] on div "h" at bounding box center [315, 402] width 35 height 35
click at [627, 396] on div "o" at bounding box center [622, 402] width 35 height 35
click at [1270, 436] on div "es" at bounding box center [1270, 446] width 36 height 35
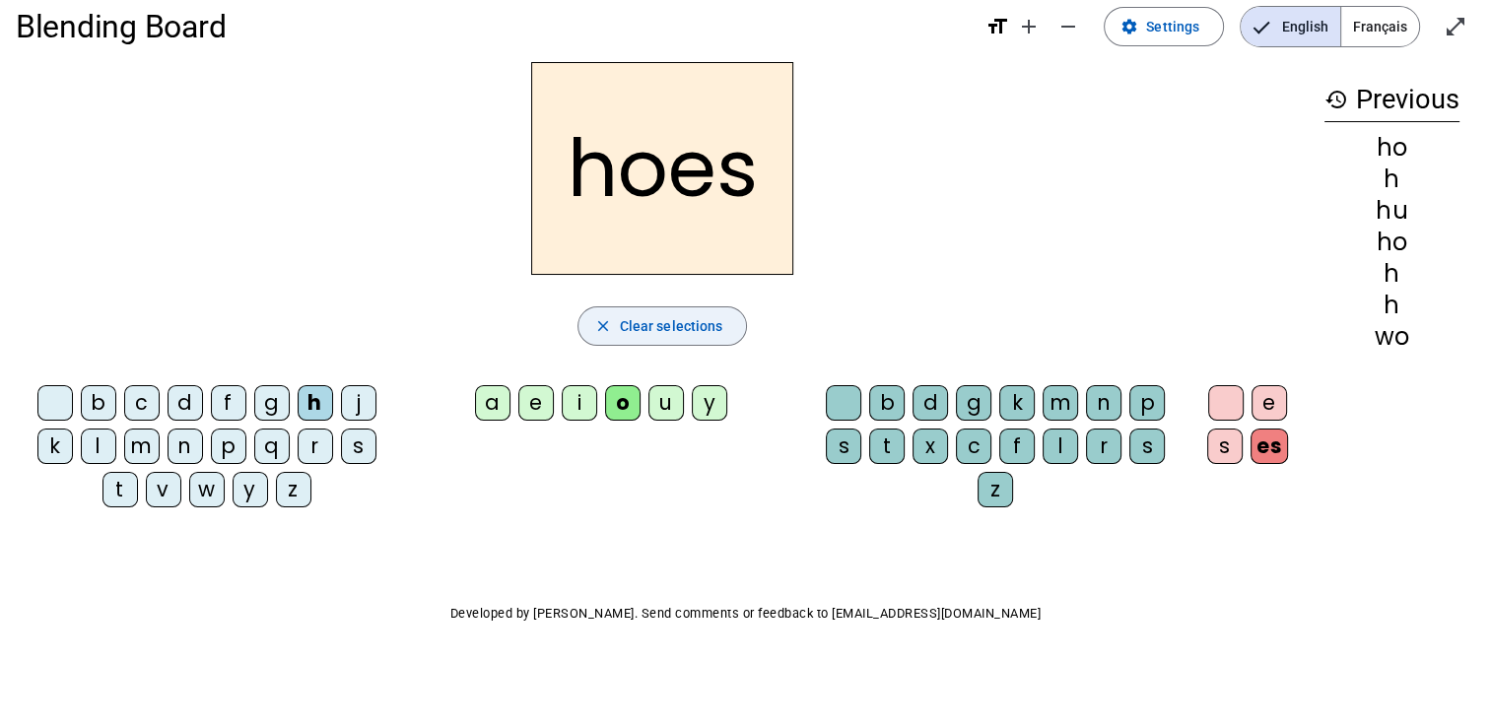
click at [667, 318] on span "Clear selections" at bounding box center [671, 326] width 103 height 24
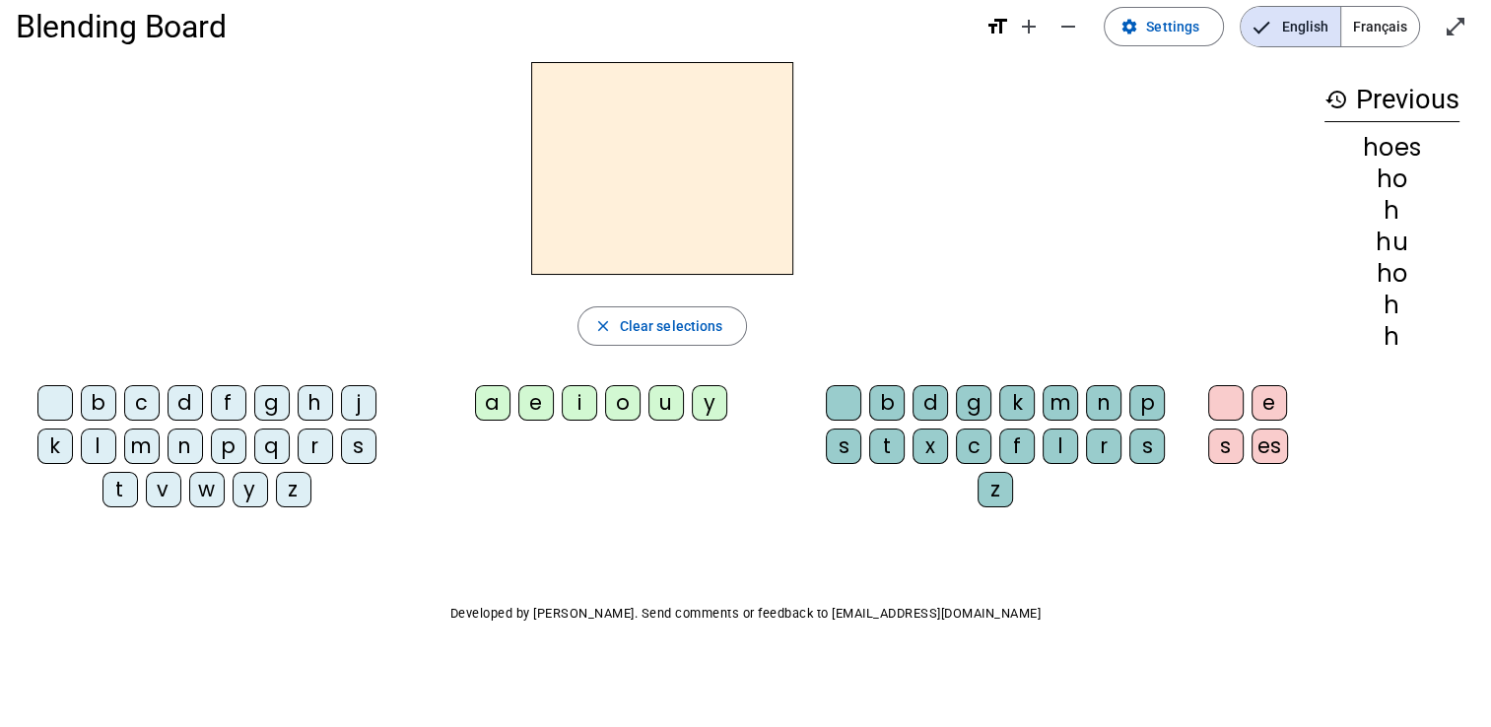
click at [272, 386] on div "g" at bounding box center [271, 402] width 35 height 35
click at [484, 392] on div "a" at bounding box center [492, 402] width 35 height 35
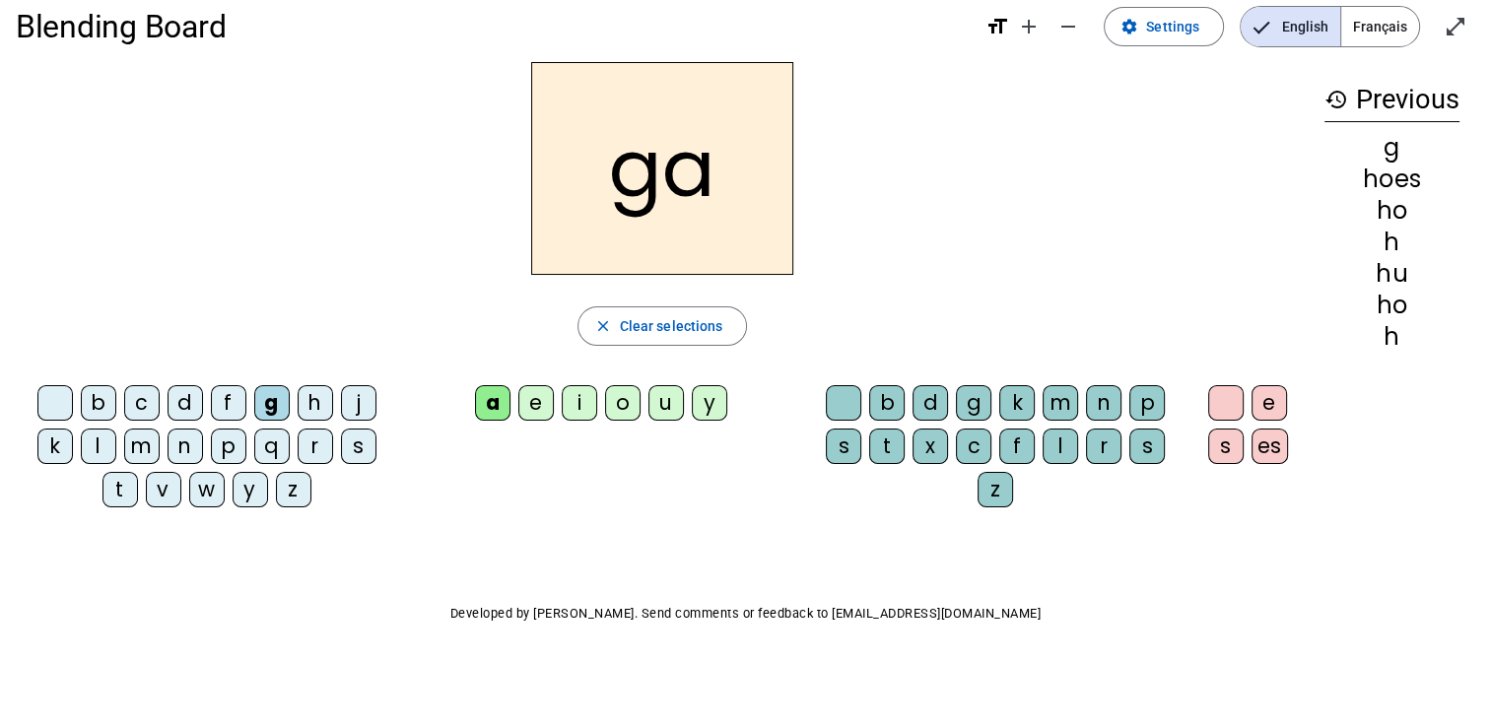
click at [884, 396] on div "b" at bounding box center [886, 402] width 35 height 35
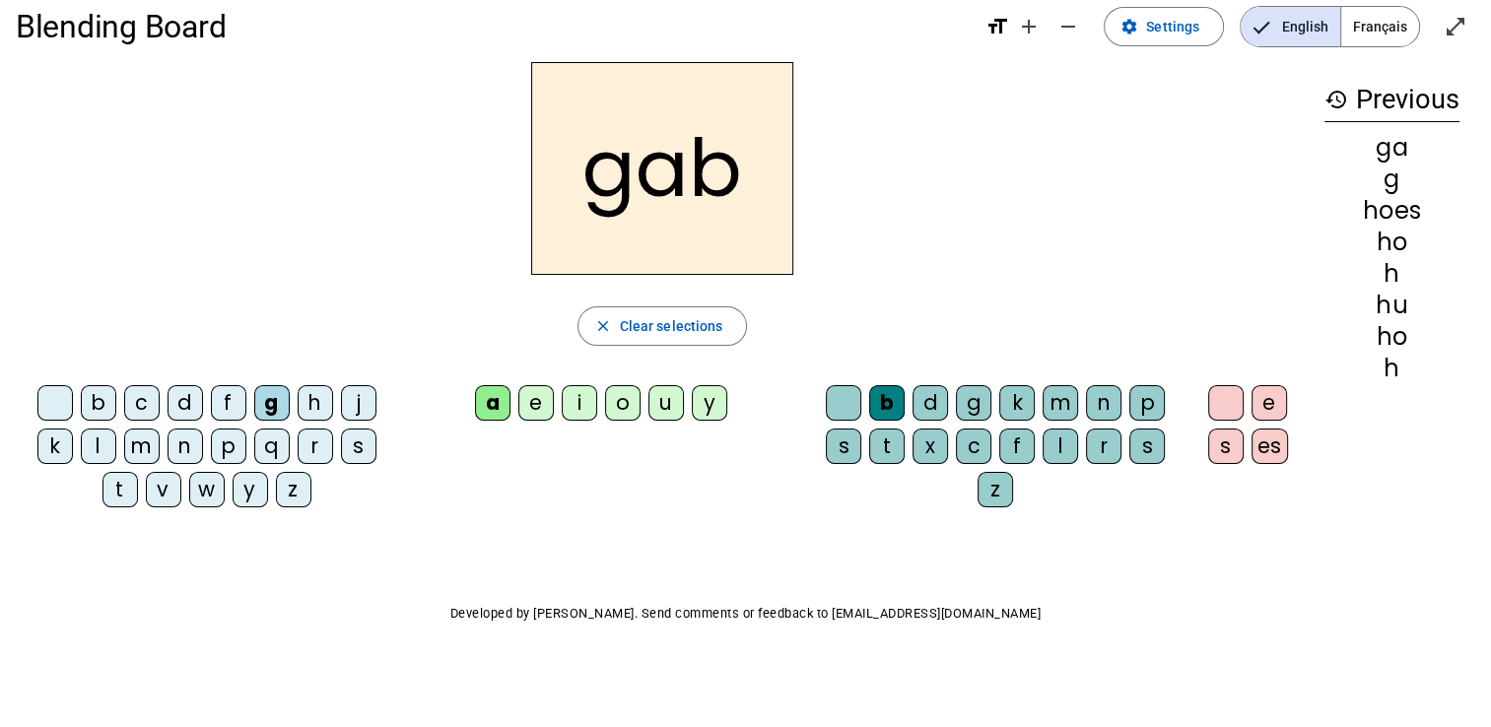
click at [1223, 444] on div "s" at bounding box center [1225, 446] width 35 height 35
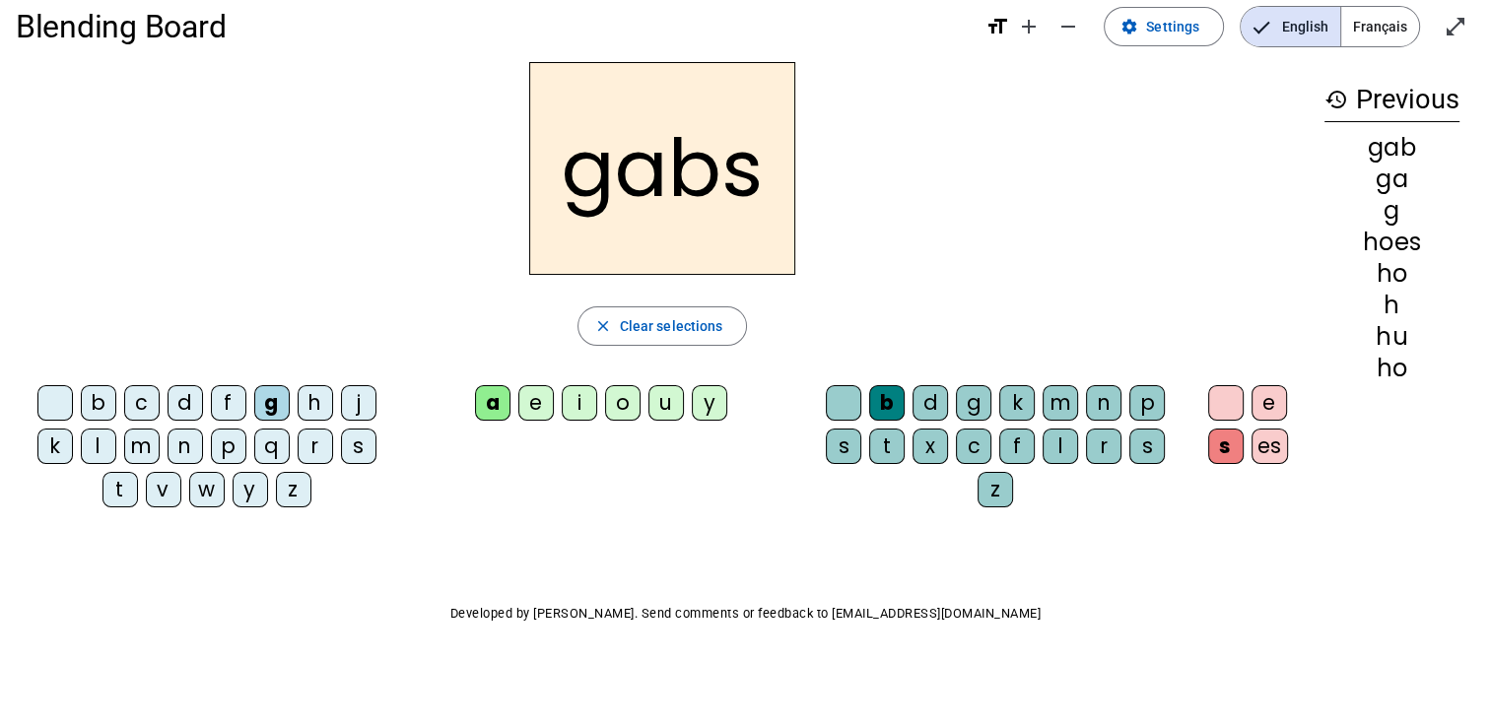
click at [355, 399] on div "j" at bounding box center [358, 402] width 35 height 35
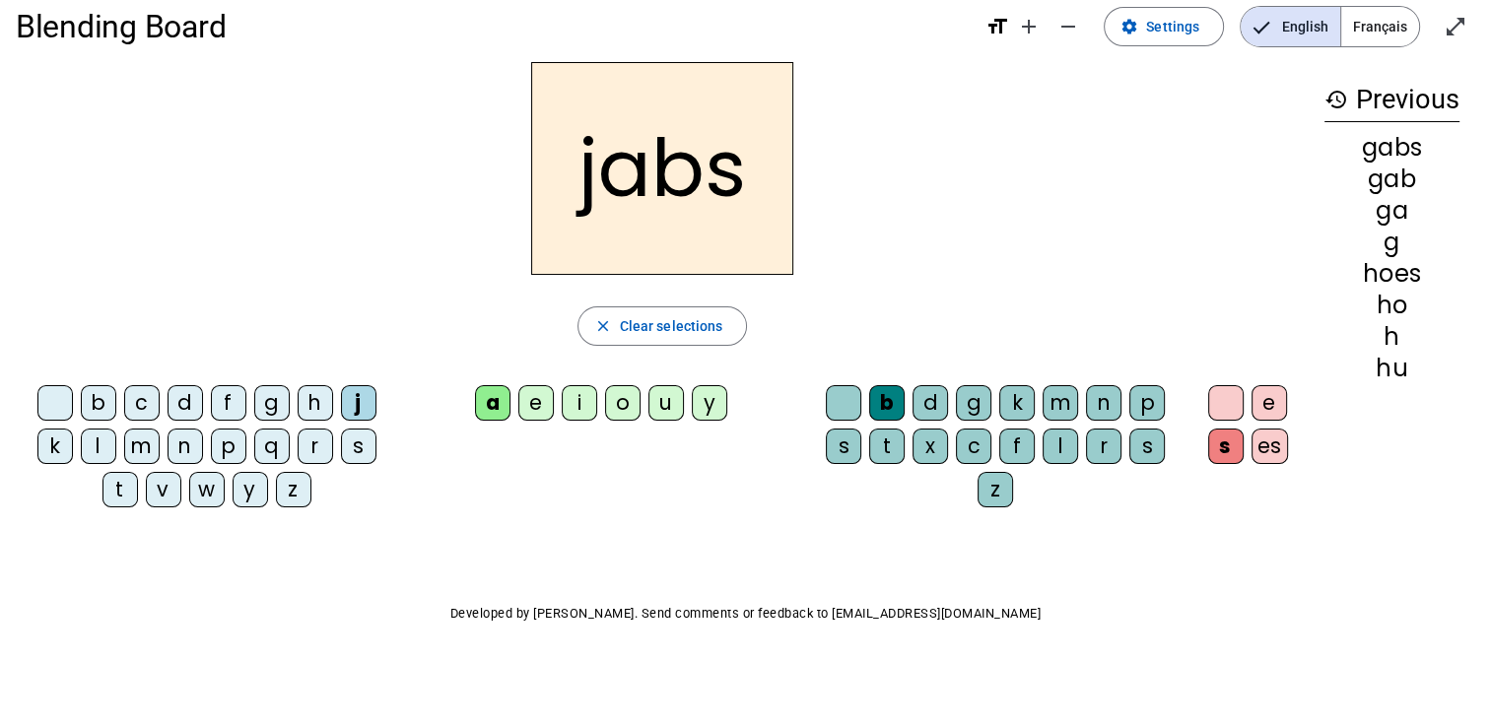
click at [533, 390] on div "e" at bounding box center [535, 402] width 35 height 35
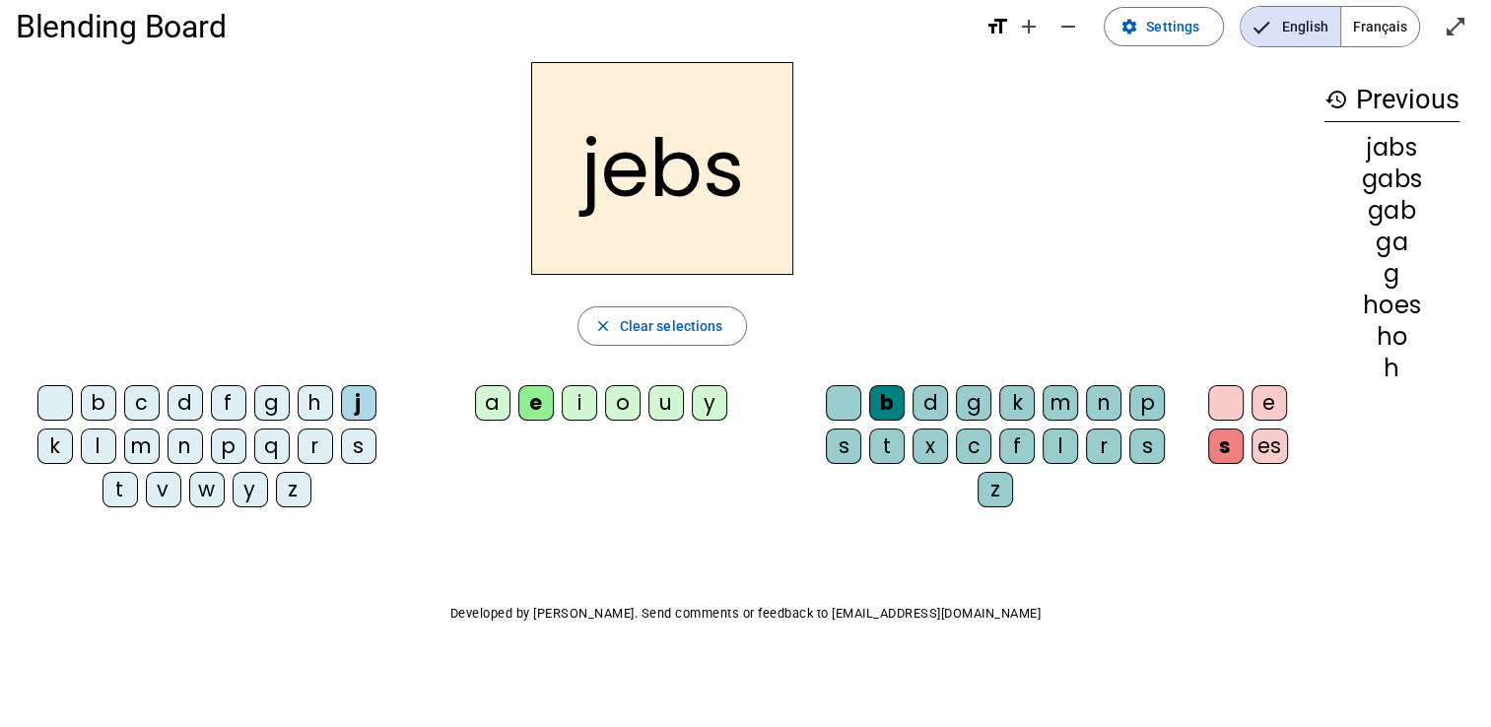
click at [1019, 395] on div "k" at bounding box center [1016, 402] width 35 height 35
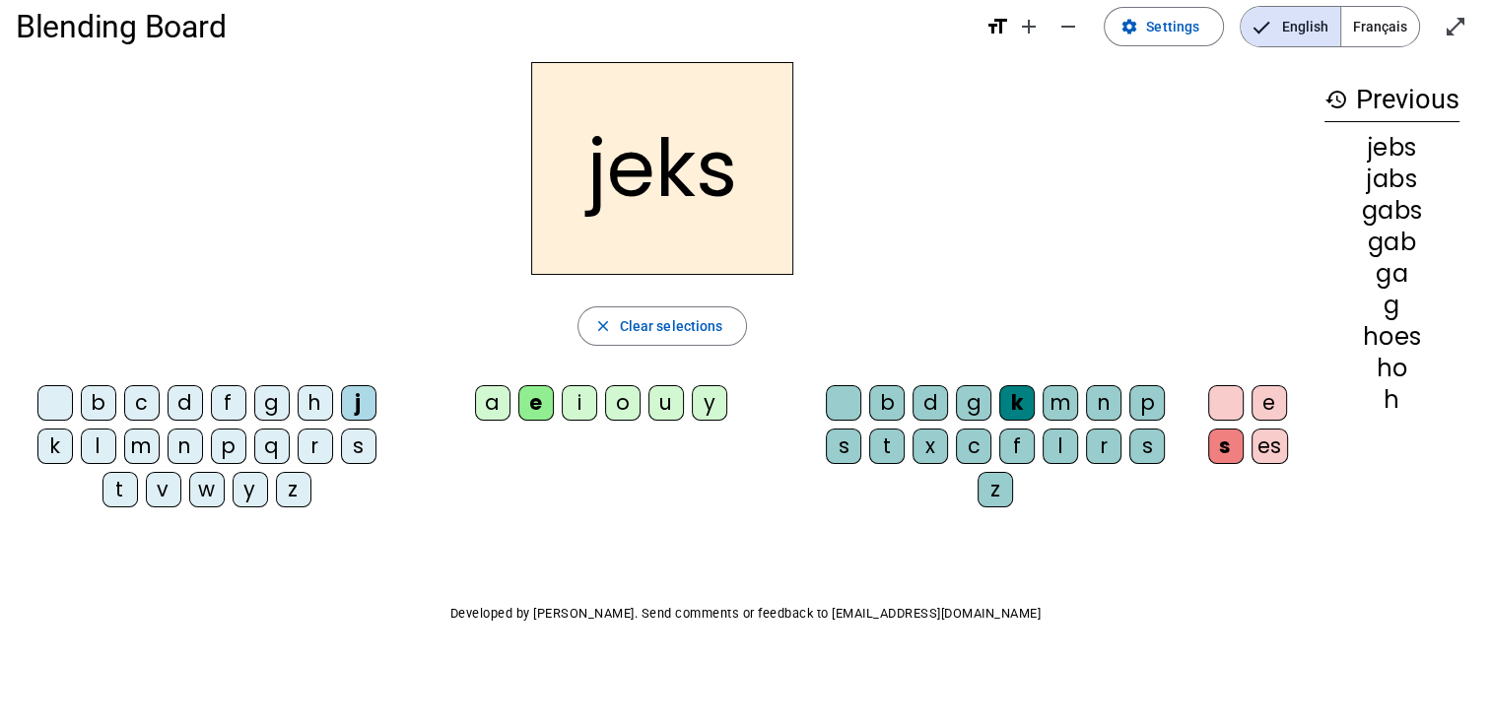
click at [1272, 396] on div "e" at bounding box center [1269, 402] width 35 height 35
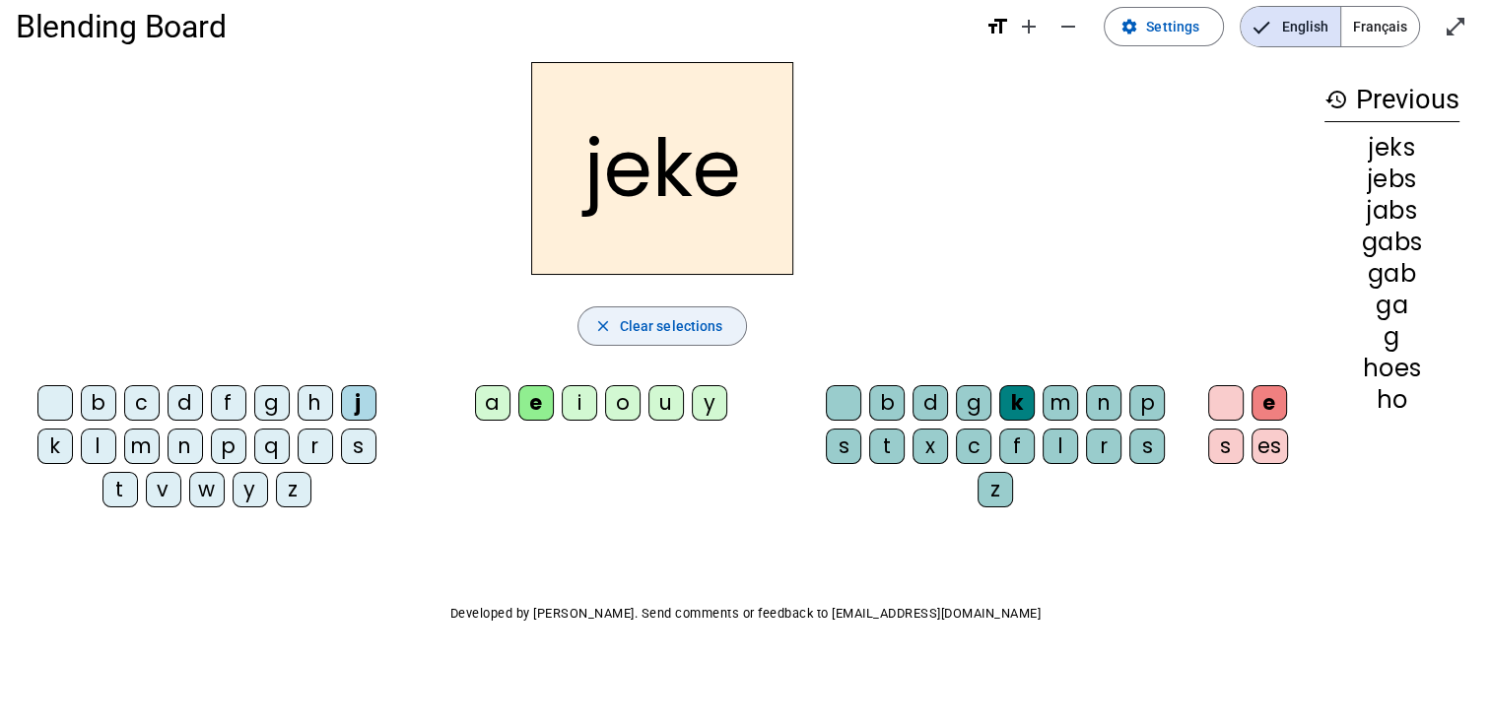
click at [650, 338] on span "button" at bounding box center [663, 326] width 169 height 47
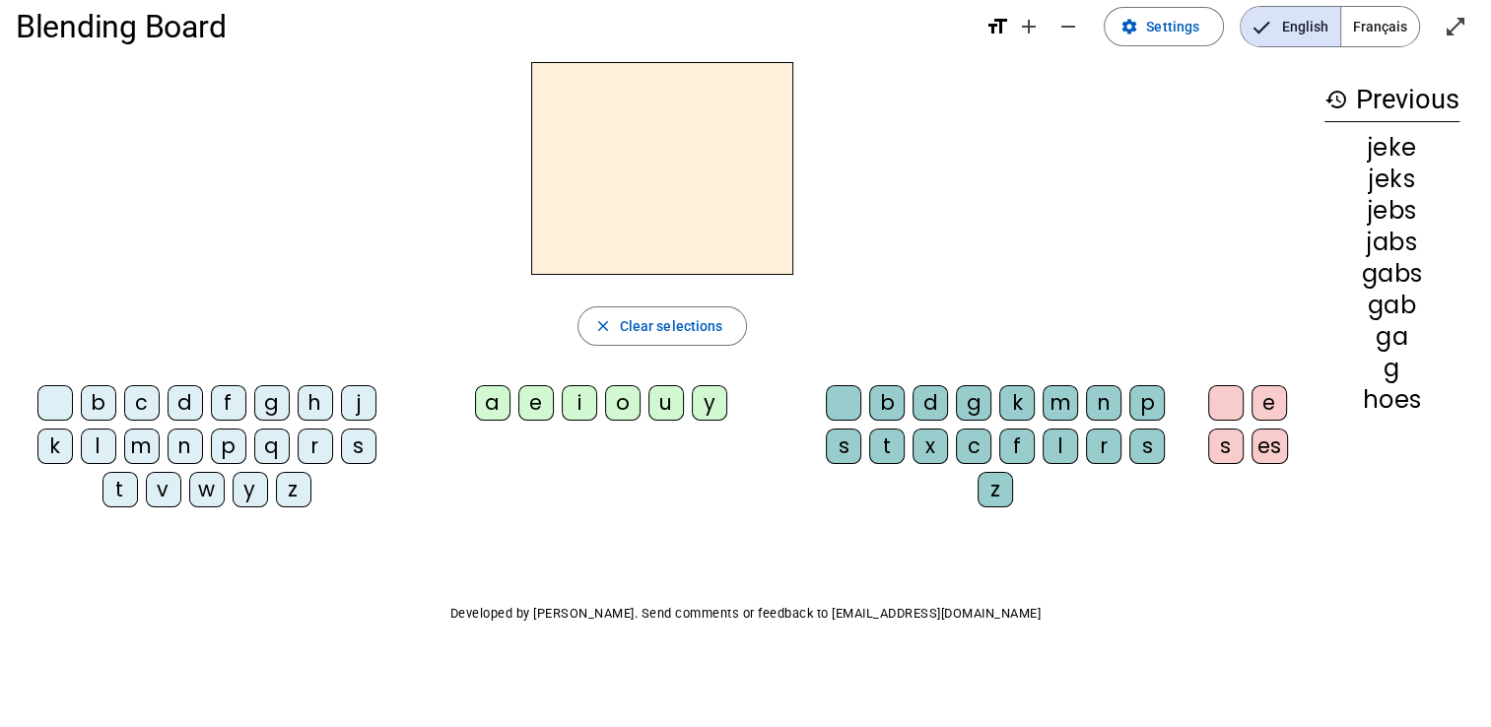
click at [360, 390] on div "j" at bounding box center [358, 402] width 35 height 35
click at [585, 317] on span "button" at bounding box center [663, 326] width 169 height 47
click at [95, 392] on div "b" at bounding box center [98, 402] width 35 height 35
click at [661, 392] on div "u" at bounding box center [666, 402] width 35 height 35
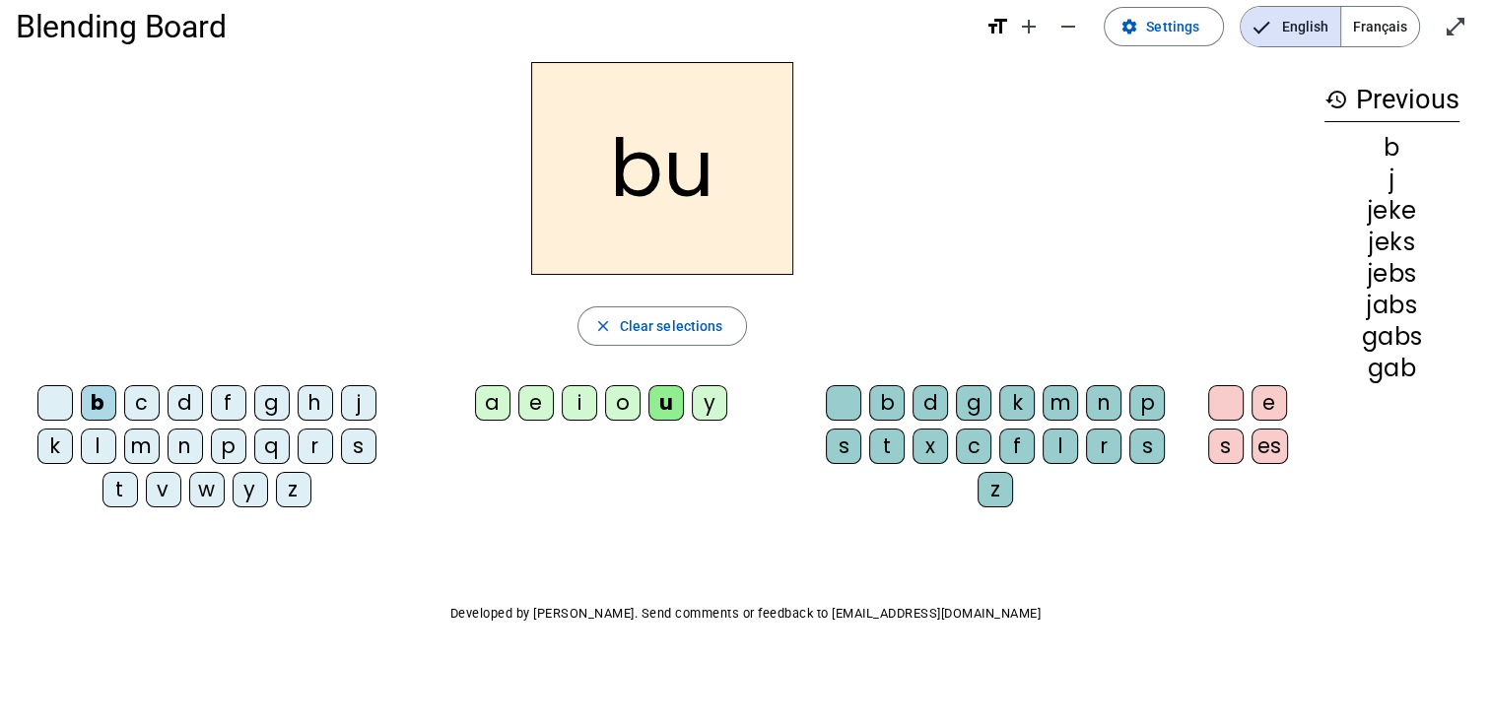
click at [1059, 436] on div "l" at bounding box center [1060, 446] width 35 height 35
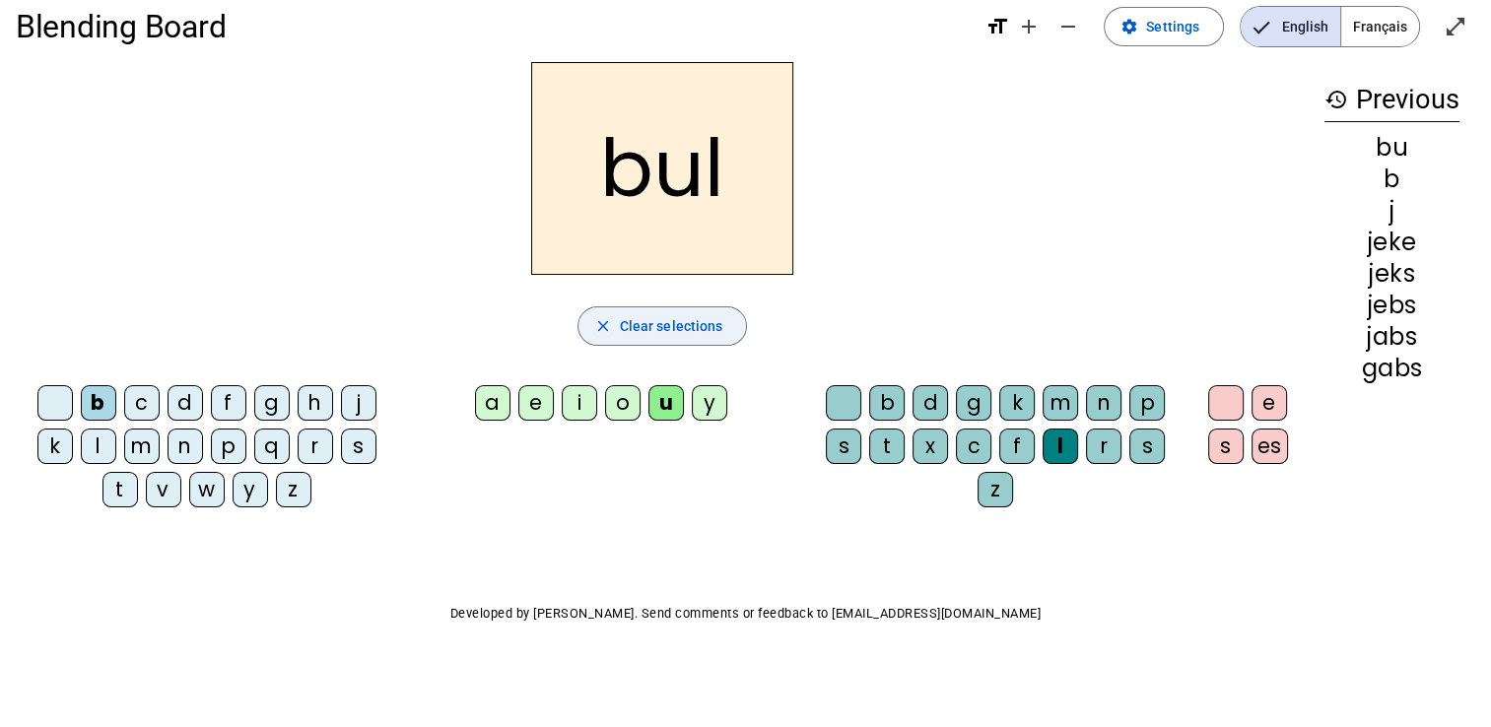
click at [682, 314] on span "Clear selections" at bounding box center [671, 326] width 103 height 24
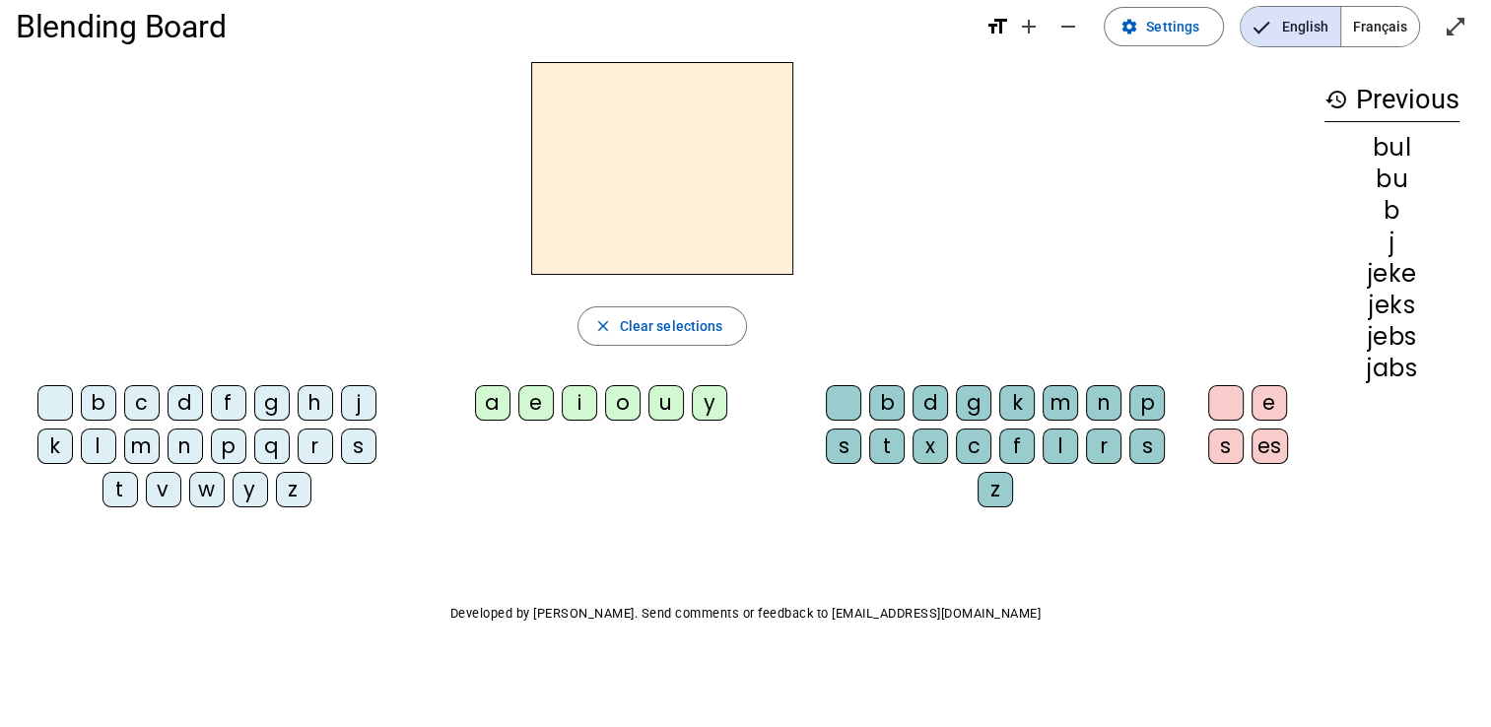
click at [95, 390] on div "b" at bounding box center [98, 402] width 35 height 35
click at [1064, 439] on div "l" at bounding box center [1060, 446] width 35 height 35
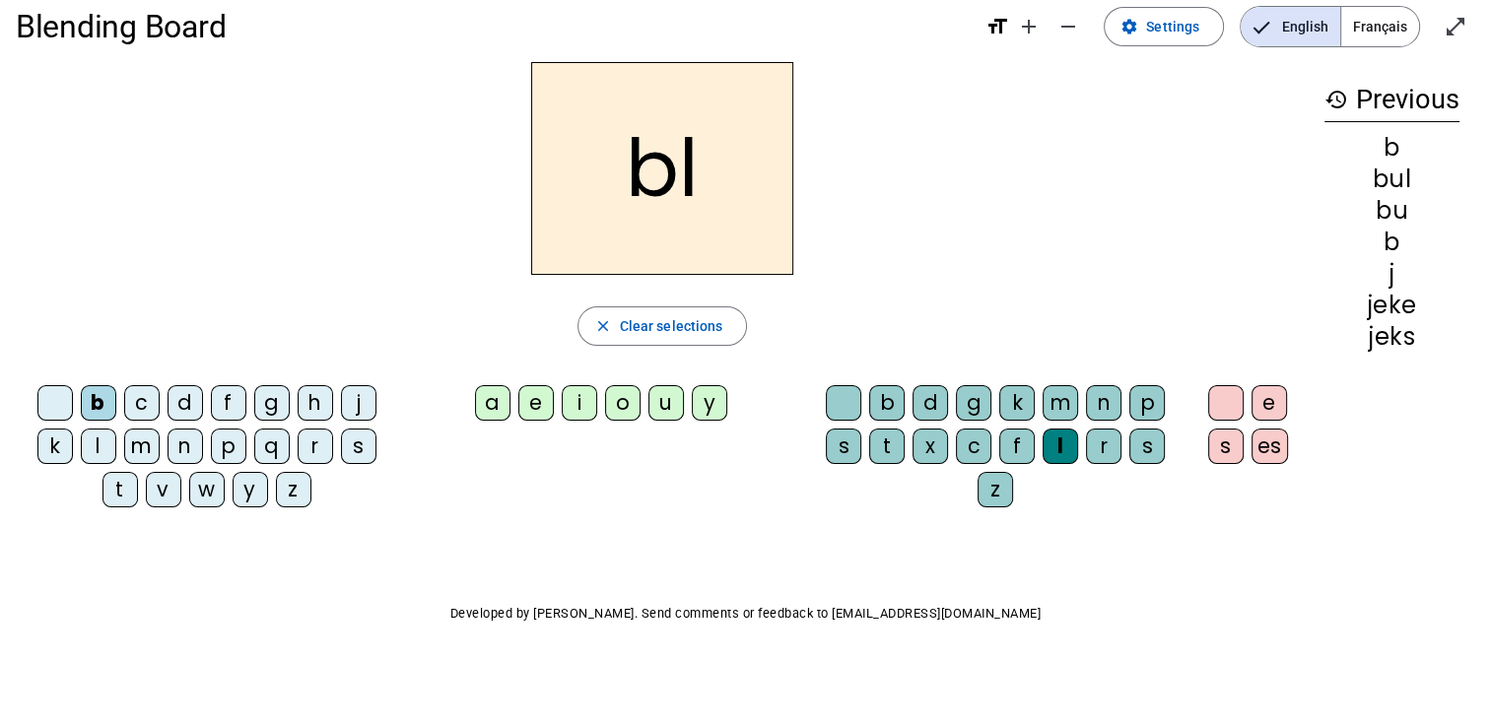
click at [663, 397] on div "u" at bounding box center [666, 402] width 35 height 35
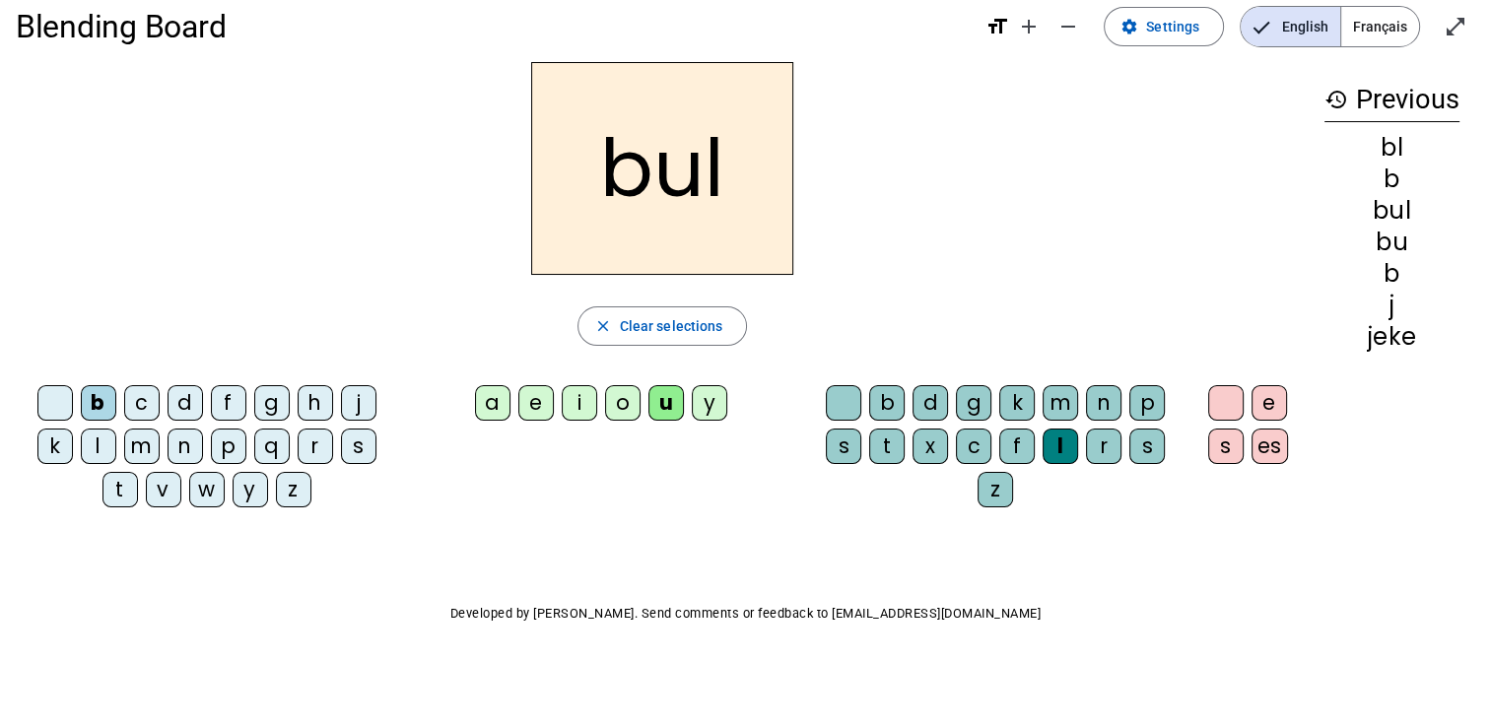
drag, startPoint x: 1270, startPoint y: 389, endPoint x: 1239, endPoint y: 389, distance: 31.5
click at [1239, 389] on div "e s es" at bounding box center [1251, 428] width 99 height 87
drag, startPoint x: 1239, startPoint y: 389, endPoint x: 1268, endPoint y: 392, distance: 29.7
click at [1268, 392] on div "e" at bounding box center [1269, 402] width 35 height 35
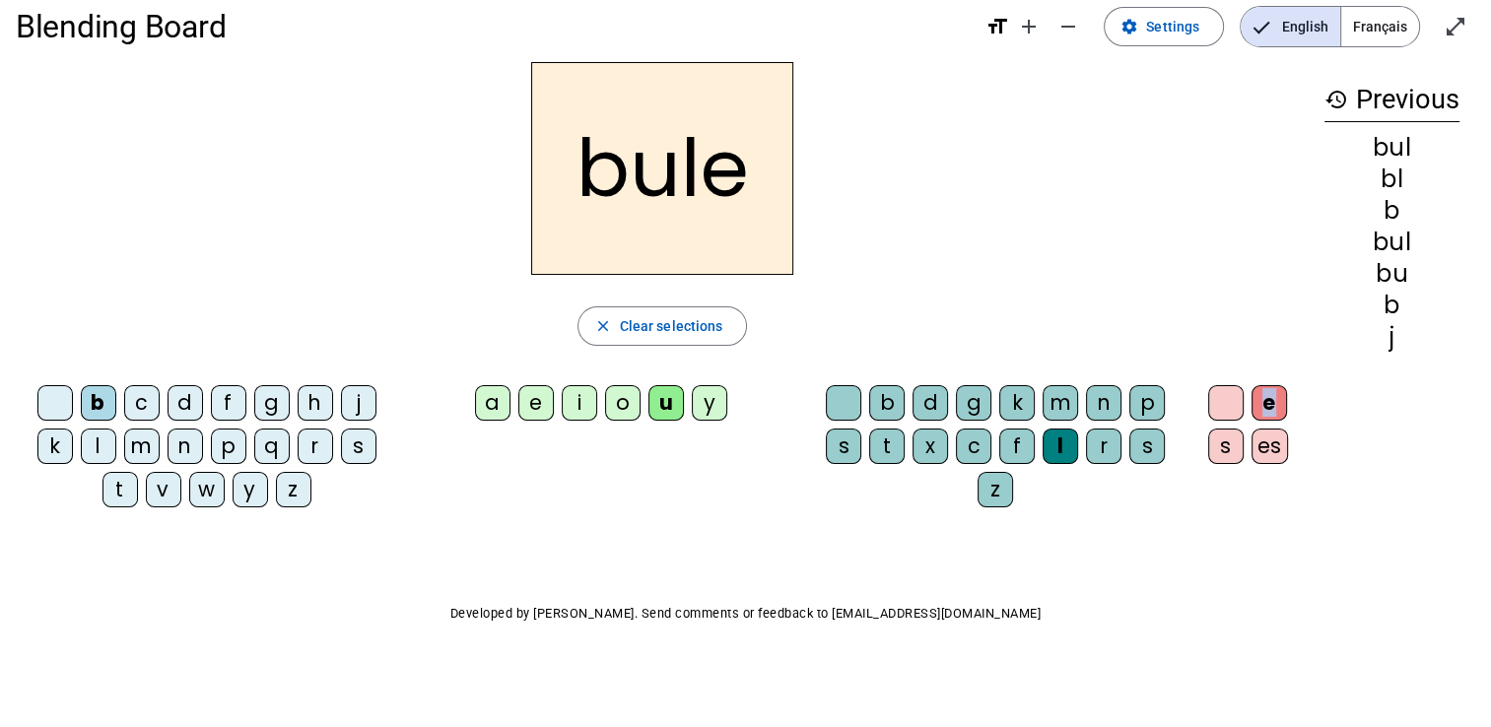
click at [1229, 345] on div "bule close Clear selections b c d f g h j k l m n p q r s t v w y z a e i o u y…" at bounding box center [662, 292] width 1293 height 461
click at [684, 315] on span "Clear selections" at bounding box center [671, 326] width 103 height 24
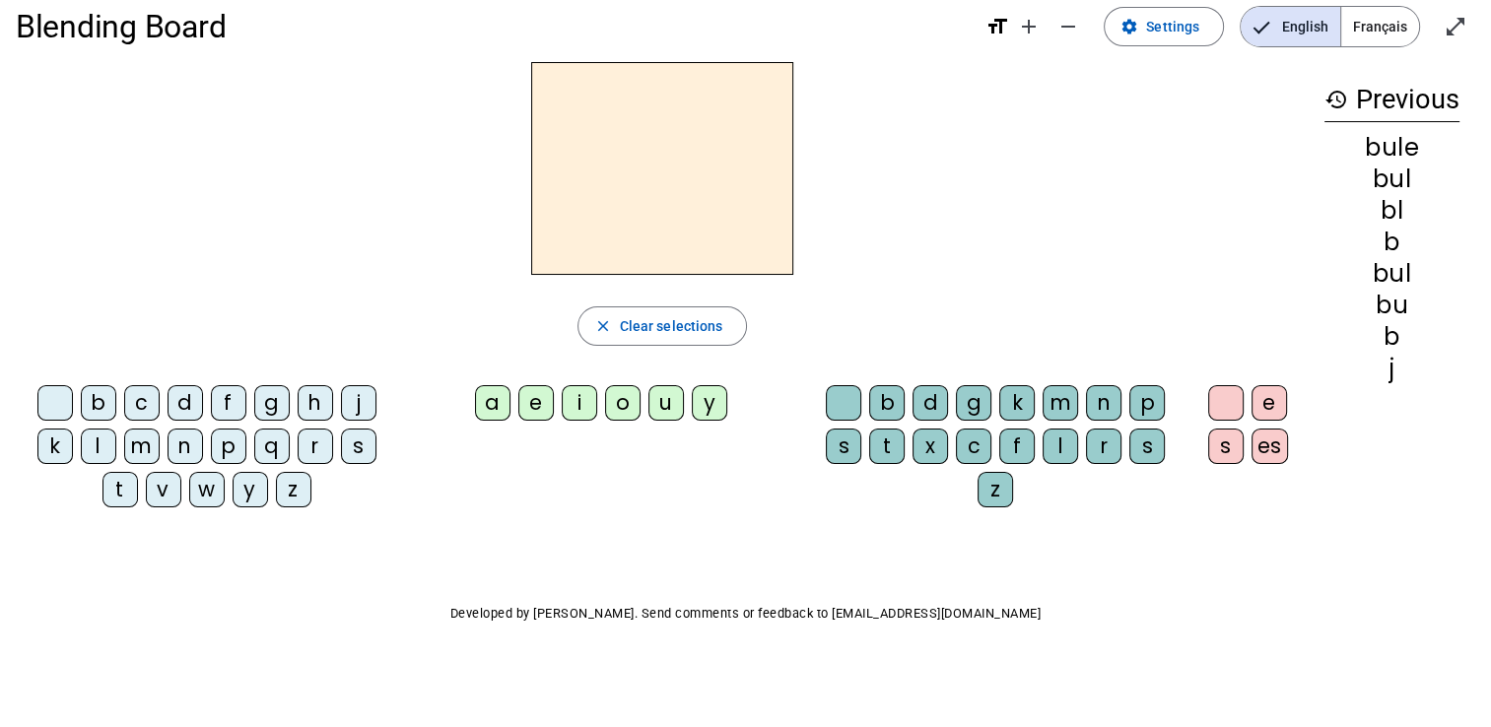
click at [353, 383] on div "b c d f g h j k l m n p q r s t v w y z" at bounding box center [210, 450] width 389 height 146
click at [353, 391] on div "j" at bounding box center [358, 402] width 35 height 35
click at [615, 382] on div "a e i o u y" at bounding box center [605, 406] width 400 height 59
click at [623, 394] on div "o" at bounding box center [622, 402] width 35 height 35
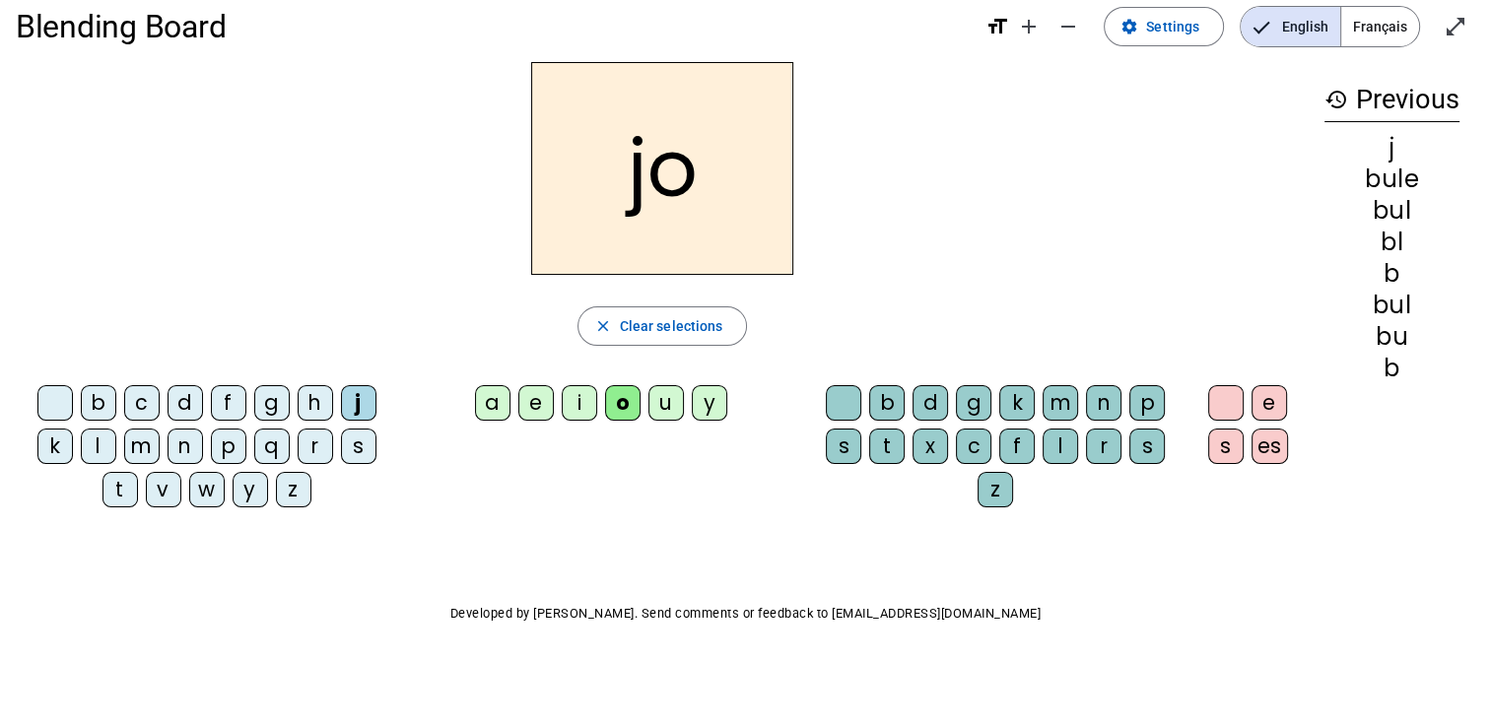
drag, startPoint x: 623, startPoint y: 394, endPoint x: 736, endPoint y: 379, distance: 114.3
click at [736, 379] on div "a e i o u y" at bounding box center [605, 406] width 400 height 59
click at [970, 388] on div "g" at bounding box center [973, 402] width 35 height 35
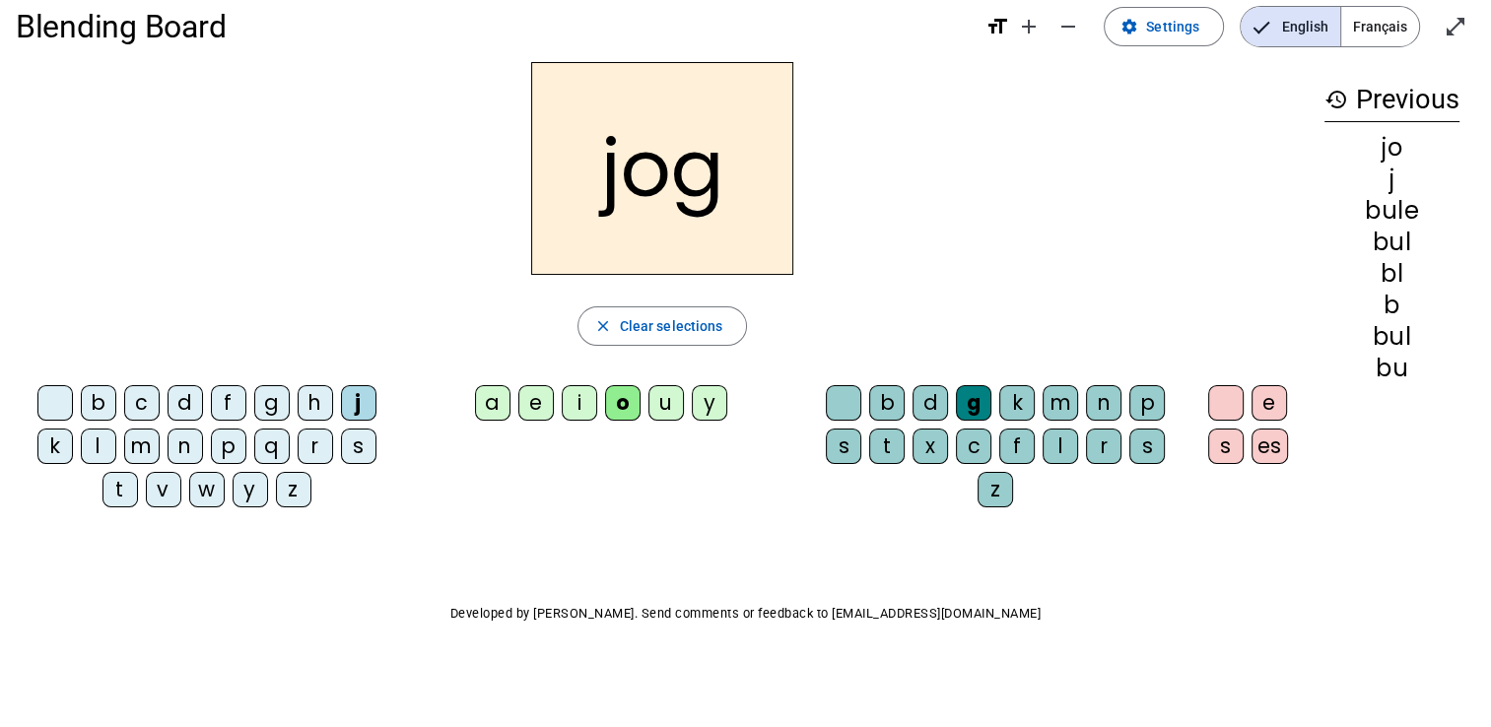
click at [1265, 388] on div "e" at bounding box center [1269, 402] width 35 height 35
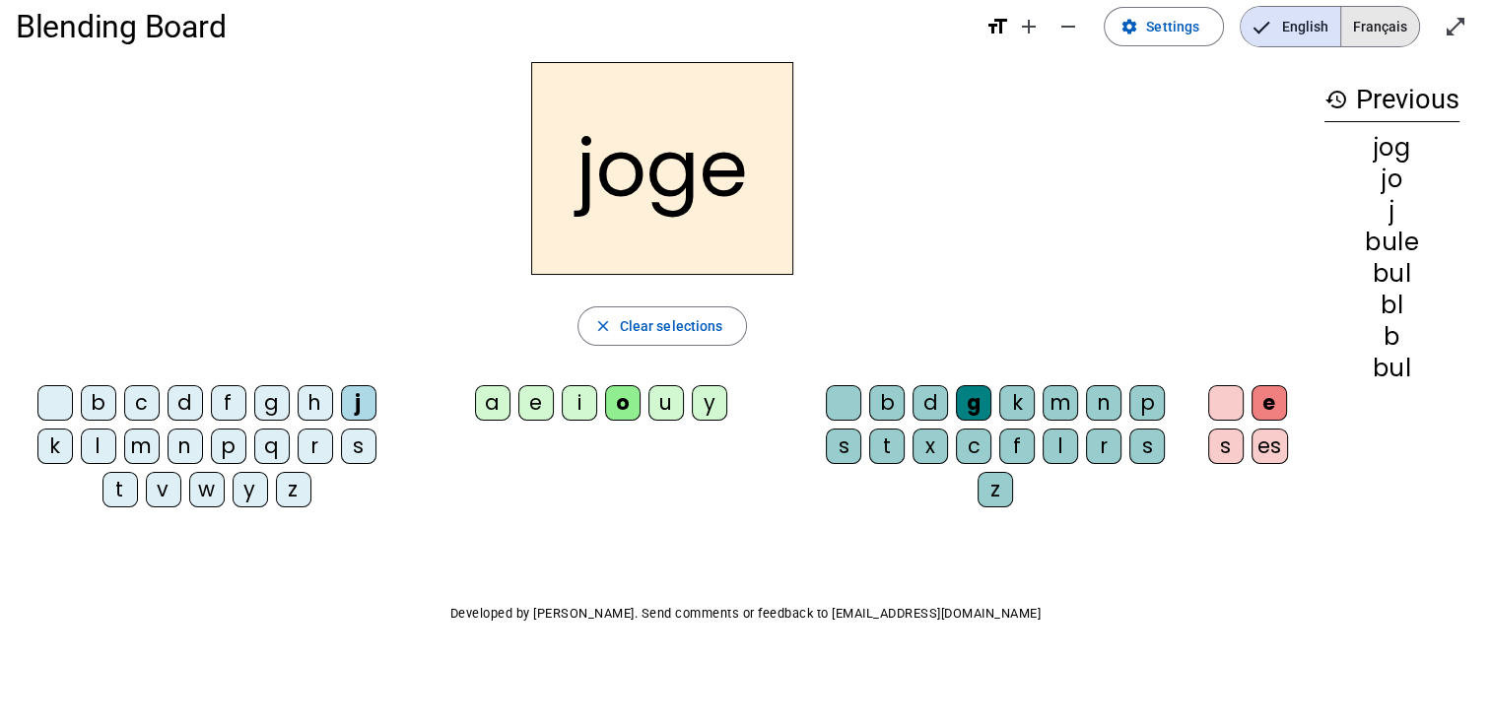
click at [1391, 10] on span "Français" at bounding box center [1380, 26] width 78 height 39
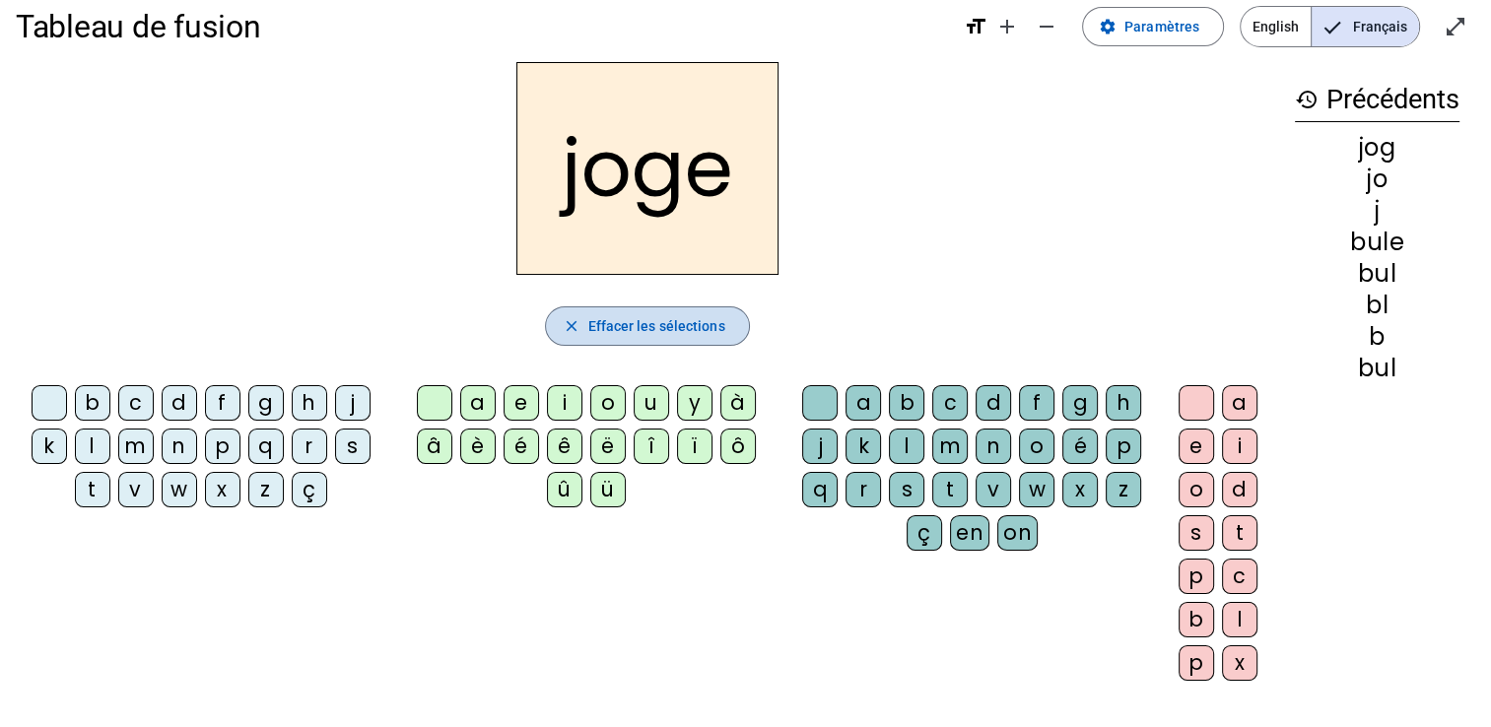
click at [706, 318] on span "Effacer les sélections" at bounding box center [655, 326] width 137 height 24
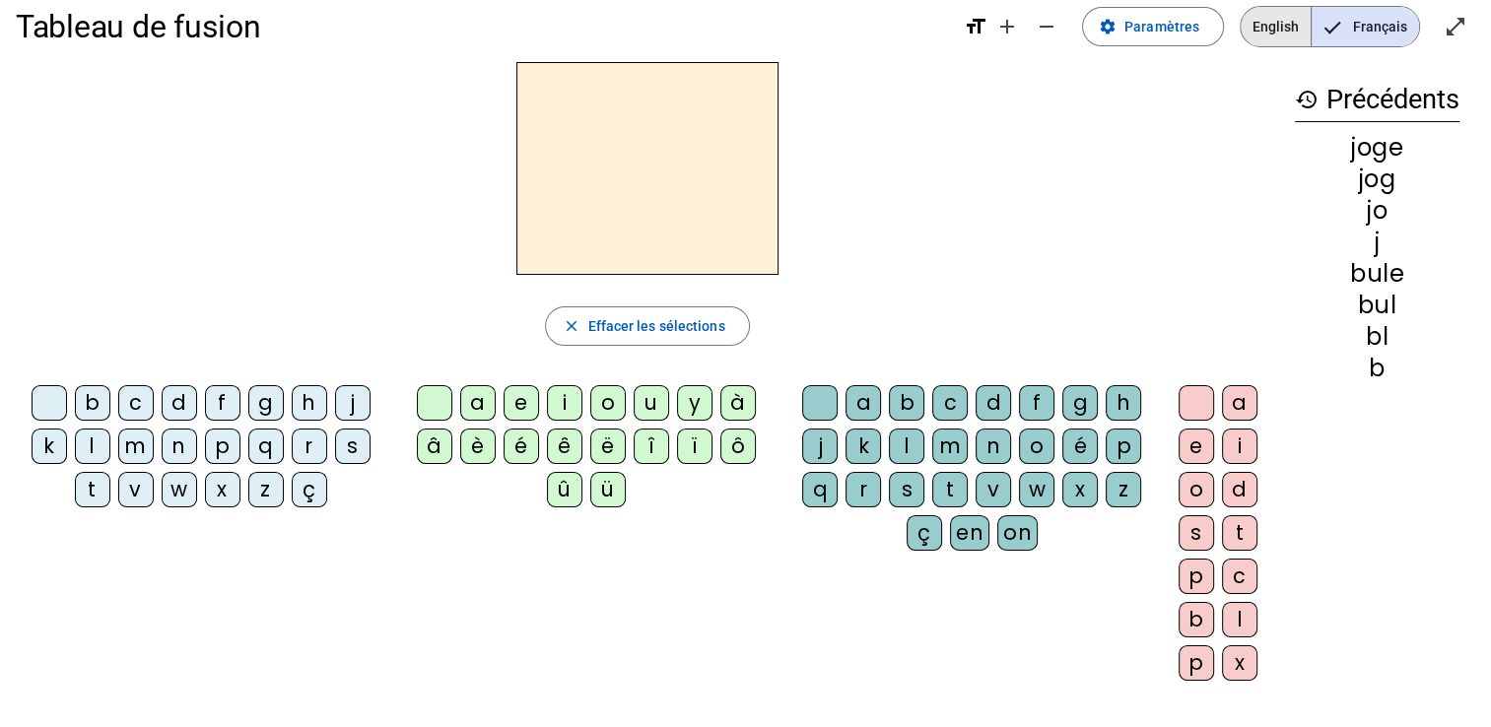
click at [1267, 35] on span "English" at bounding box center [1276, 26] width 70 height 39
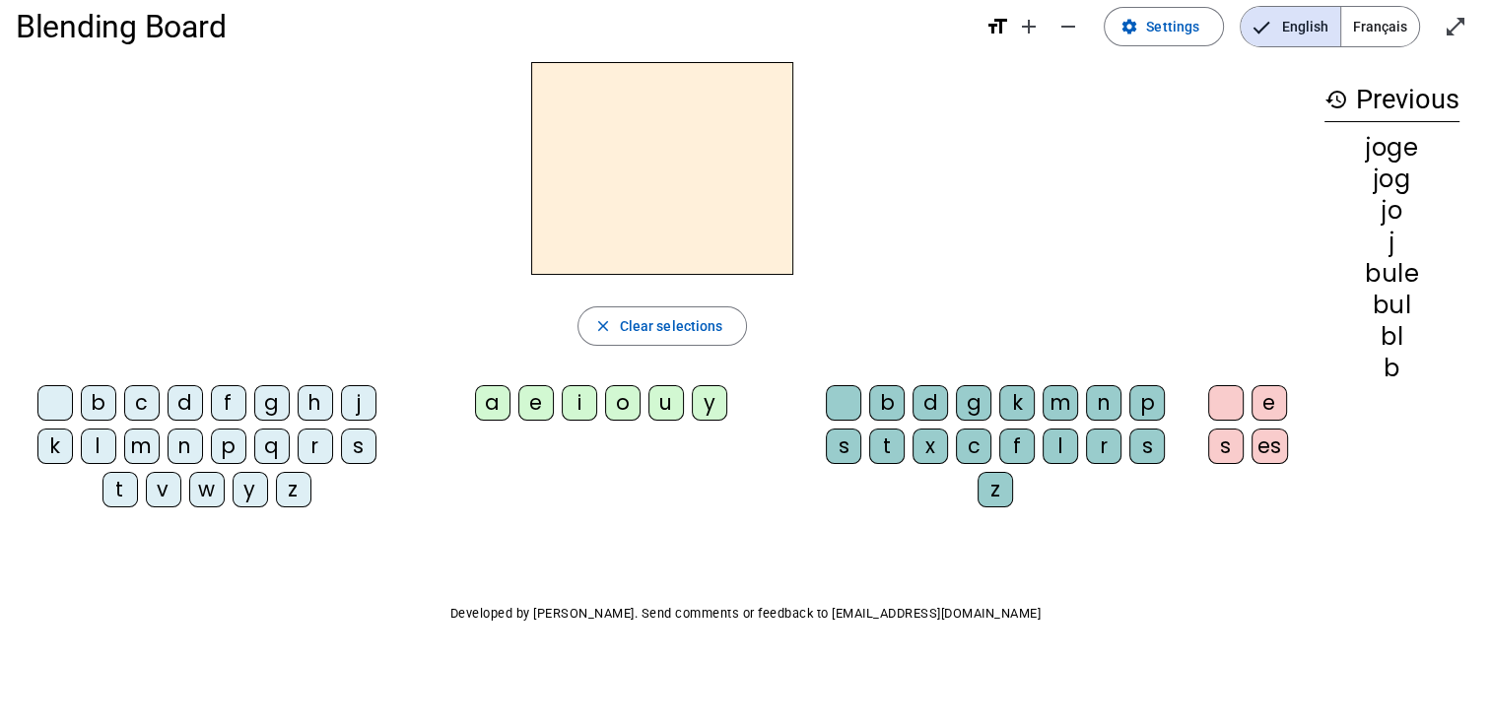
click at [355, 408] on div "j" at bounding box center [358, 402] width 35 height 35
click at [622, 399] on div "o" at bounding box center [622, 402] width 35 height 35
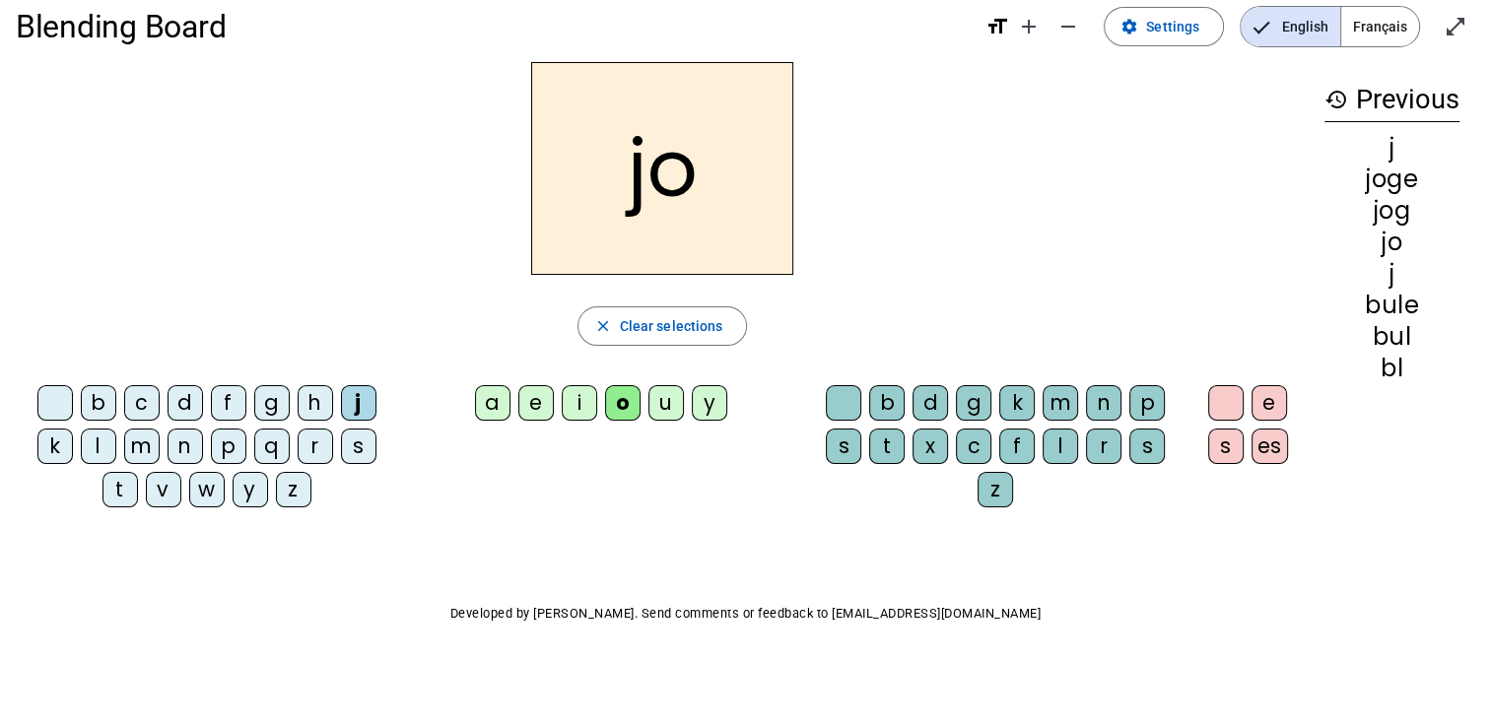
click at [972, 404] on div "g" at bounding box center [973, 402] width 35 height 35
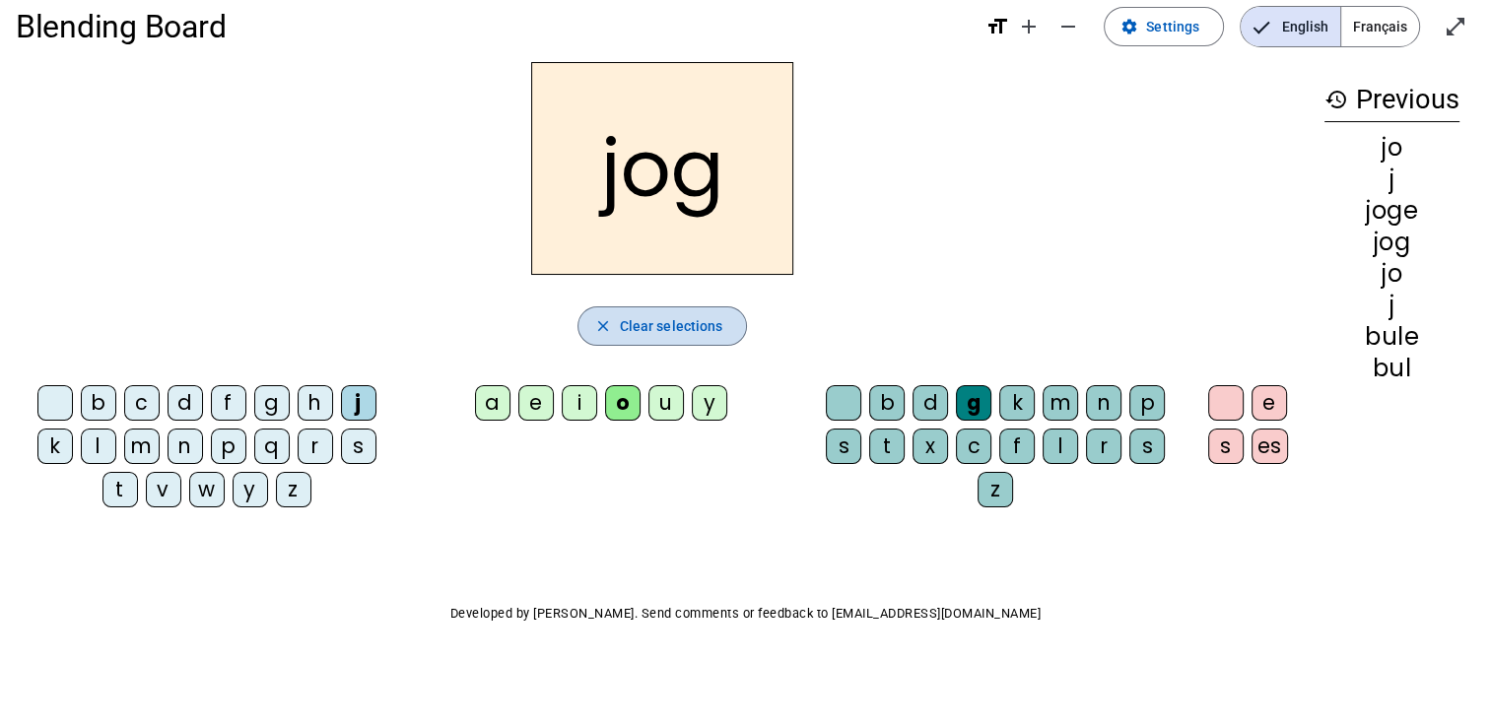
click at [720, 337] on span "button" at bounding box center [663, 326] width 169 height 47
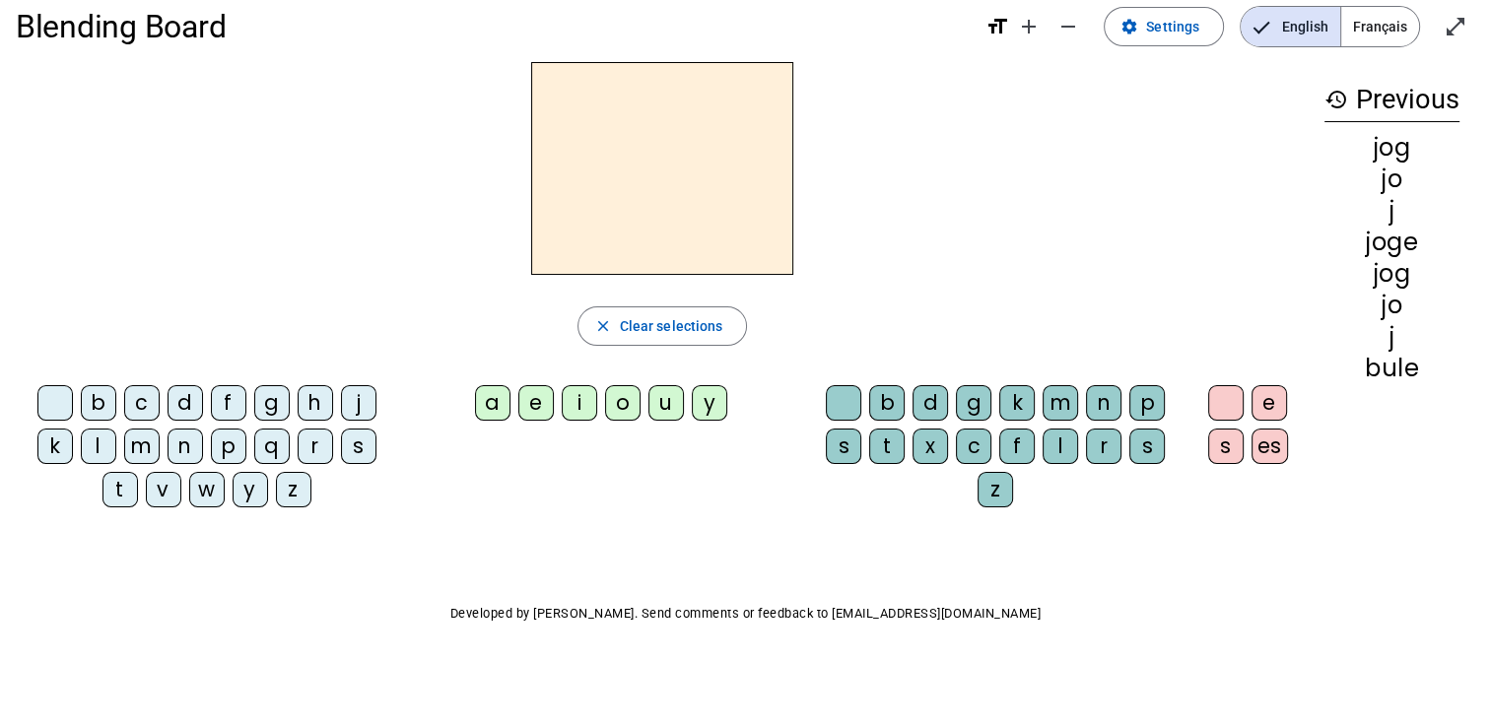
click at [300, 444] on div "r" at bounding box center [315, 446] width 35 height 35
click at [605, 410] on div "o" at bounding box center [622, 402] width 35 height 35
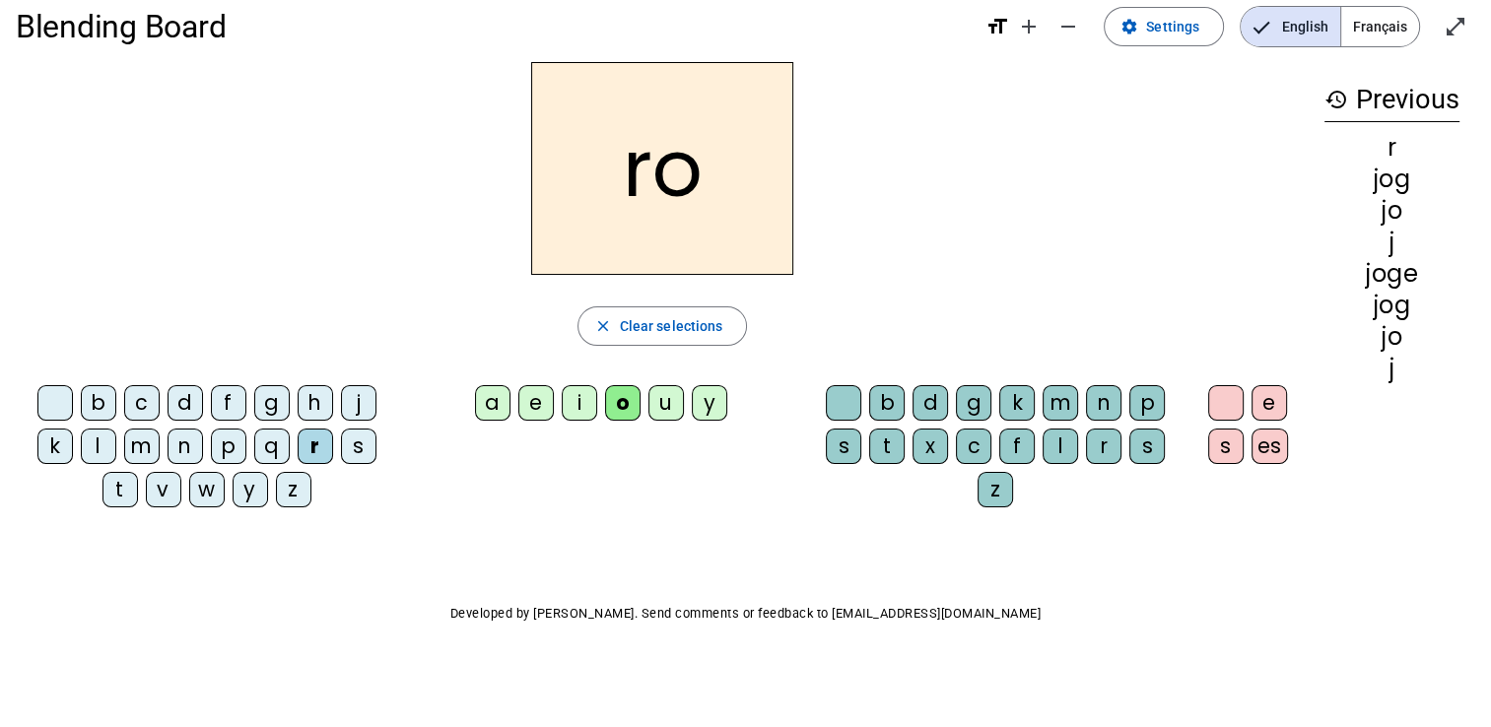
click at [891, 399] on div "b" at bounding box center [886, 402] width 35 height 35
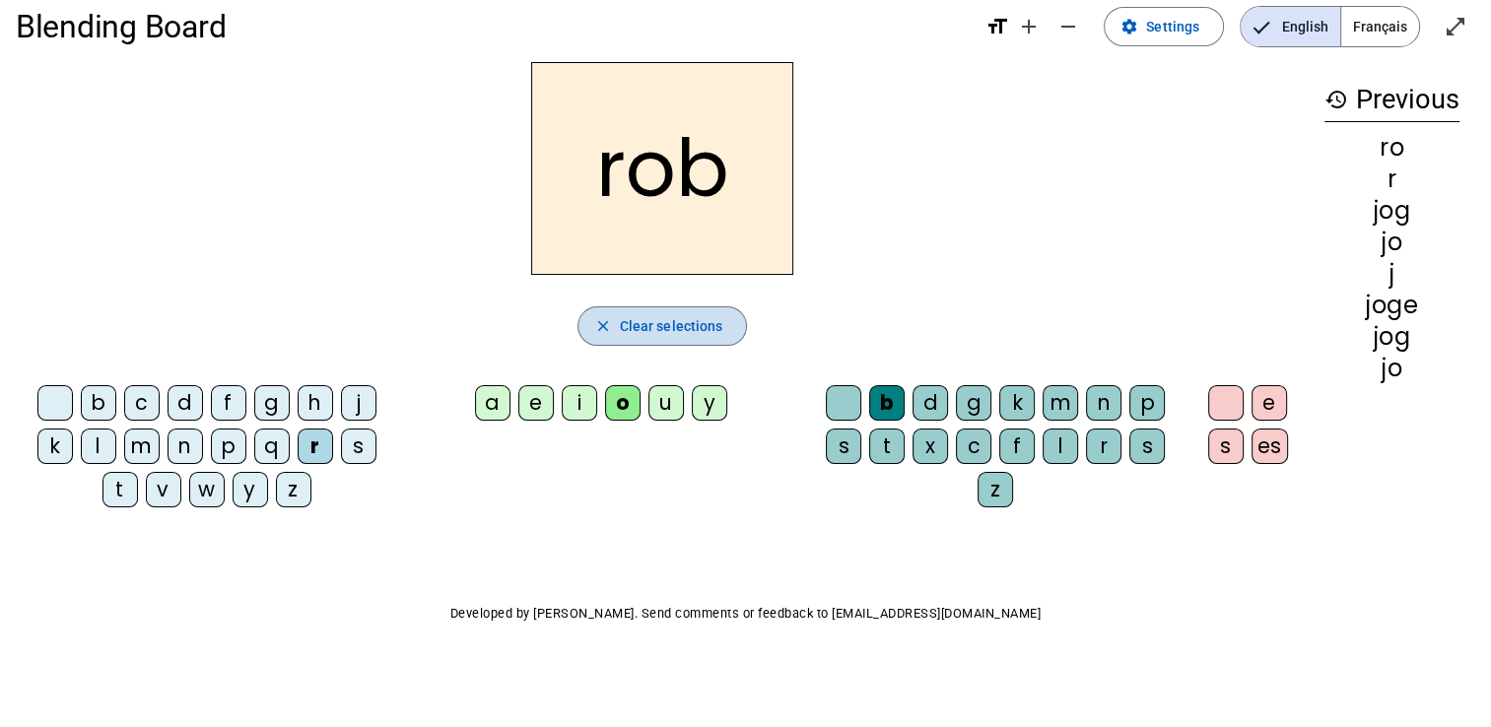
click at [679, 320] on span "Clear selections" at bounding box center [671, 326] width 103 height 24
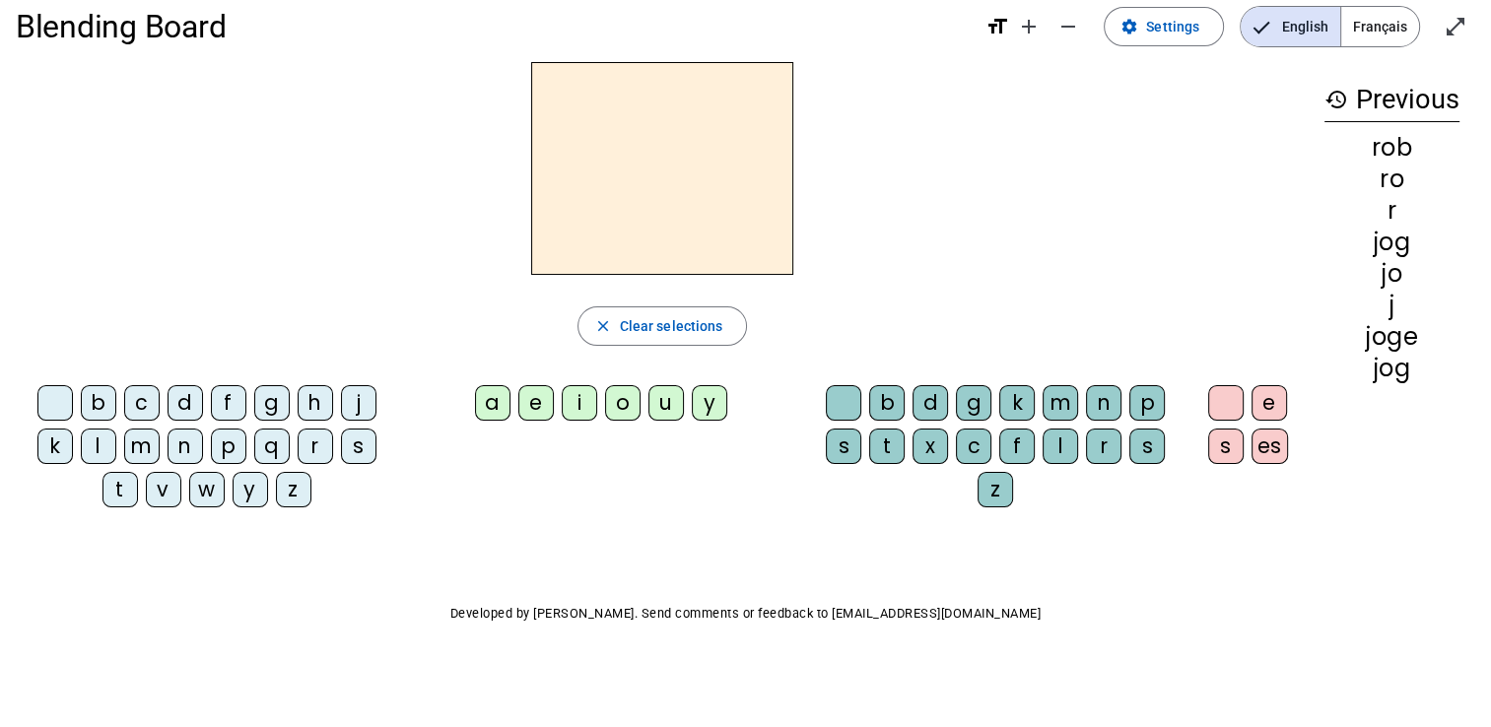
click at [316, 458] on div "r" at bounding box center [315, 446] width 35 height 35
click at [635, 404] on div "o" at bounding box center [622, 402] width 35 height 35
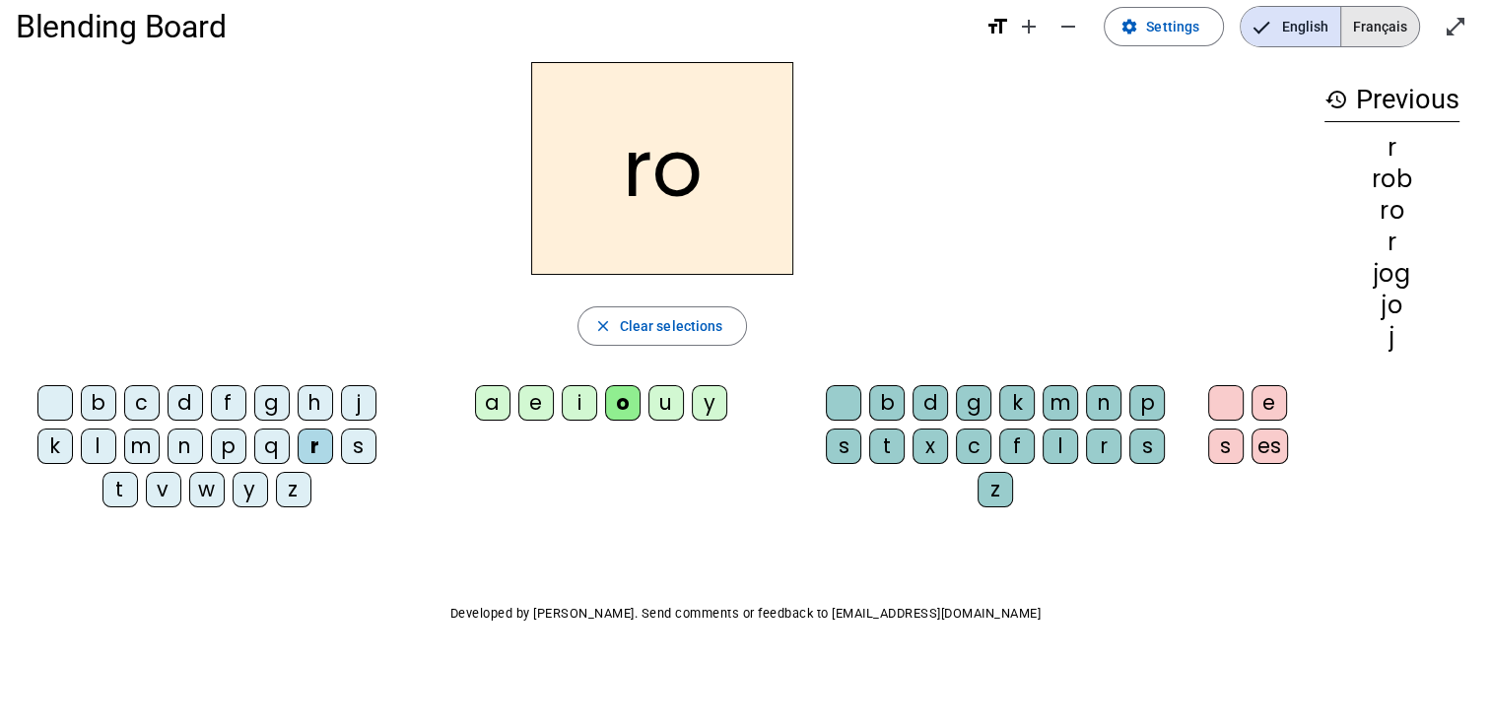
click at [1403, 21] on span "Français" at bounding box center [1380, 26] width 78 height 39
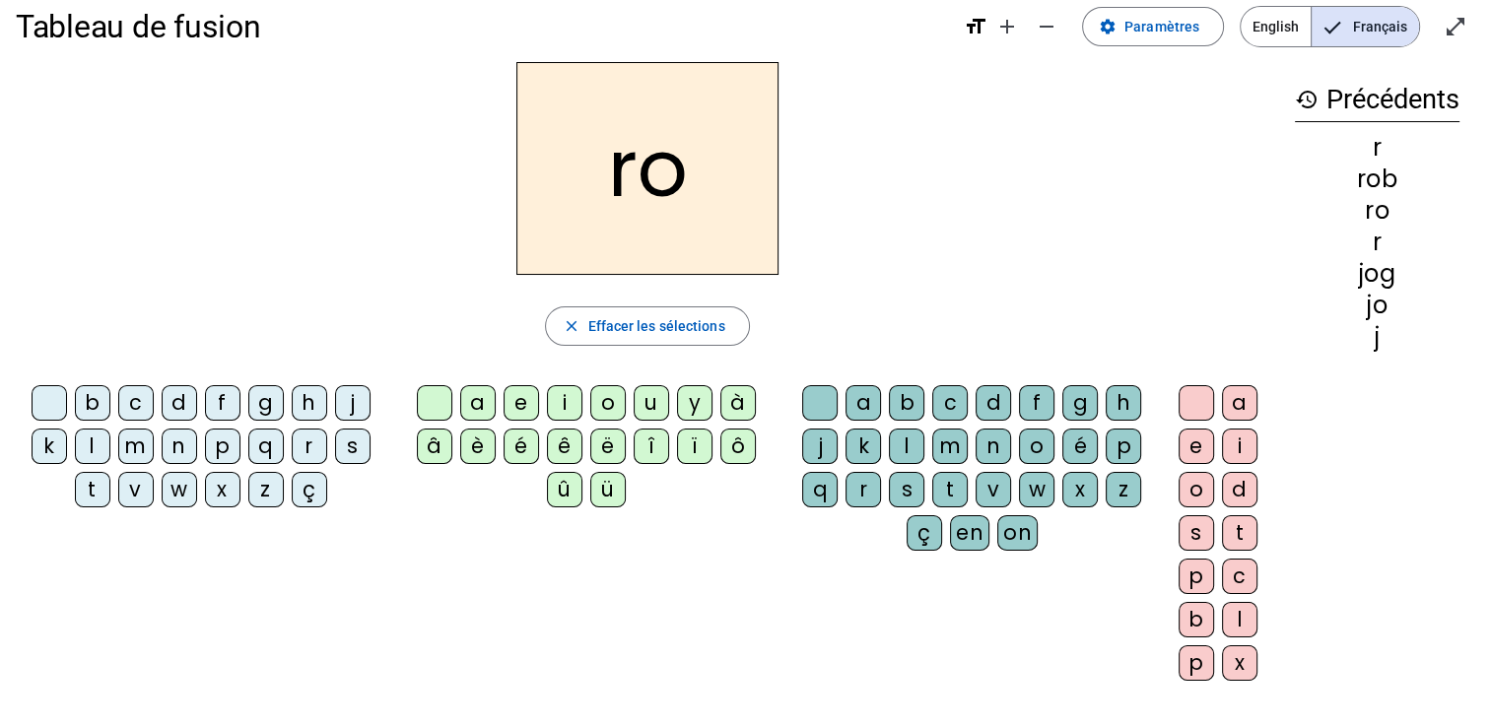
click at [907, 407] on div "b" at bounding box center [906, 402] width 35 height 35
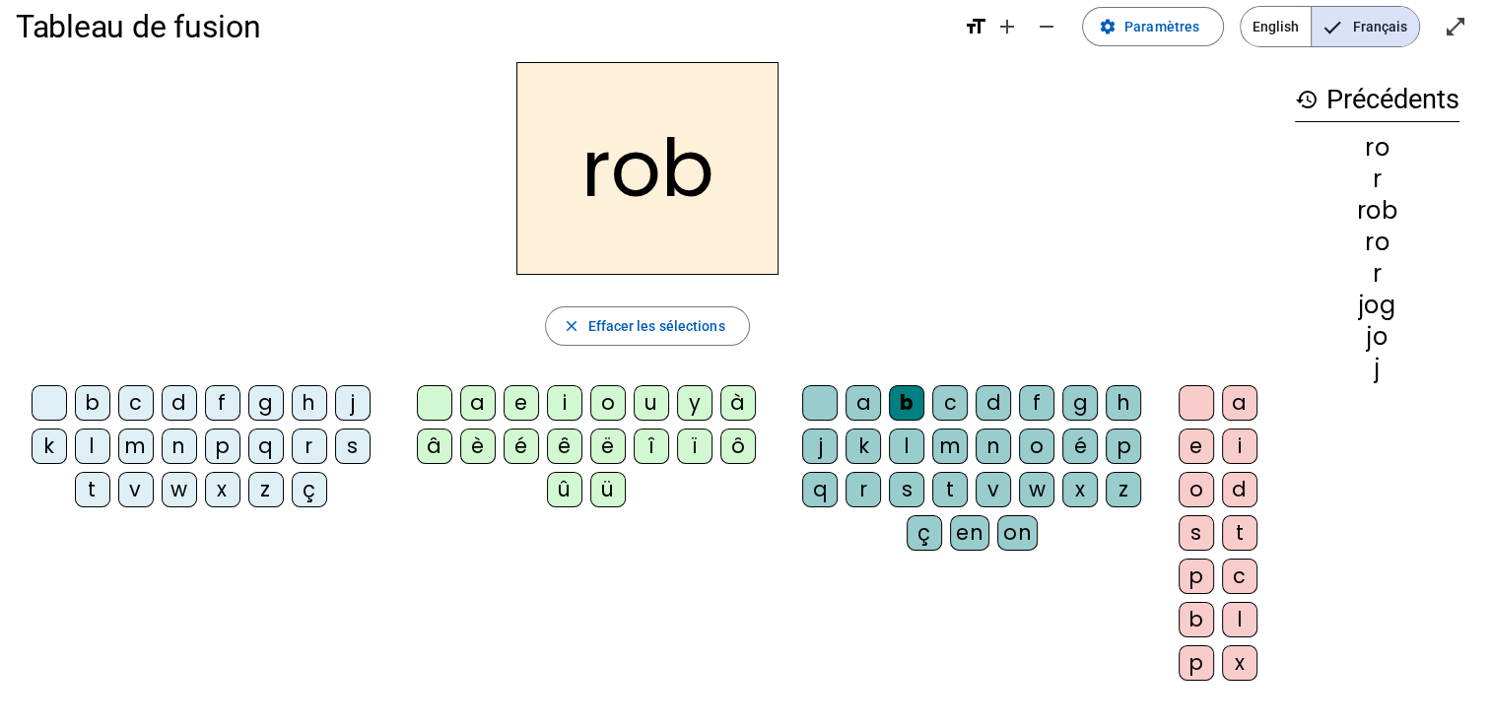
click at [1191, 439] on div "e" at bounding box center [1196, 446] width 35 height 35
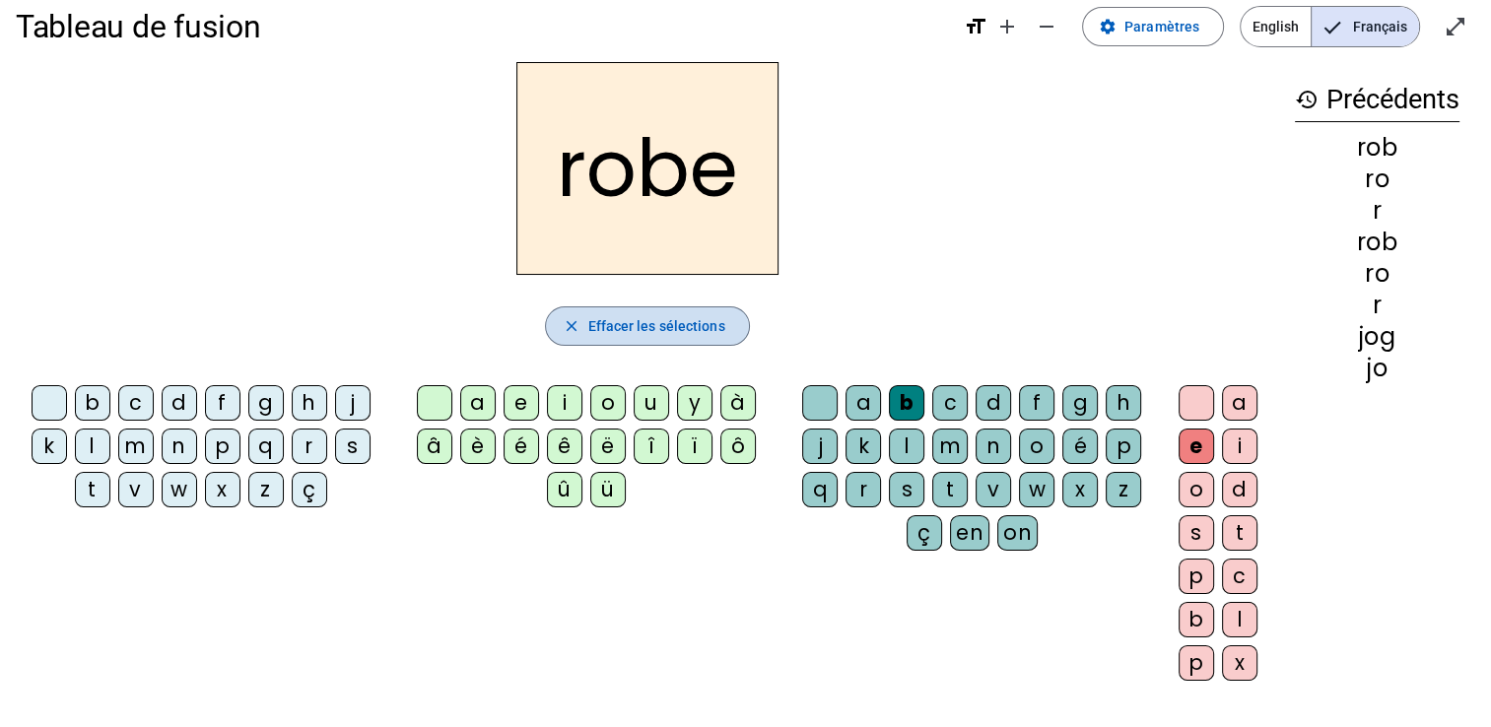
click at [684, 333] on span "Effacer les sélections" at bounding box center [655, 326] width 137 height 24
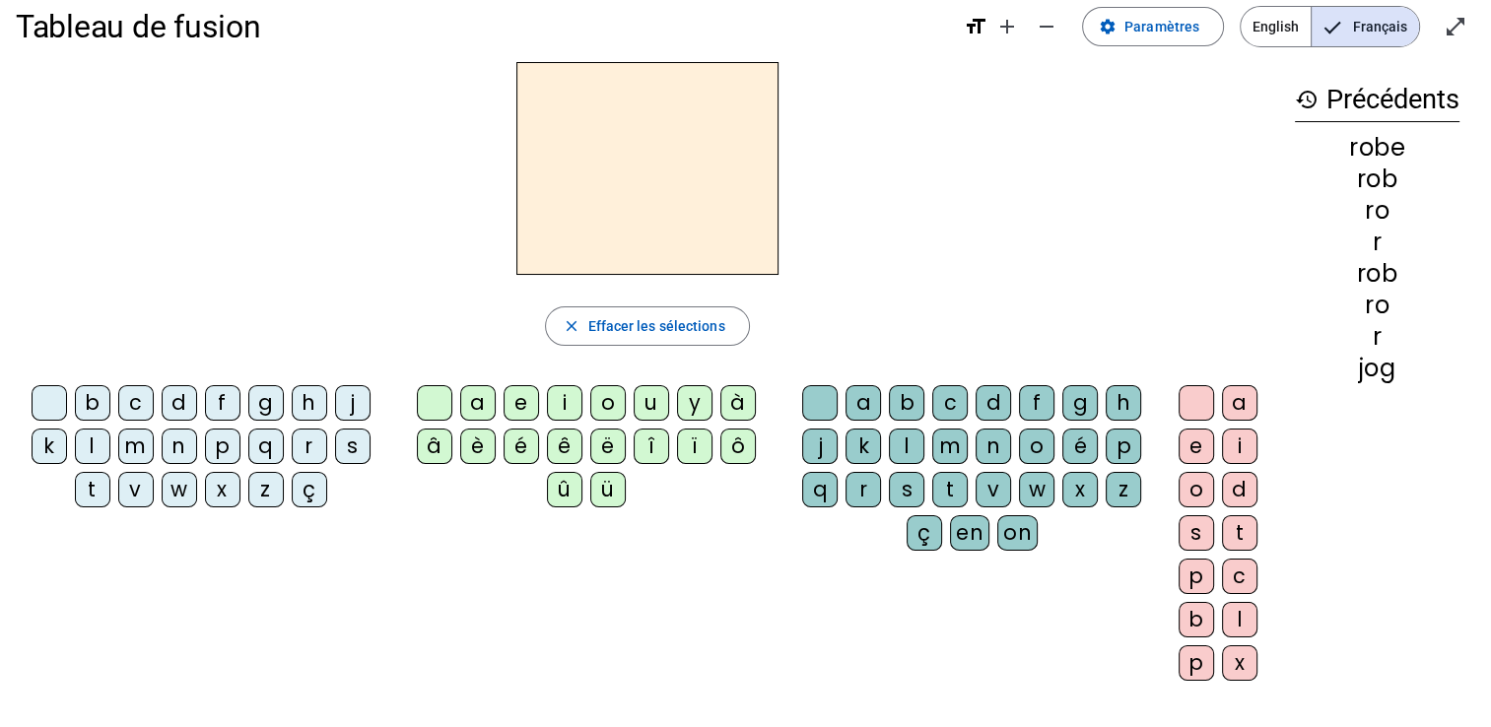
click at [230, 446] on div "p" at bounding box center [222, 446] width 35 height 35
click at [469, 408] on div "a" at bounding box center [477, 402] width 35 height 35
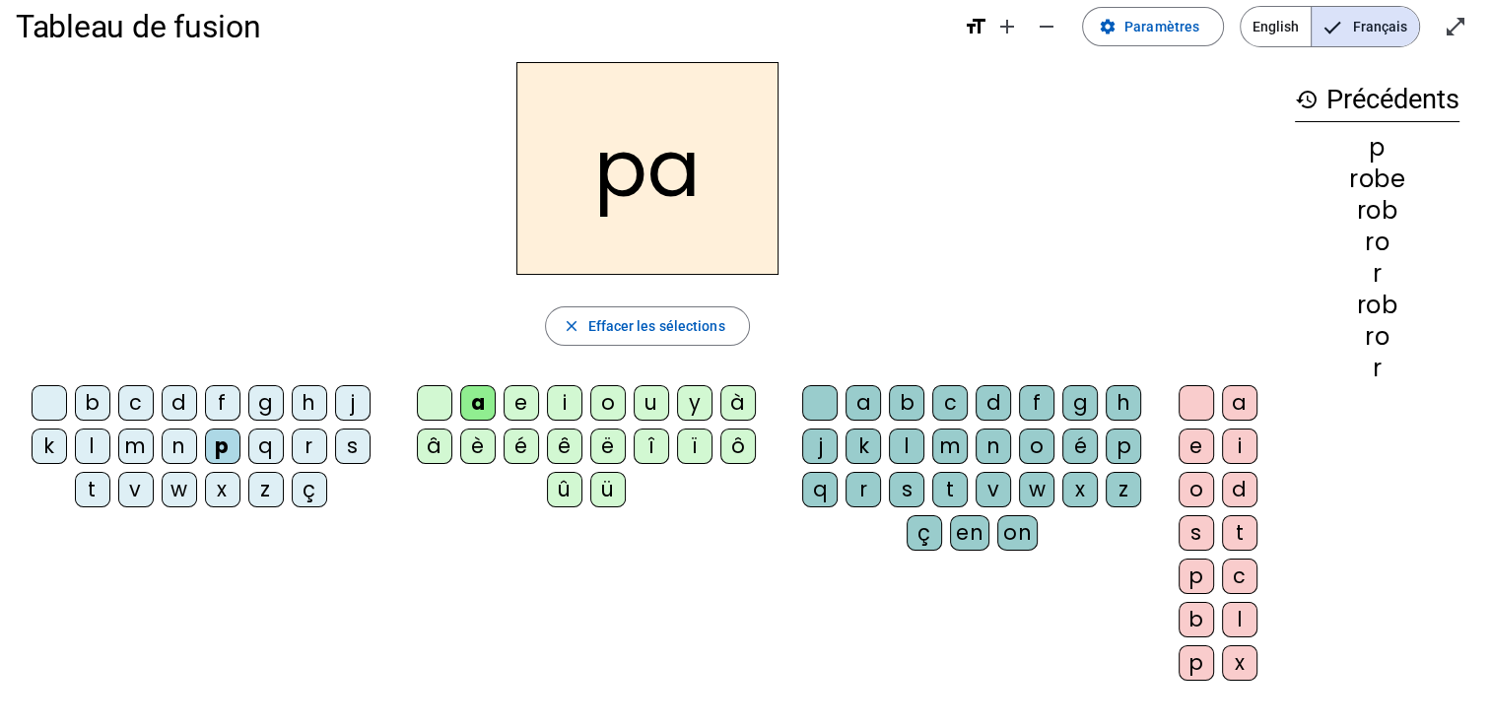
click at [867, 489] on div "r" at bounding box center [863, 489] width 35 height 35
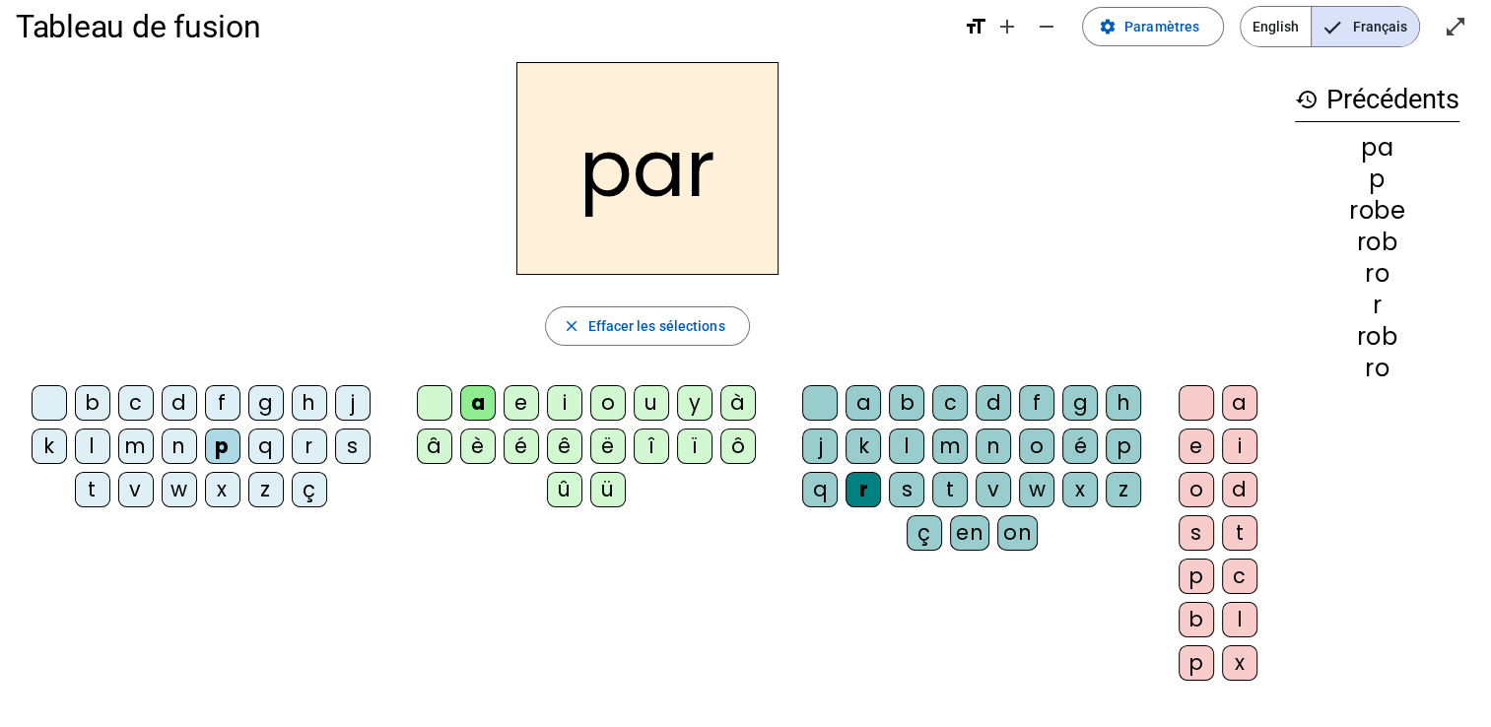
click at [1244, 574] on div "c" at bounding box center [1239, 576] width 35 height 35
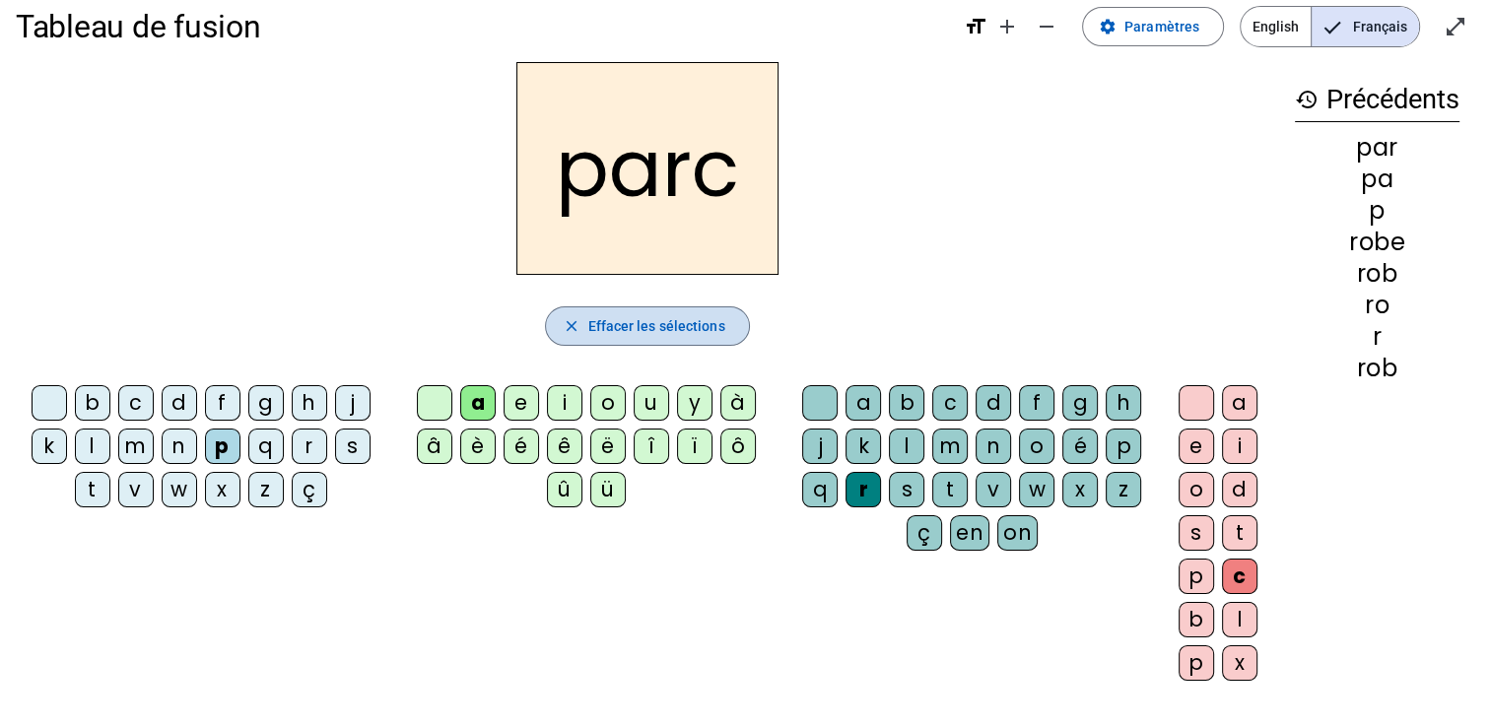
click at [576, 329] on mat-icon "close" at bounding box center [571, 326] width 18 height 18
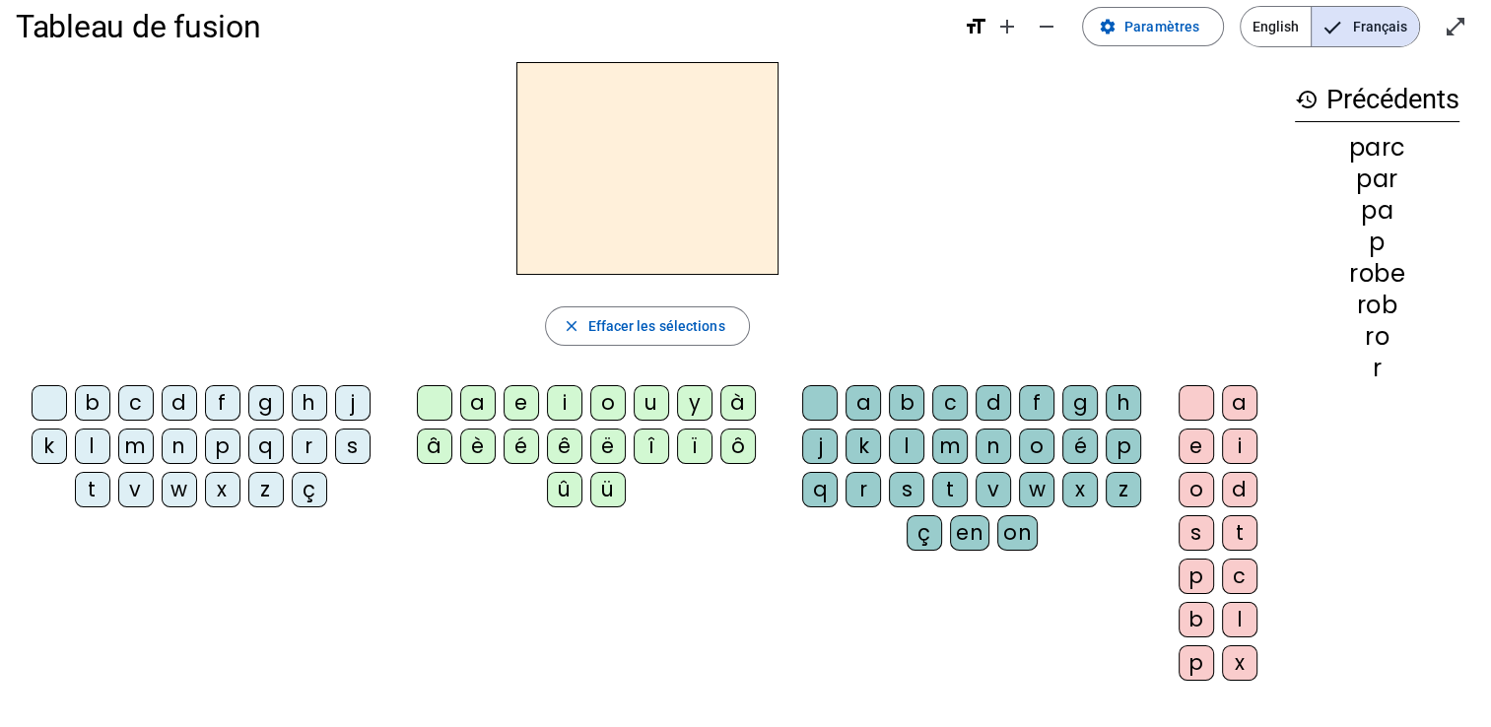
click at [214, 448] on div "p" at bounding box center [222, 446] width 35 height 35
click at [470, 404] on div "a" at bounding box center [477, 402] width 35 height 35
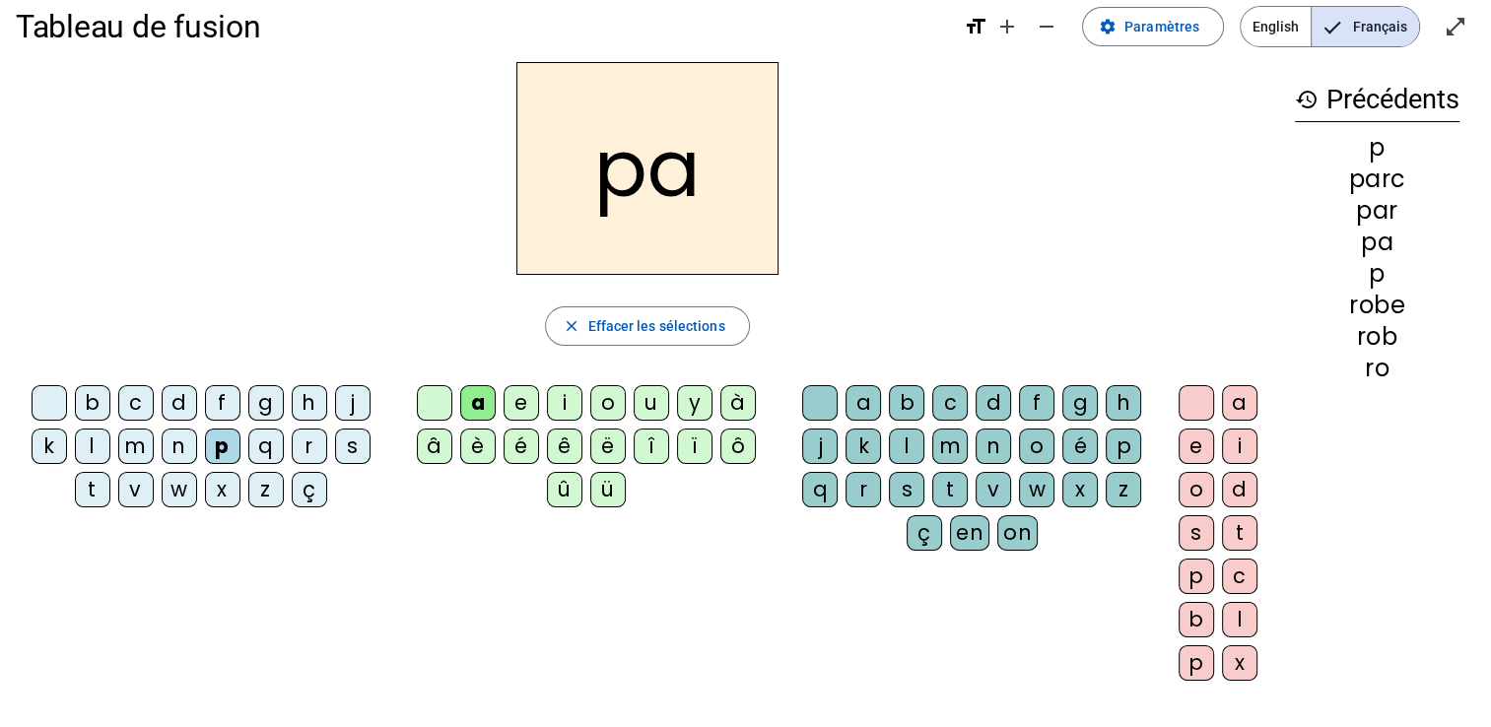
click at [859, 493] on div "r" at bounding box center [863, 489] width 35 height 35
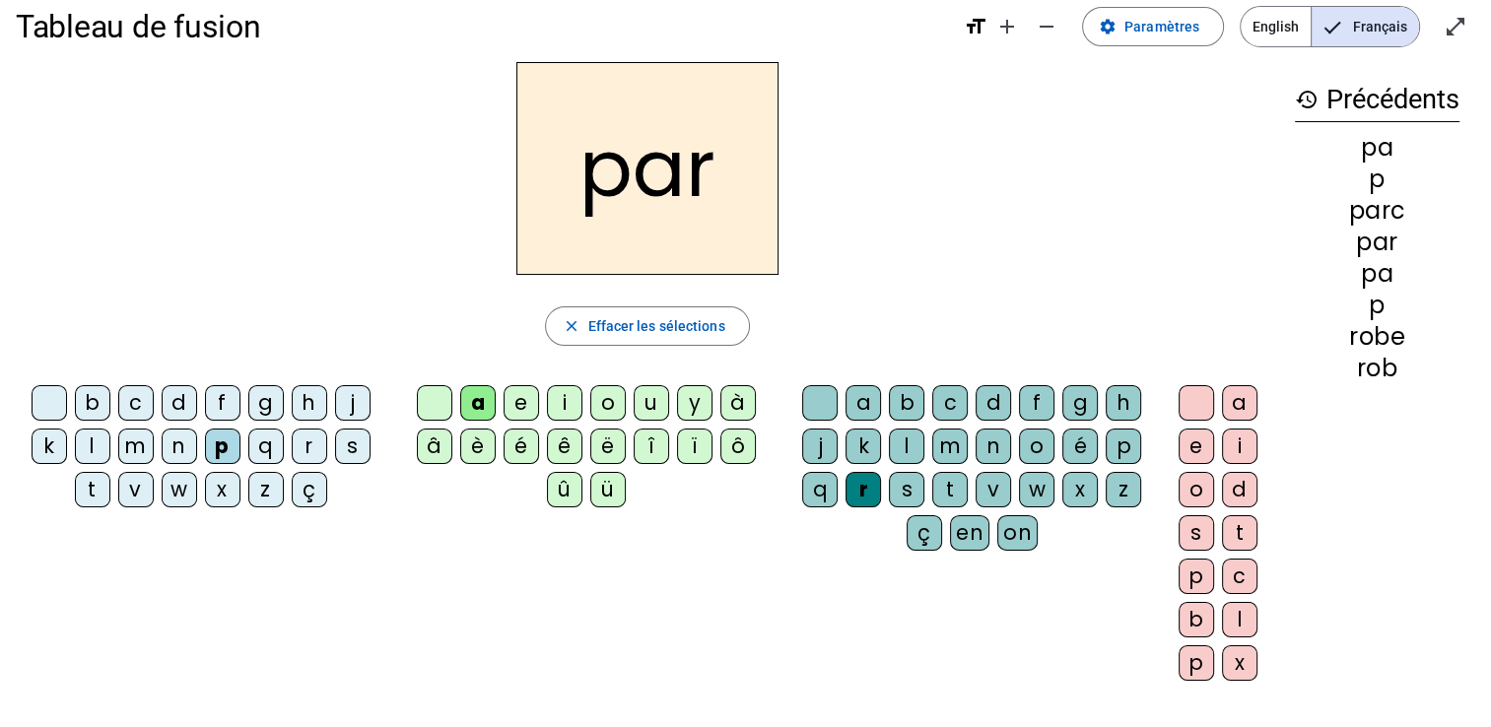
click at [1235, 606] on div "l" at bounding box center [1239, 619] width 35 height 35
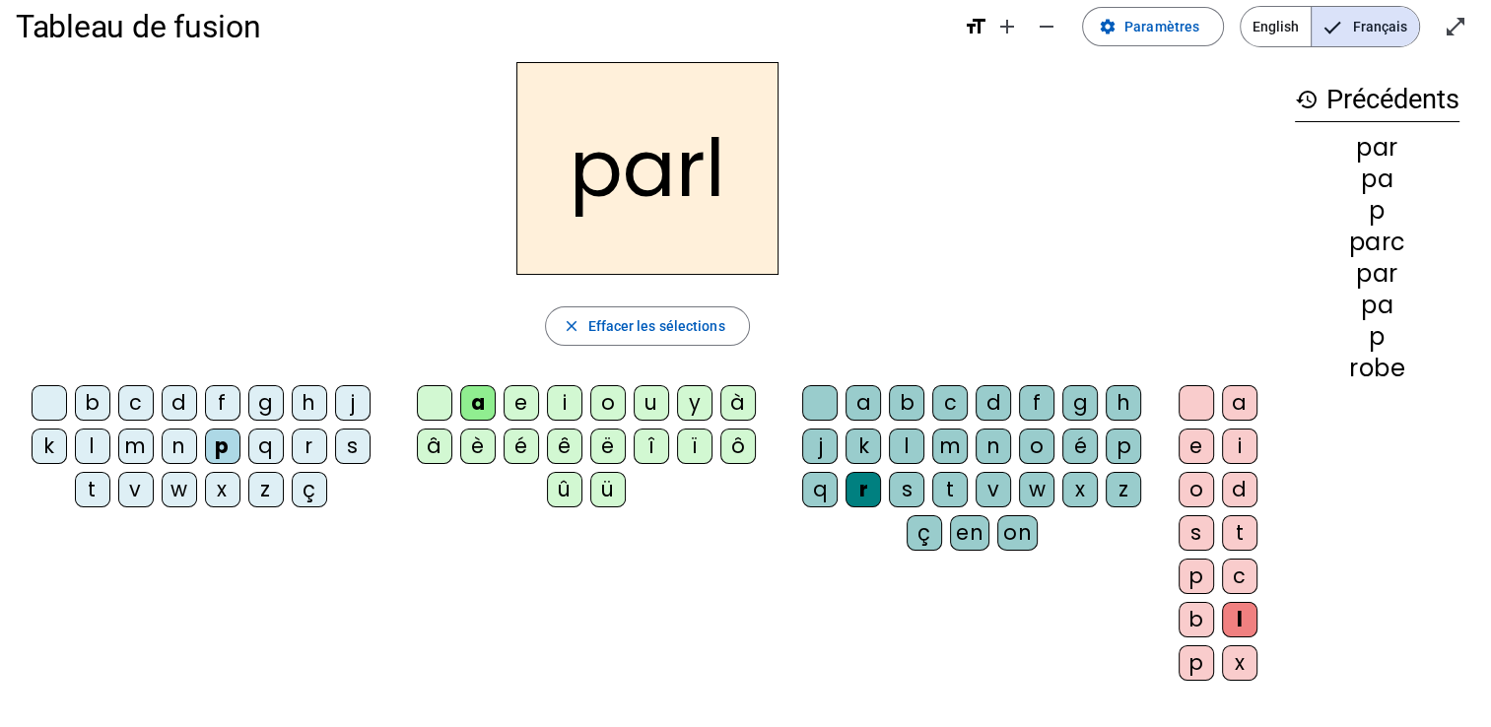
click at [1196, 441] on div "e" at bounding box center [1196, 446] width 35 height 35
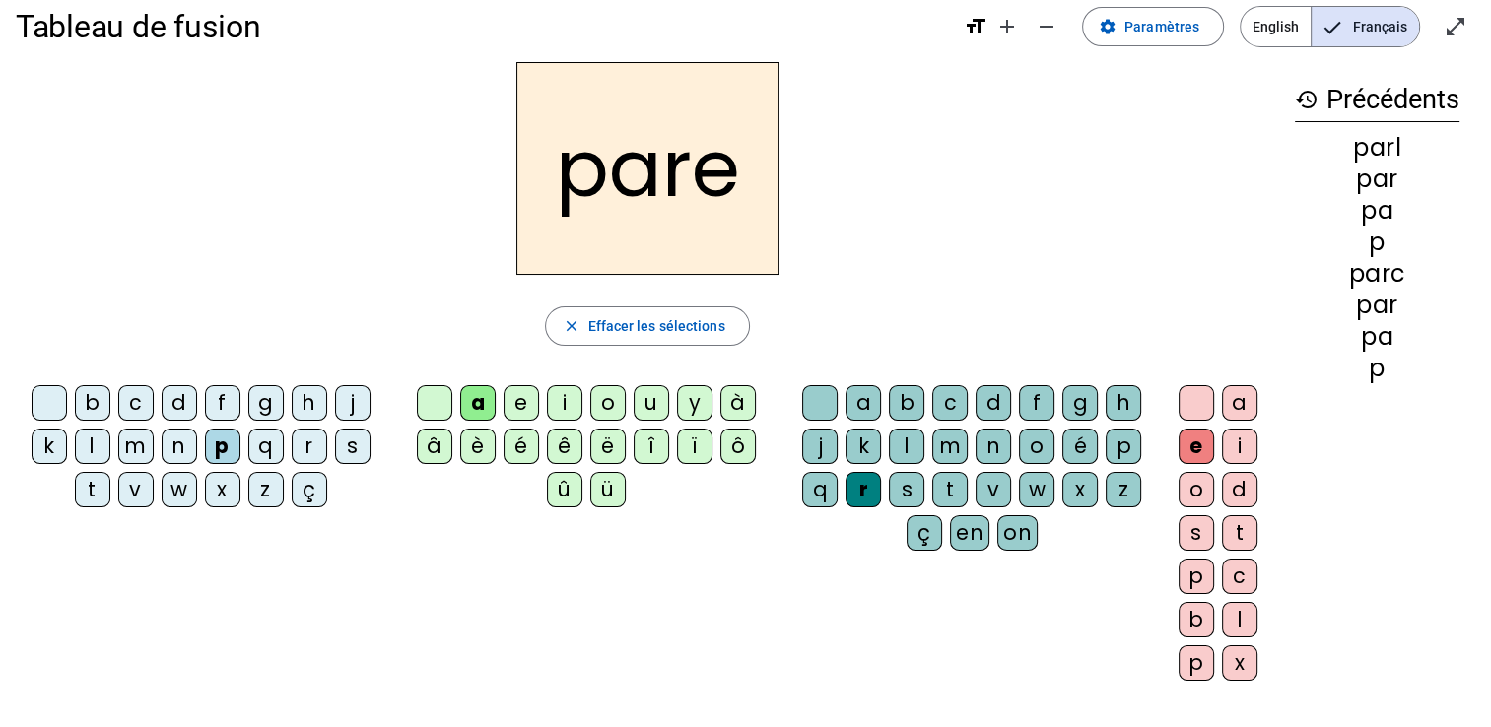
click at [1248, 609] on div "l" at bounding box center [1239, 619] width 35 height 35
